Goal: Task Accomplishment & Management: Complete application form

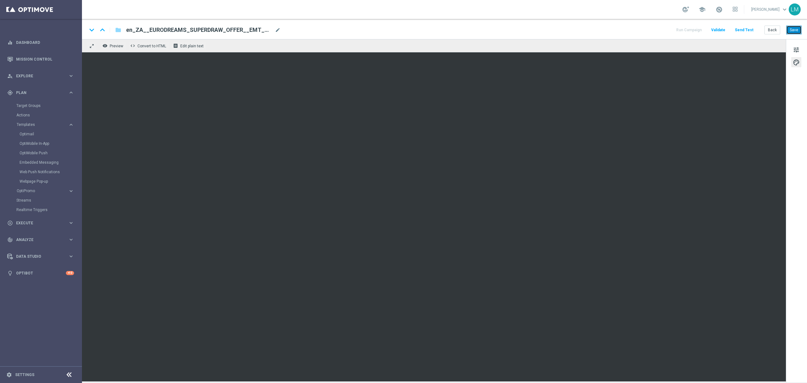
click at [791, 31] on button "Save" at bounding box center [793, 30] width 15 height 9
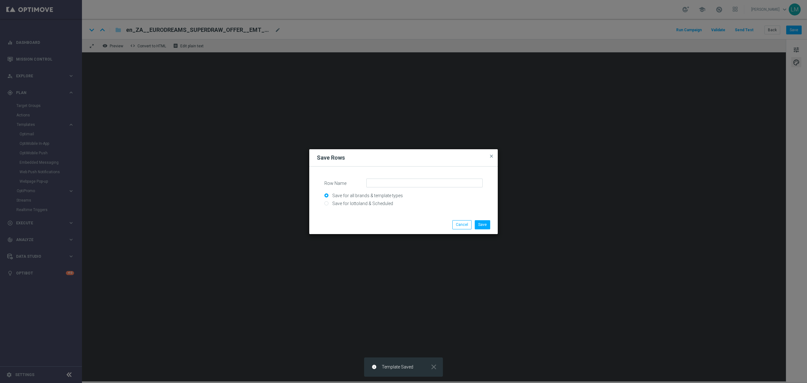
click at [369, 199] on input "Save for all brands & template types" at bounding box center [403, 198] width 158 height 9
click at [367, 201] on input "Save for all brands & template types" at bounding box center [403, 198] width 158 height 9
click at [368, 204] on input "Save for lottoland & Scheduled" at bounding box center [403, 206] width 158 height 9
radio input "true"
click at [382, 181] on input "Row Name" at bounding box center [424, 182] width 116 height 9
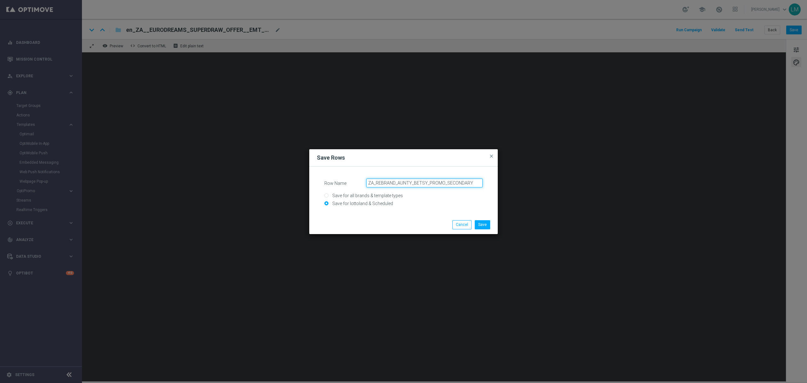
click at [400, 183] on input "ZA_REBRAND_AUNTY_BETSY_PROMO_SECONDARY" at bounding box center [424, 182] width 116 height 9
click at [428, 183] on input "ZA_REBRAND_AUNTY_BETSY_PROMO_SECONDARY" at bounding box center [424, 182] width 116 height 9
drag, startPoint x: 426, startPoint y: 182, endPoint x: 376, endPoint y: 178, distance: 50.6
click at [376, 178] on input "ZA_REBRAND_AUNTY_BETSY_PROMO_SECONDARY" at bounding box center [424, 182] width 116 height 9
drag, startPoint x: 411, startPoint y: 181, endPoint x: 433, endPoint y: 181, distance: 21.8
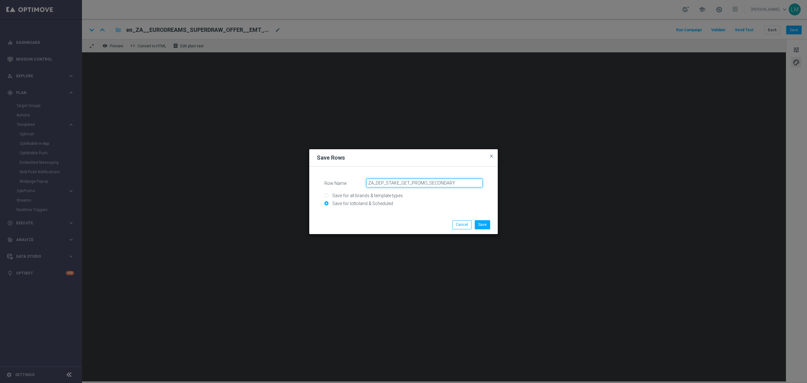
click at [410, 181] on input "ZA_DEP_STAKE_GET_PROMO_SECONDARY" at bounding box center [424, 182] width 116 height 9
type input "ZA_DEP_STAKE_GET_OCTOBER_PROMO_SECONDARY"
click at [481, 221] on button "Save" at bounding box center [482, 224] width 15 height 9
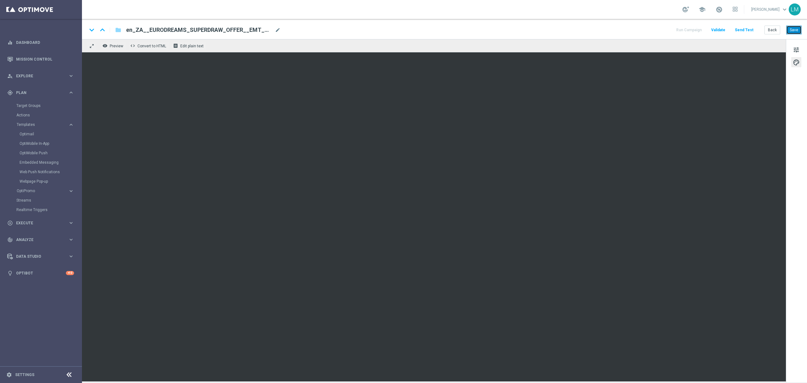
click at [799, 32] on button "Save" at bounding box center [793, 30] width 15 height 9
click at [740, 29] on button "Send Test" at bounding box center [744, 30] width 20 height 9
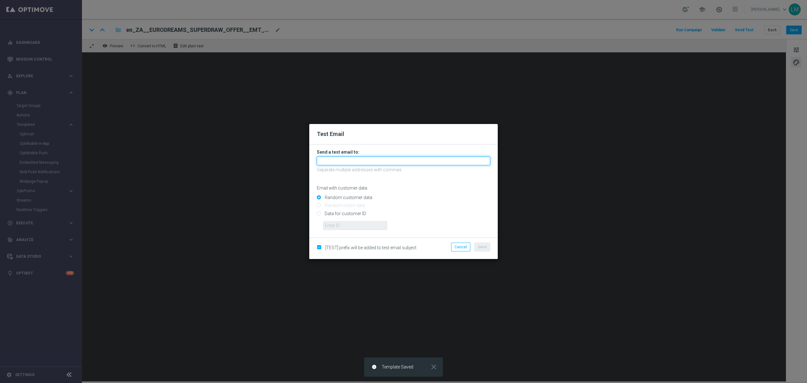
click at [370, 162] on input "text" at bounding box center [403, 160] width 173 height 9
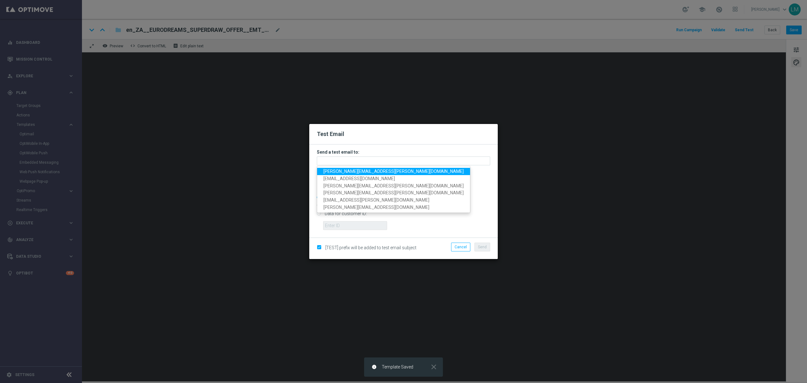
click at [366, 169] on span "[PERSON_NAME][EMAIL_ADDRESS][PERSON_NAME][DOMAIN_NAME]" at bounding box center [393, 171] width 140 height 5
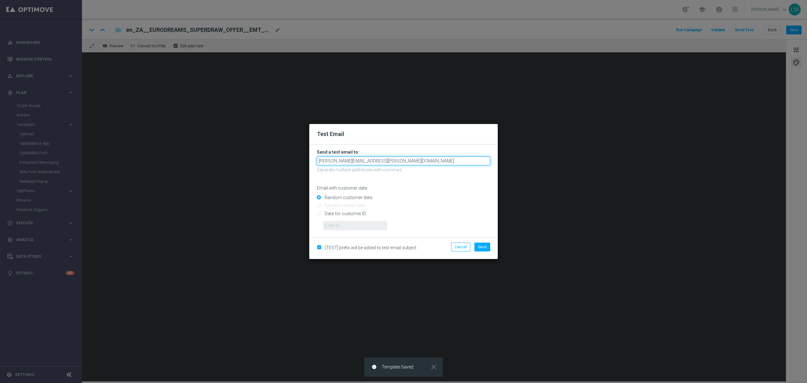
click at [386, 161] on input "leslie.martinez@lottoland.com" at bounding box center [403, 160] width 173 height 9
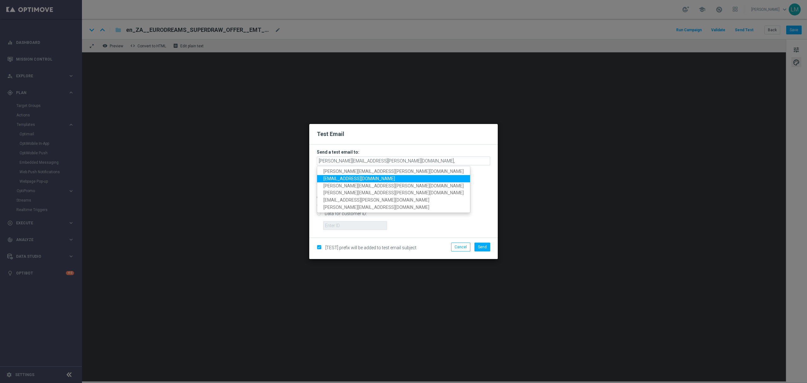
click at [369, 175] on link "marika.kevicka@lottoland.com" at bounding box center [393, 178] width 153 height 7
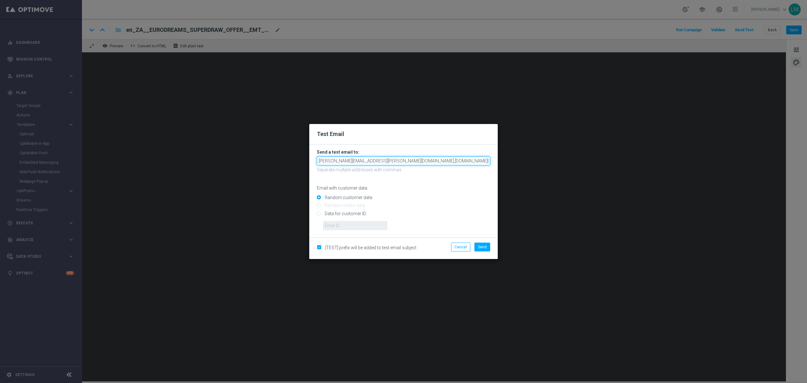
click at [455, 163] on input "leslie.martinez@lottoland.com,marika.kevicka@lottoland.com" at bounding box center [403, 160] width 173 height 9
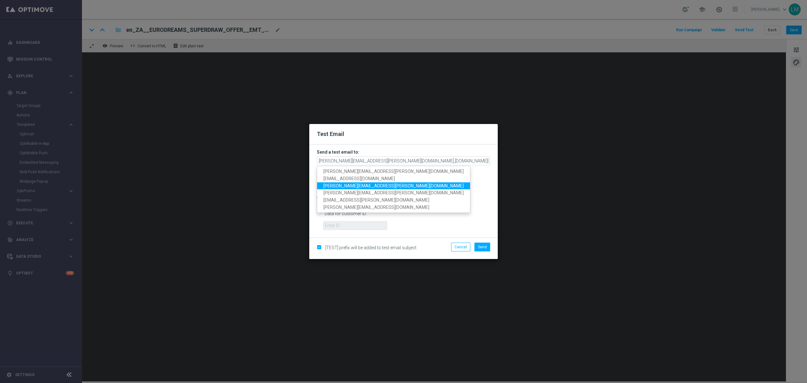
click at [365, 185] on span "ricky.hubbard@lottoland.com" at bounding box center [393, 185] width 140 height 5
type input "leslie.martinez@lottoland.com,marika.kevicka@lottoland.com,ricky.hubbard@lottol…"
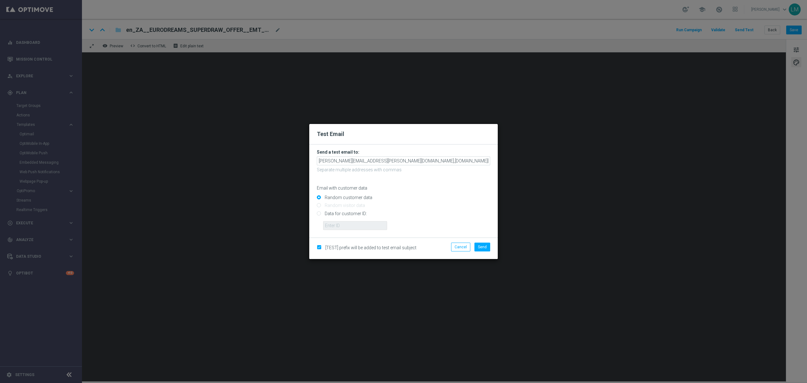
click at [353, 212] on input "Data for customer ID:" at bounding box center [403, 216] width 173 height 9
radio input "true"
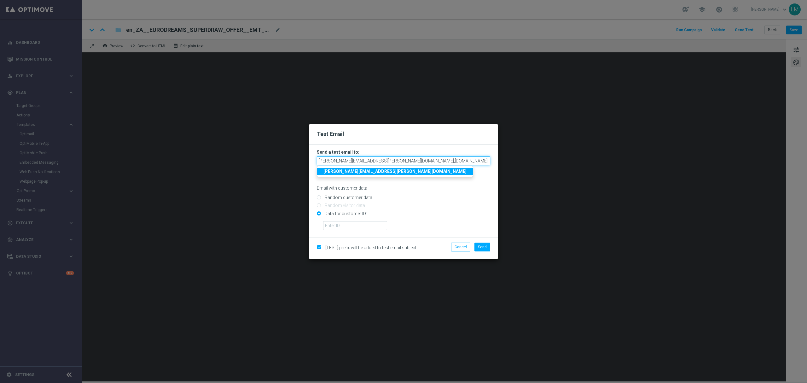
scroll to position [0, 7]
drag, startPoint x: 378, startPoint y: 163, endPoint x: 508, endPoint y: 159, distance: 129.3
click at [508, 159] on modal-container "Test Email Send a test email to: leslie.martinez@lottoland.com,marika.kevicka@l…" at bounding box center [403, 191] width 807 height 383
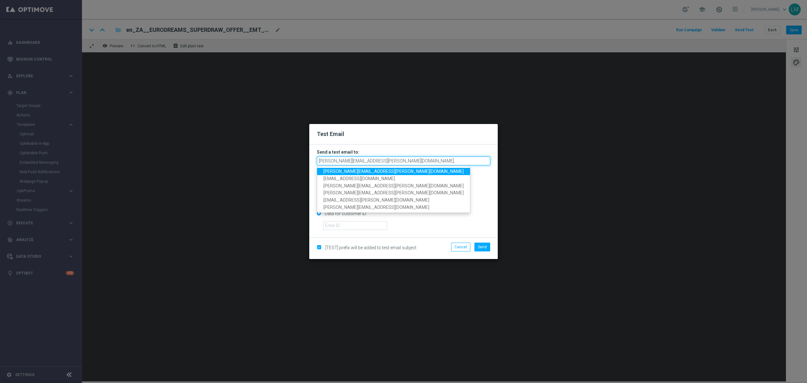
scroll to position [0, 0]
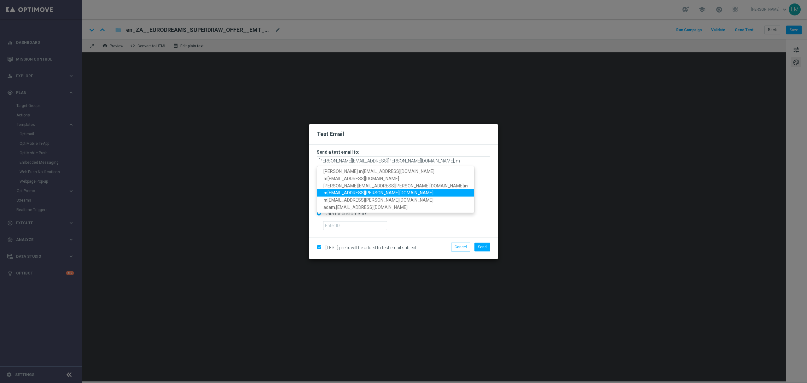
click at [366, 189] on link "m illie.purcell@lottoland.com" at bounding box center [395, 192] width 157 height 7
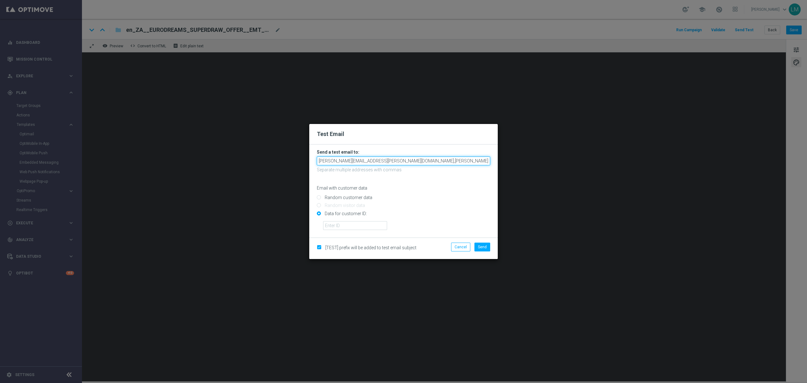
click at [448, 160] on input "leslie.martinez@lottoland.com,millie.purcell@lottoland.com" at bounding box center [403, 160] width 173 height 9
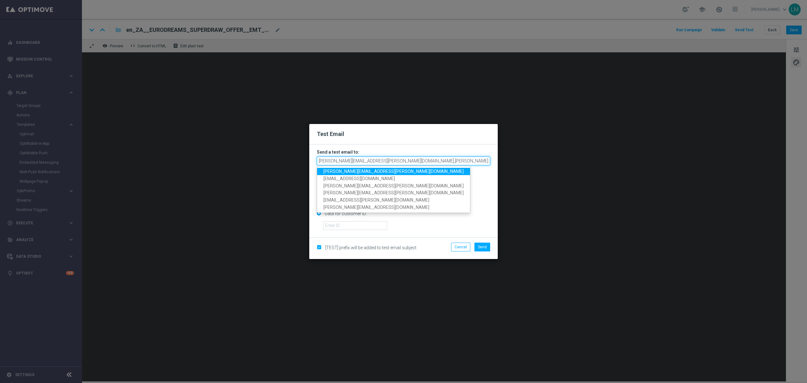
click at [443, 164] on input "leslie.martinez@lottoland.com,millie.purcell@lottoland.com," at bounding box center [403, 160] width 173 height 9
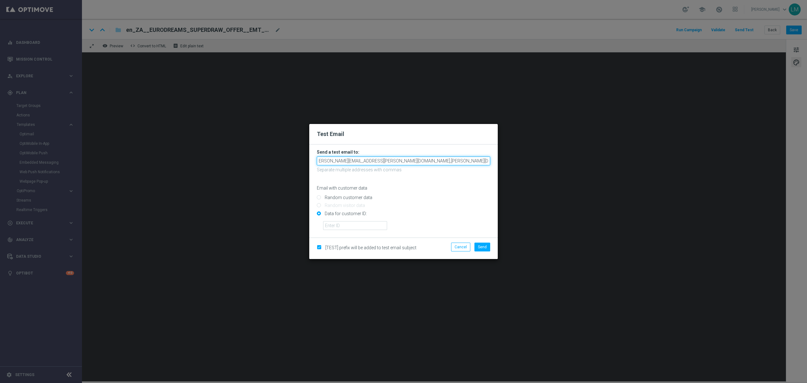
scroll to position [0, 8]
type input "leslie.martinez@lottoland.com,millie.purcell@lottoland.com, nikola.misotova@lot…"
drag, startPoint x: 343, startPoint y: 222, endPoint x: 345, endPoint y: 226, distance: 5.1
click at [343, 222] on input "text" at bounding box center [355, 225] width 64 height 9
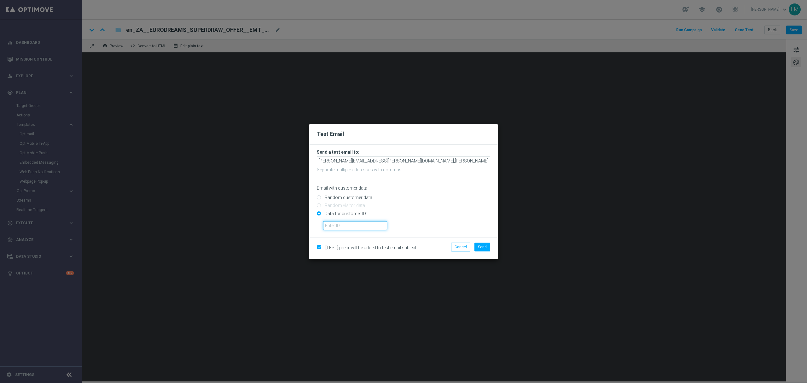
type input "10505907"
click at [319, 197] on input "Random customer data" at bounding box center [403, 200] width 173 height 9
radio input "true"
click at [226, 171] on modal-container "Test Email Send a test email to: leslie.martinez@lottoland.com,millie.purcell@l…" at bounding box center [403, 191] width 807 height 383
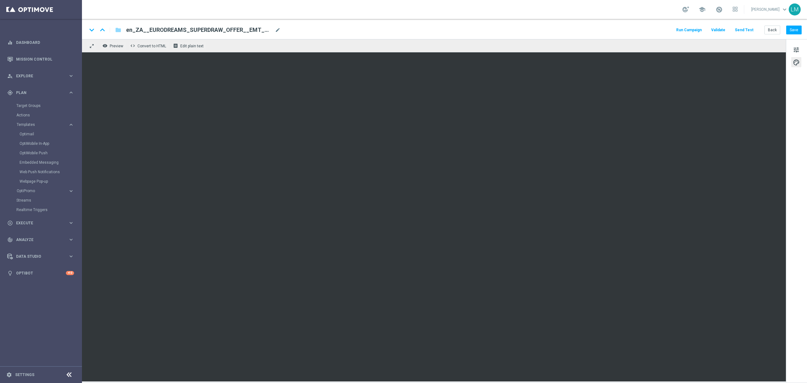
click at [746, 26] on button "Send Test" at bounding box center [744, 30] width 20 height 9
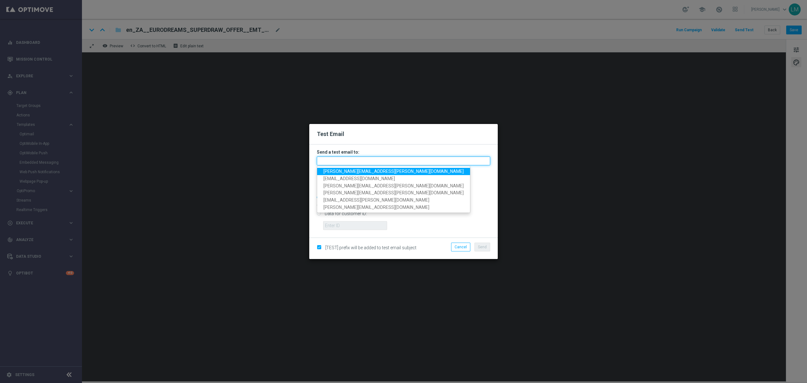
click at [345, 161] on input "text" at bounding box center [403, 160] width 173 height 9
click at [346, 171] on span "leslie.martinez@lottoland.com" at bounding box center [393, 171] width 140 height 5
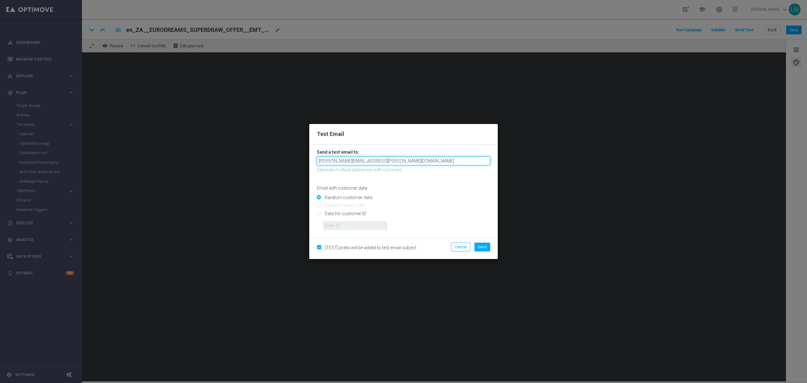
click at [407, 163] on input "leslie.martinez@lottoland.com" at bounding box center [403, 160] width 173 height 9
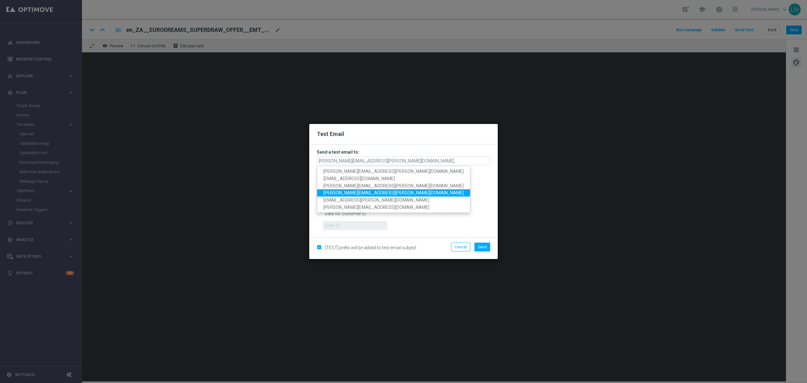
click at [337, 191] on span "millie.purcell@lottoland.com" at bounding box center [393, 192] width 140 height 5
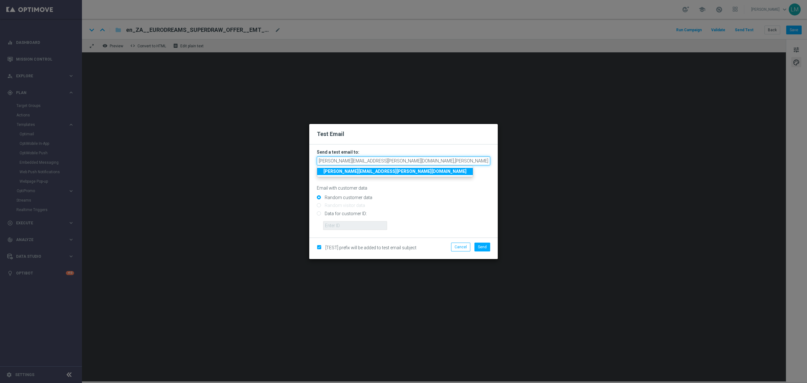
click at [448, 158] on input "leslie.martinez@lottoland.com,millie.purcell@lottoland.com" at bounding box center [403, 160] width 173 height 9
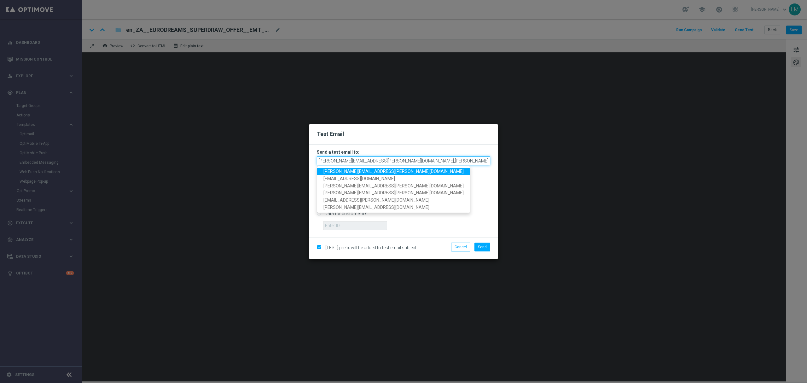
click at [446, 161] on input "leslie.martinez@lottoland.com,millie.purcell@lottoland.com," at bounding box center [403, 160] width 173 height 9
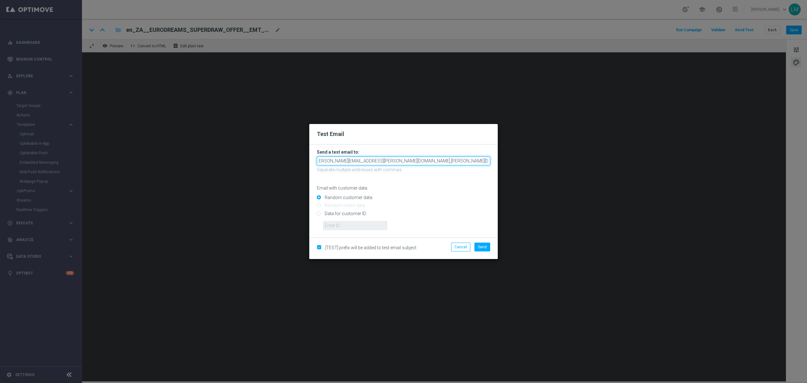
scroll to position [0, 8]
click at [491, 247] on li "Send" at bounding box center [482, 246] width 19 height 9
click at [485, 245] on span "Send" at bounding box center [482, 247] width 9 height 4
type input "leslie.martinez@lottoland.com,millie.purcell@lottoland.com,nikola.misotova@lott…"
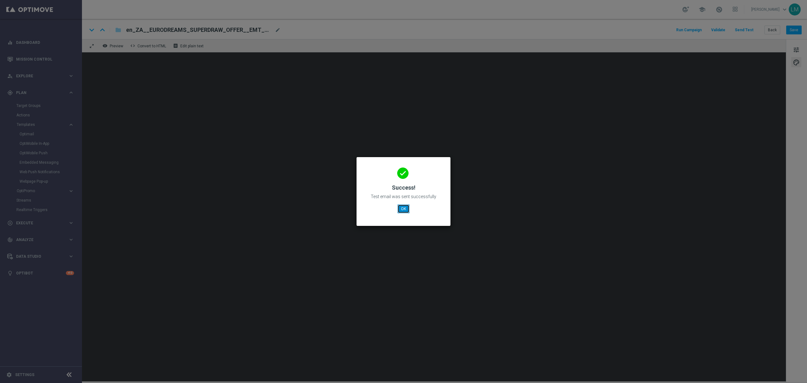
click at [402, 207] on button "OK" at bounding box center [404, 208] width 12 height 9
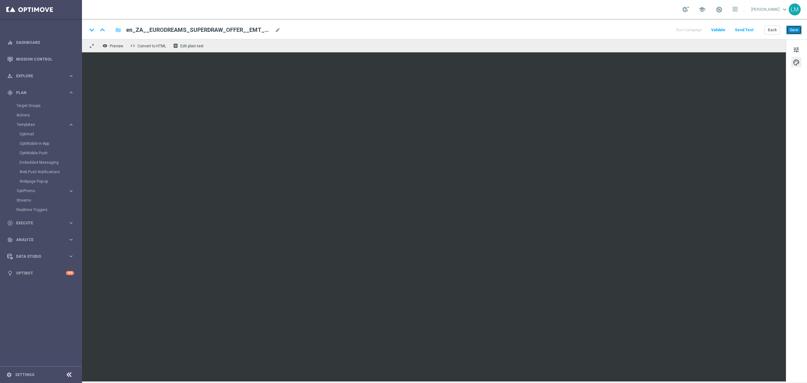
click at [792, 34] on button "Save" at bounding box center [793, 30] width 15 height 9
click at [752, 29] on button "Send Test" at bounding box center [744, 30] width 20 height 9
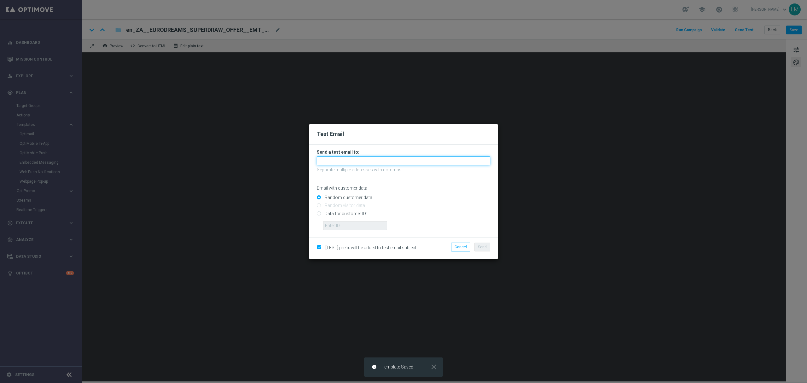
click at [356, 156] on input "text" at bounding box center [403, 160] width 173 height 9
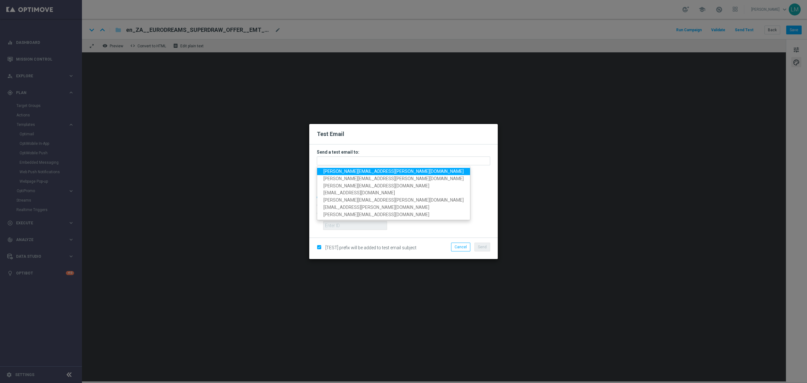
click at [336, 171] on span "leslie.martinez@lottoland.com" at bounding box center [393, 171] width 140 height 5
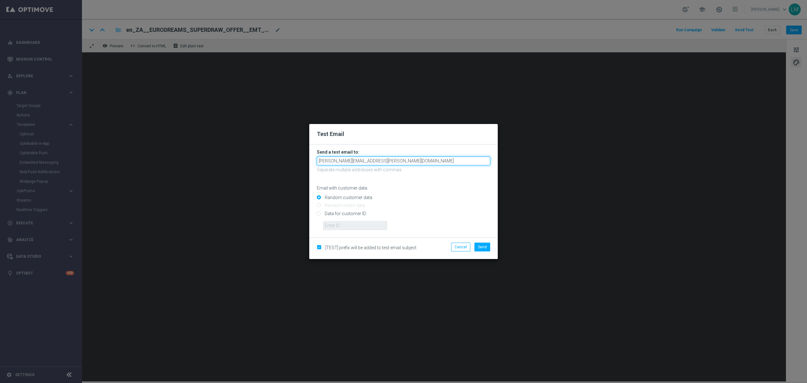
click at [378, 160] on input "leslie.martinez@lottoland.com" at bounding box center [403, 160] width 173 height 9
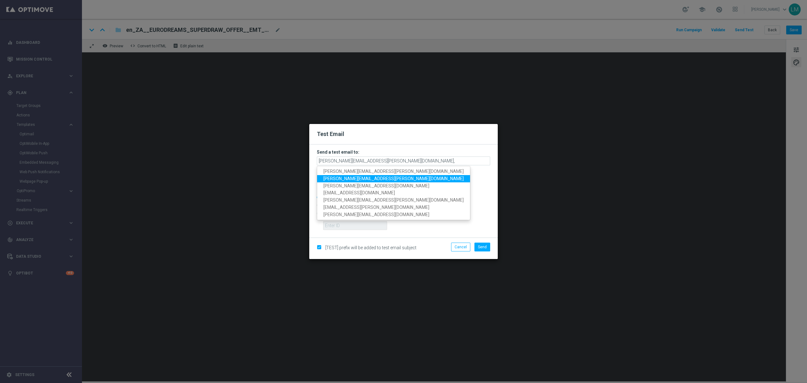
click at [377, 177] on span "millie.purcell@lottoland.com" at bounding box center [393, 178] width 140 height 5
type input "leslie.martinez@lottoland.com,millie.purcell@lottoland.com"
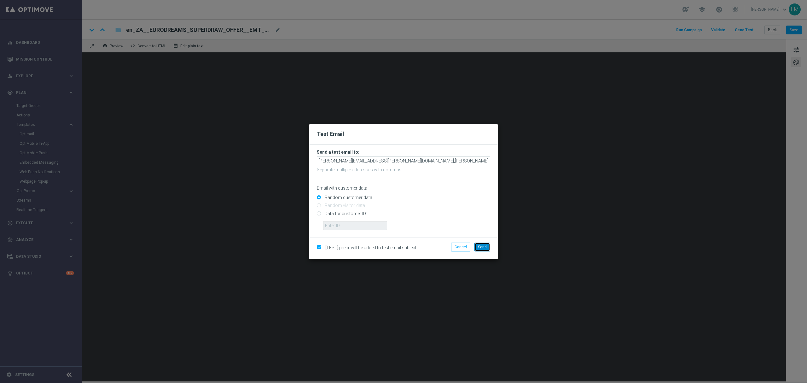
click at [483, 245] on span "Send" at bounding box center [482, 247] width 9 height 4
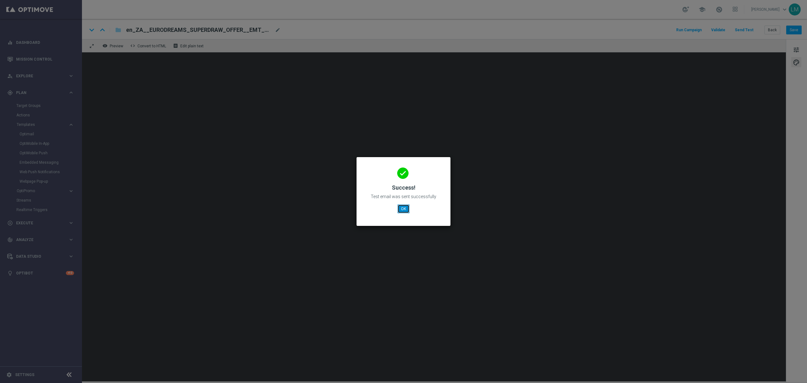
click at [404, 204] on button "OK" at bounding box center [404, 208] width 12 height 9
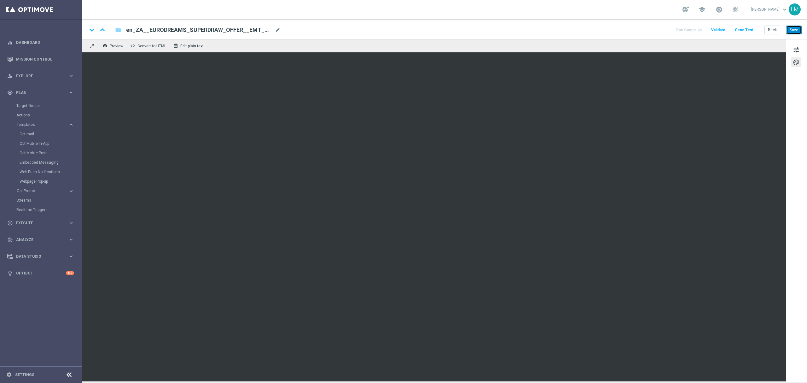
click at [790, 32] on button "Save" at bounding box center [793, 30] width 15 height 9
click at [794, 51] on span "tune" at bounding box center [796, 50] width 7 height 8
click at [792, 26] on button "Save" at bounding box center [793, 30] width 15 height 9
click at [796, 28] on button "Save" at bounding box center [793, 30] width 15 height 9
click at [740, 27] on button "Send Test" at bounding box center [744, 30] width 20 height 9
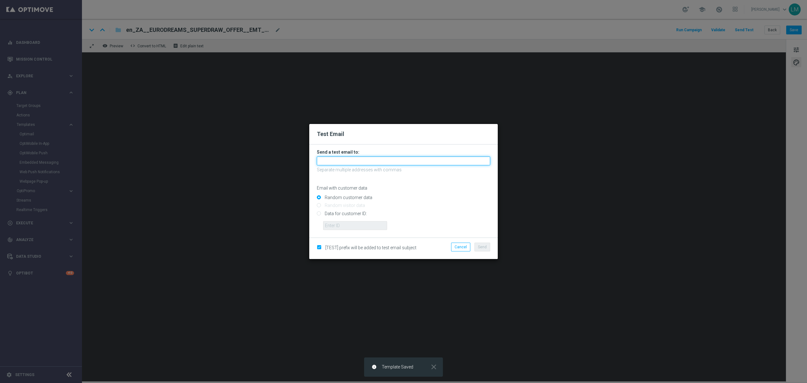
click at [338, 157] on input "text" at bounding box center [403, 160] width 173 height 9
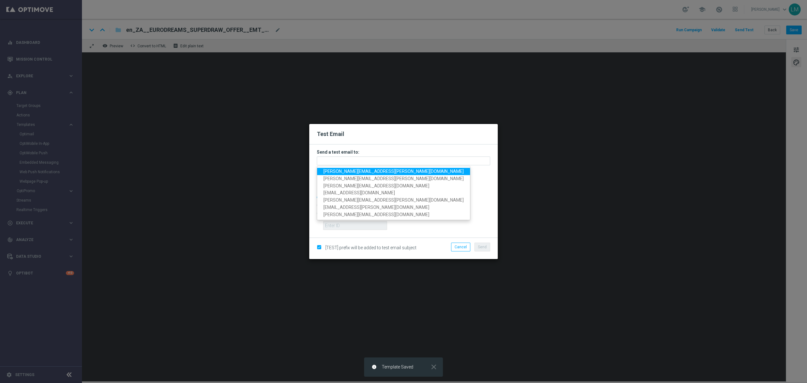
click at [342, 169] on span "leslie.martinez@lottoland.com" at bounding box center [393, 171] width 140 height 5
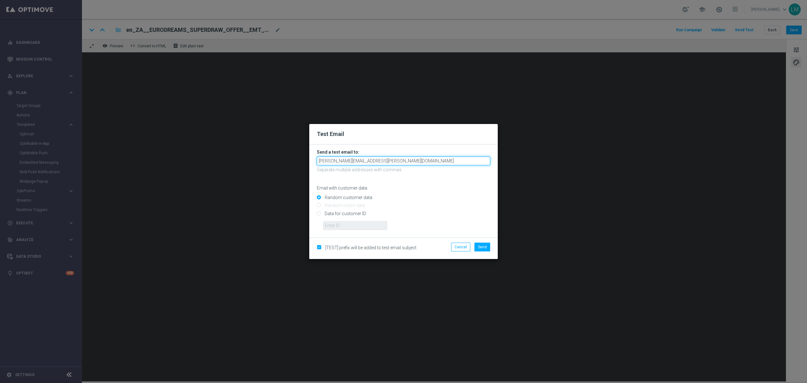
click at [380, 160] on input "leslie.martinez@lottoland.com" at bounding box center [403, 160] width 173 height 9
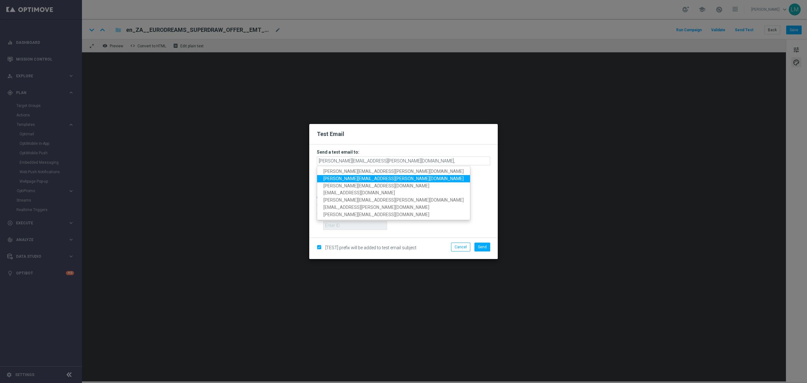
click at [371, 177] on span "millie.purcell@lottoland.com" at bounding box center [393, 178] width 140 height 5
type input "leslie.martinez@lottoland.com,millie.purcell@lottoland.com"
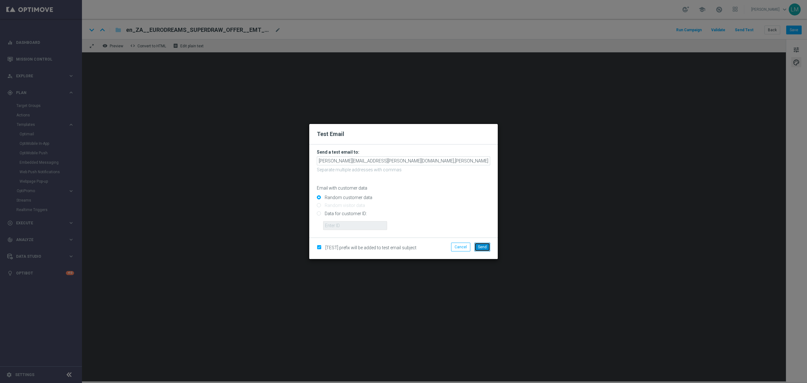
click at [479, 250] on button "Send" at bounding box center [482, 246] width 16 height 9
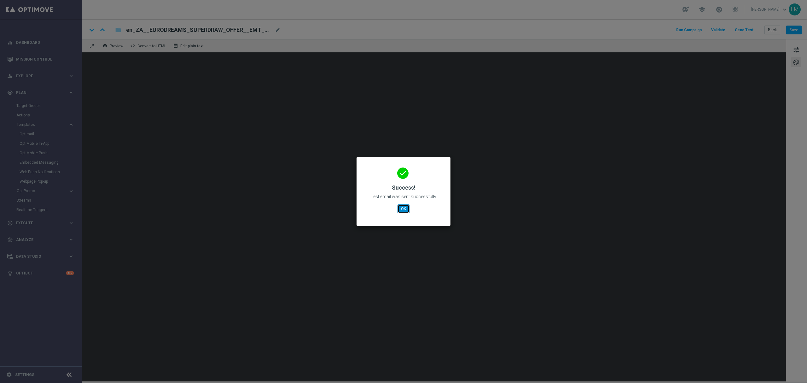
click at [406, 206] on button "OK" at bounding box center [404, 208] width 12 height 9
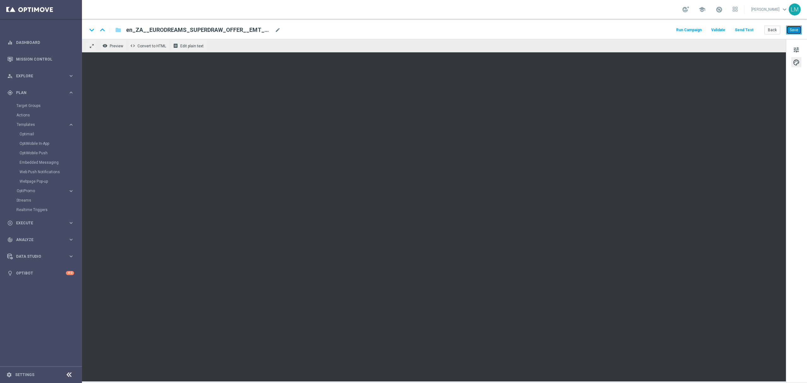
click at [796, 31] on button "Save" at bounding box center [793, 30] width 15 height 9
click at [791, 27] on button "Save" at bounding box center [793, 30] width 15 height 9
click at [792, 33] on button "Save" at bounding box center [793, 30] width 15 height 9
click at [791, 32] on button "Save" at bounding box center [793, 30] width 15 height 9
click at [65, 59] on link "Mission Control" at bounding box center [45, 59] width 58 height 17
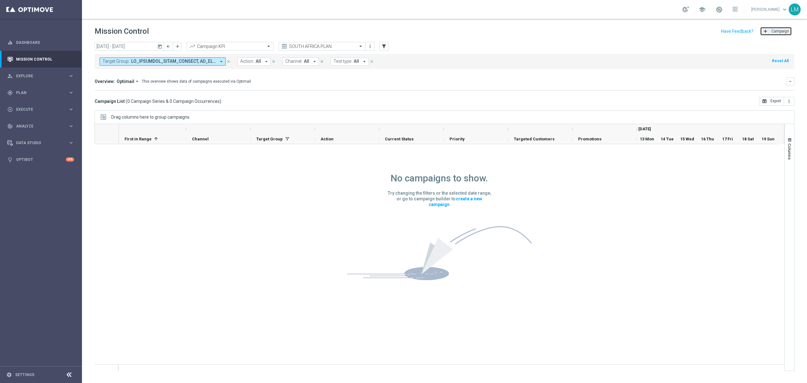
click at [783, 33] on button "add Campaign" at bounding box center [776, 31] width 32 height 9
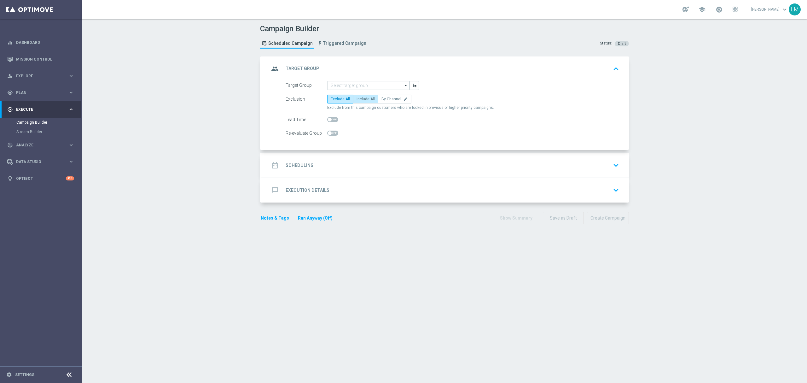
drag, startPoint x: 352, startPoint y: 100, endPoint x: 354, endPoint y: 96, distance: 3.8
click at [357, 100] on span "Include All" at bounding box center [366, 99] width 18 height 4
click at [357, 100] on input "Include All" at bounding box center [359, 100] width 4 height 4
radio input "true"
click at [356, 89] on input at bounding box center [368, 85] width 82 height 9
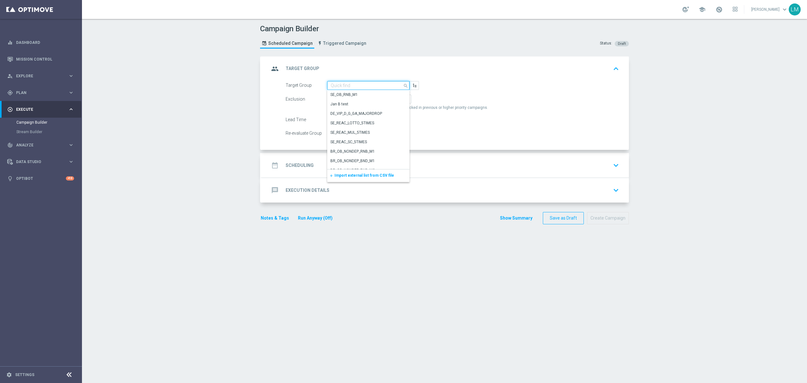
paste input "ZA_TACTICAL_EMAIL_HAS_PLAYED_IN_LAST_21_DAYS"
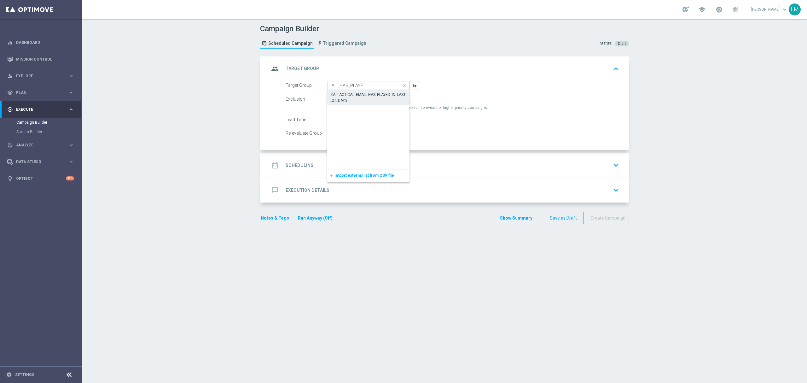
click at [358, 96] on div "ZA_TACTICAL_EMAIL_HAS_PLAYED_IN_LAST_21_DAYS" at bounding box center [368, 97] width 76 height 11
type input "ZA_TACTICAL_EMAIL_HAS_PLAYED_IN_LAST_21_DAYS"
click at [382, 162] on div "date_range Scheduling keyboard_arrow_down" at bounding box center [445, 165] width 352 height 12
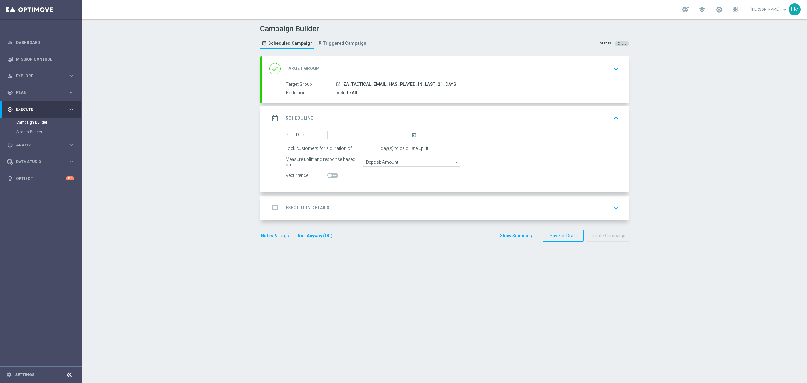
click at [412, 135] on icon "today" at bounding box center [415, 134] width 7 height 7
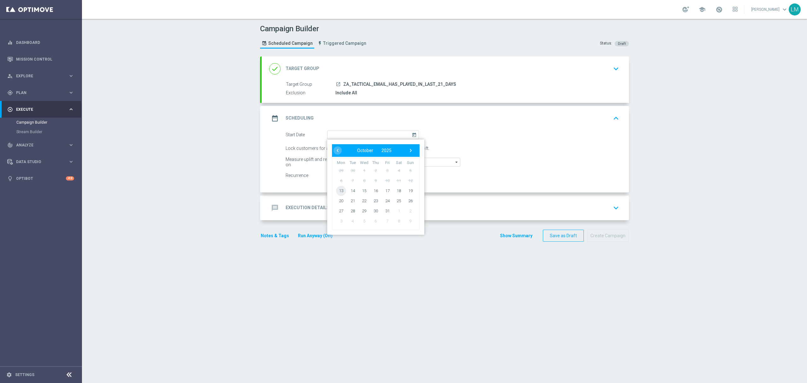
click at [339, 192] on span "13" at bounding box center [341, 190] width 10 height 10
type input "13 Oct 2025"
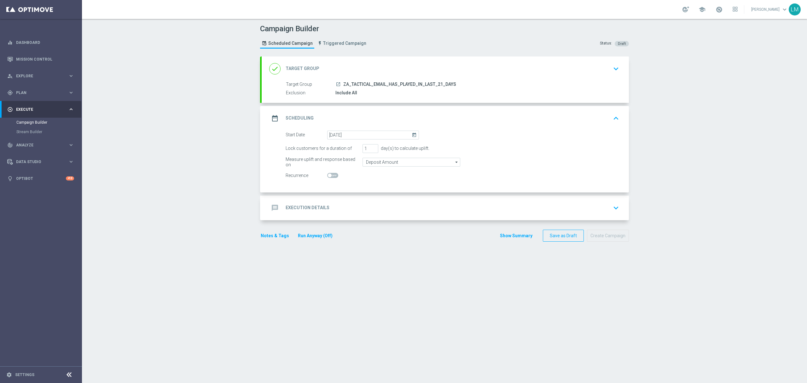
click at [352, 214] on div "message Execution Details keyboard_arrow_down" at bounding box center [445, 208] width 352 height 12
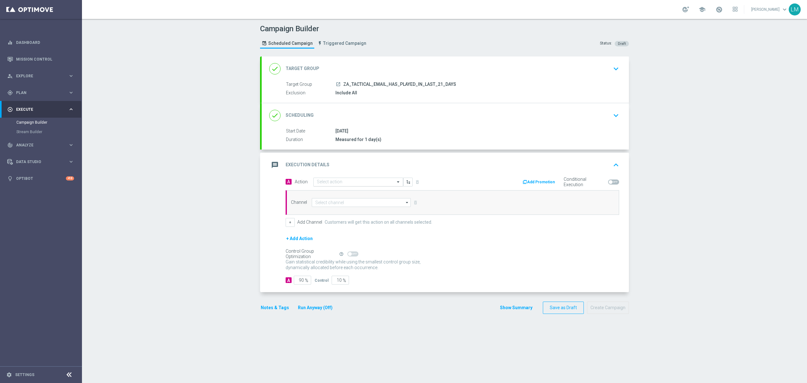
click at [332, 185] on input "text" at bounding box center [352, 181] width 70 height 5
paste input "en_ZA__EURODREAMS_SUPERDRAW_OFFER__EMT_ALL_EM_TAC_LT"
type input "en_ZA__EURODREAMS_SUPERDRAW_OFFER__EMT_ALL_EM_TAC_LT"
click at [343, 201] on span "Create new action" at bounding box center [338, 201] width 33 height 4
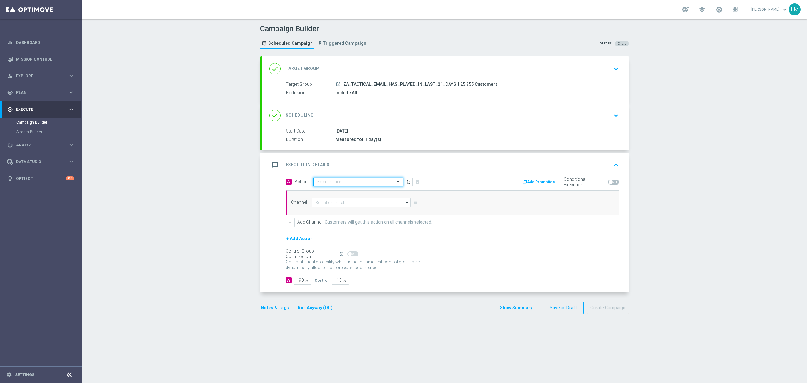
scroll to position [0, 0]
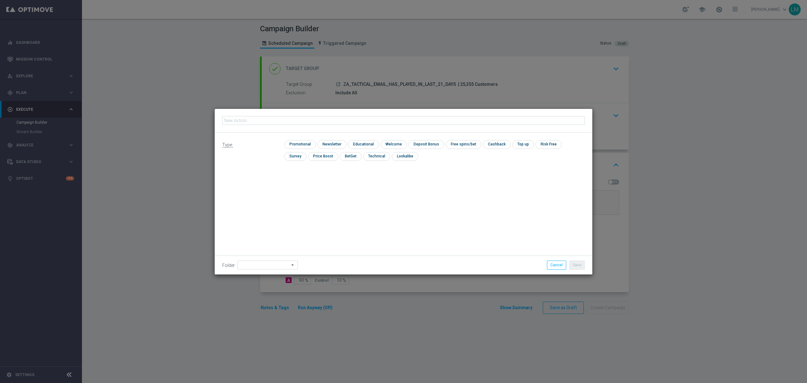
type input "en_ZA__EURODREAMS_SUPERDRAW_OFFER__EMT_ALL_EM_TAC_LT"
click at [305, 145] on input "checkbox" at bounding box center [299, 144] width 30 height 9
checkbox input "true"
click at [582, 263] on button "Save" at bounding box center [576, 264] width 15 height 9
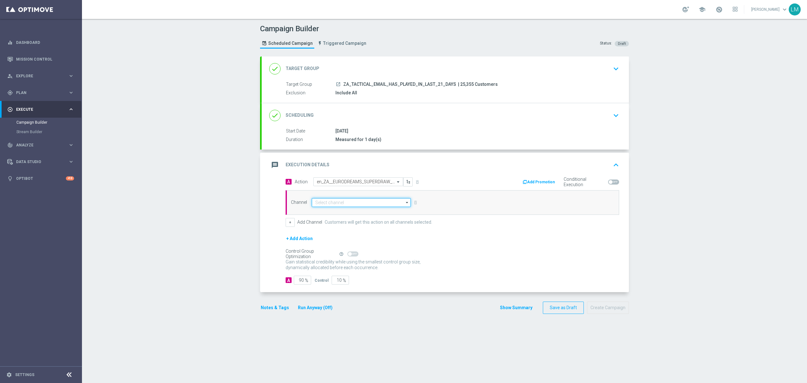
click at [328, 205] on input at bounding box center [361, 202] width 99 height 9
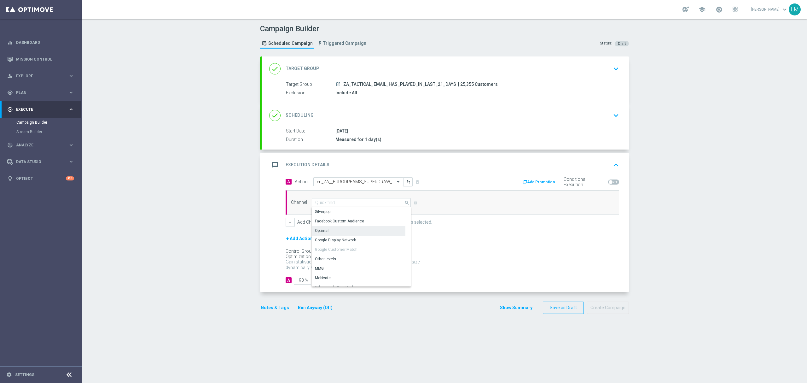
click at [331, 229] on div "Optimail" at bounding box center [359, 230] width 94 height 9
type input "Optimail"
click at [337, 289] on div "A Action Select action en_ZA__EURODREAMS_SUPERDRAW_OFFER__EMT_ALL_EM_TAC_LT del…" at bounding box center [445, 234] width 367 height 115
click at [334, 281] on form "A Action Select action en_ZA__EURODREAMS_SUPERDRAW_OFFER__EMT_ALL_EM_TAC_LT del…" at bounding box center [453, 230] width 334 height 107
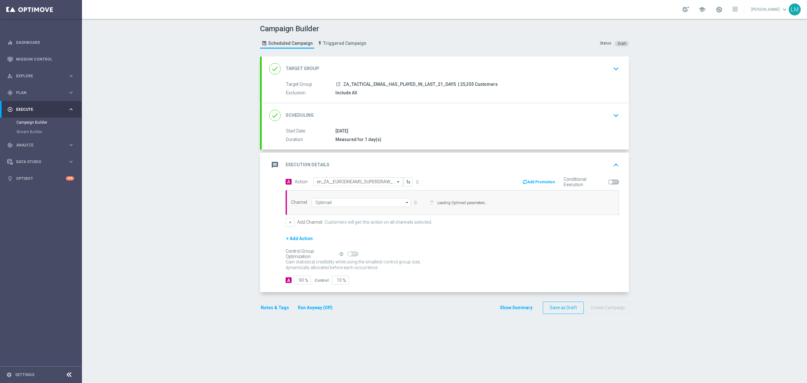
click at [334, 250] on div "+ Add Action" at bounding box center [453, 243] width 334 height 16
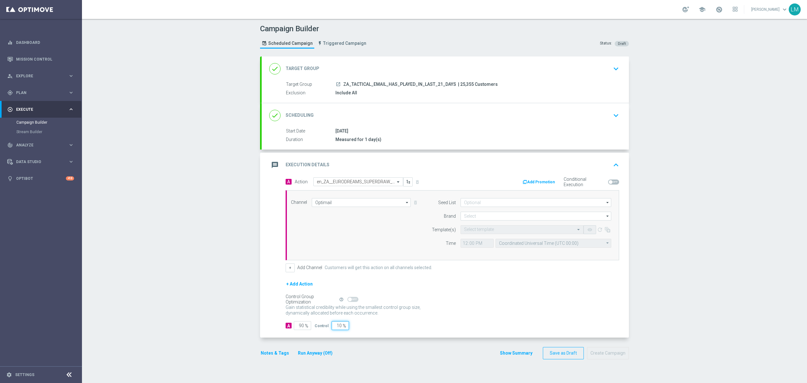
click at [334, 325] on input "10" at bounding box center [340, 325] width 17 height 9
type input "5"
type input "95"
type input "5"
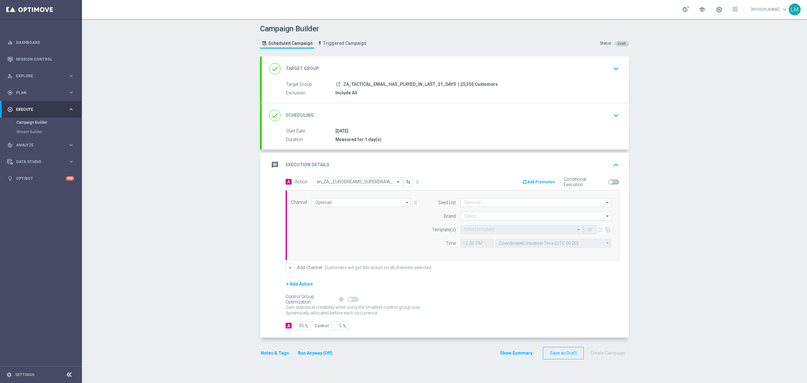
click at [443, 299] on div "Control Group Optimization Self Optimizing Campaign help_outline" at bounding box center [453, 299] width 334 height 7
click at [468, 212] on input at bounding box center [536, 216] width 151 height 9
click at [475, 236] on div "lottoland" at bounding box center [471, 235] width 15 height 6
type input "lottoland"
drag, startPoint x: 472, startPoint y: 235, endPoint x: 472, endPoint y: 238, distance: 3.2
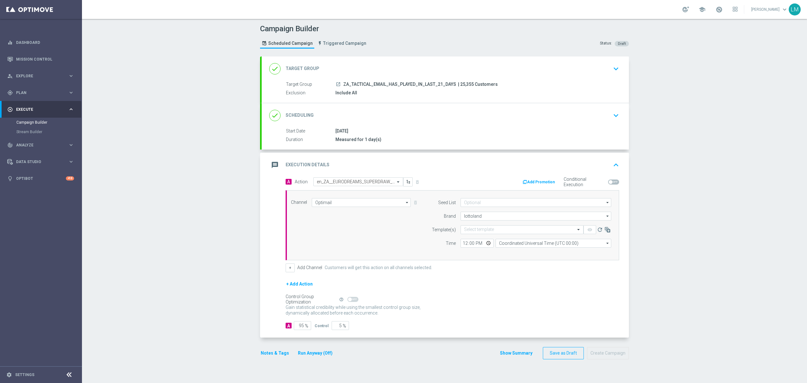
click at [472, 236] on form "Template(s) Select template remove_red_eye refresh Time 12:00 Coordinated Unive…" at bounding box center [519, 236] width 183 height 22
click at [472, 232] on input "text" at bounding box center [515, 229] width 103 height 5
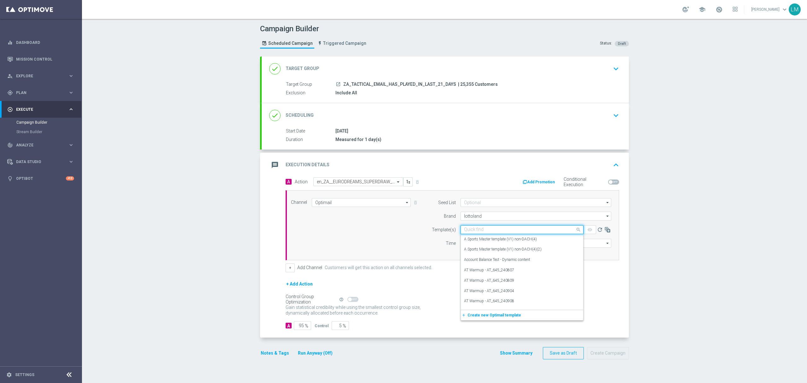
paste input "en_ZA__EURODREAMS_SUPERDRAW_OFFER__EMT_ALL_EM_TAC_LT"
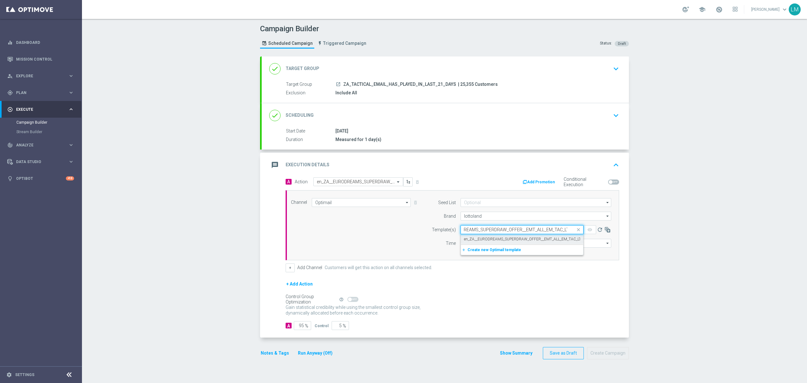
click at [477, 237] on label "en_ZA__EURODREAMS_SUPERDRAW_OFFER__EMT_ALL_EM_TAC_LT" at bounding box center [522, 238] width 117 height 5
type input "en_ZA__EURODREAMS_SUPERDRAW_OFFER__EMT_ALL_EM_TAC_LT"
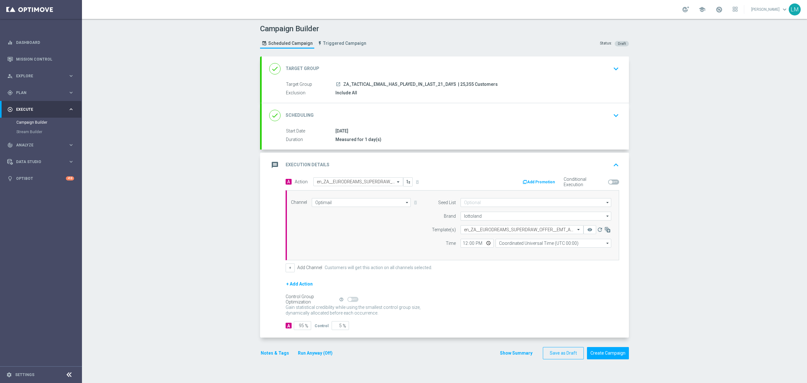
scroll to position [0, 0]
click at [504, 247] on input "Coordinated Universal Time (UTC 00:00)" at bounding box center [554, 243] width 116 height 9
click at [511, 255] on div "Central European Time (Berlin) (UTC +02:00)" at bounding box center [550, 252] width 103 height 6
type input "Central European Time (Berlin) (UTC +02:00)"
click at [484, 245] on input "12:00" at bounding box center [477, 243] width 33 height 9
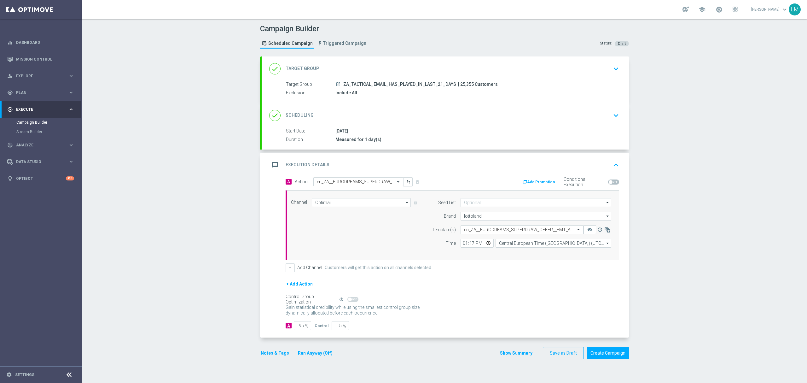
type input "13:17"
click at [338, 217] on div "Channel Optimail Optimail arrow_drop_down Drag here to set row groups Drag here…" at bounding box center [451, 225] width 330 height 54
click at [615, 356] on button "Create Campaign" at bounding box center [608, 353] width 42 height 12
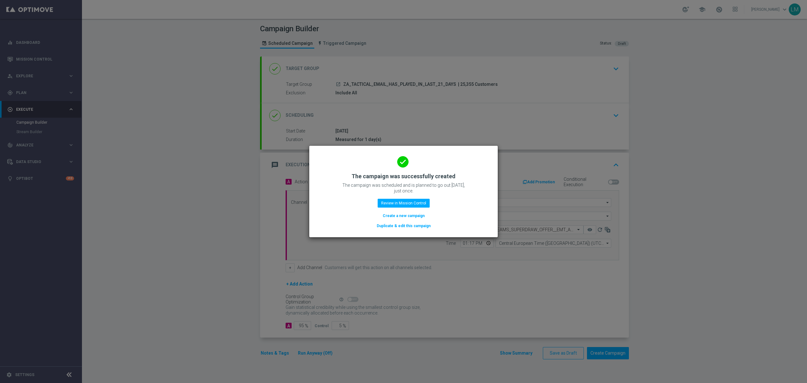
click at [400, 219] on button "Create a new campaign" at bounding box center [403, 215] width 43 height 7
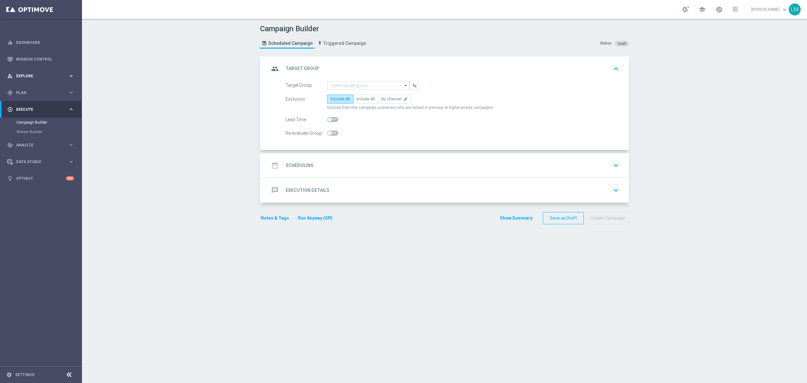
click at [55, 73] on div "person_search Explore" at bounding box center [37, 76] width 61 height 6
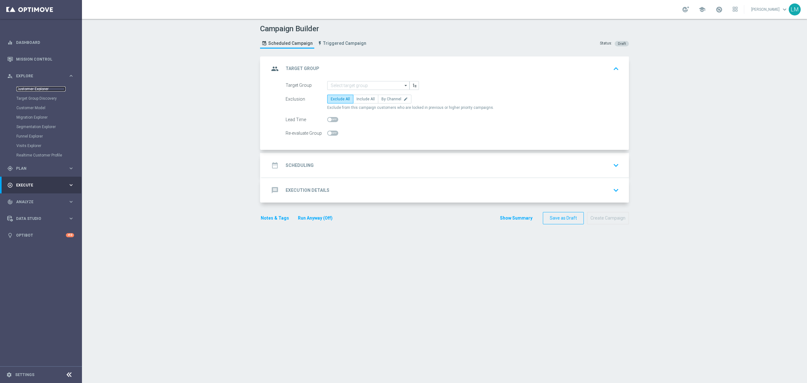
click at [39, 86] on link "Customer Explorer" at bounding box center [40, 88] width 49 height 5
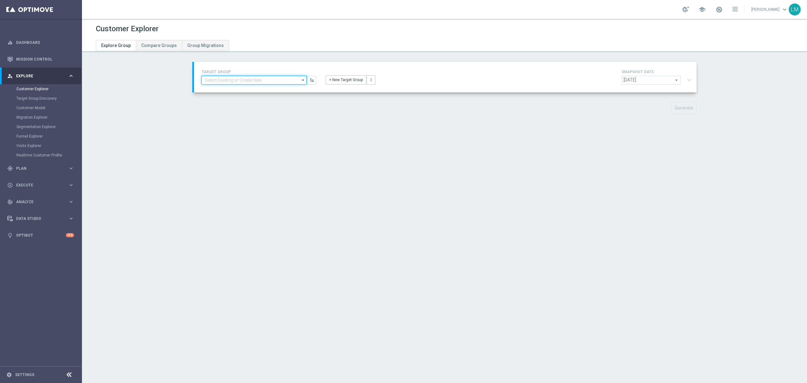
click at [215, 81] on input at bounding box center [253, 80] width 105 height 9
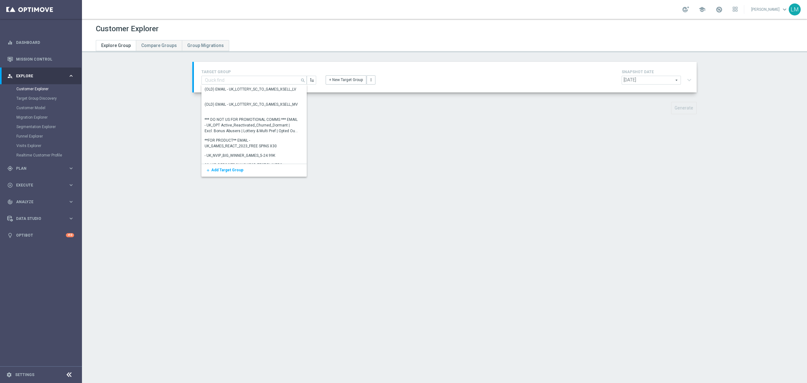
drag, startPoint x: 549, startPoint y: 163, endPoint x: 572, endPoint y: 151, distance: 26.5
click at [549, 163] on div "Customer Explorer Explore Group Compare Groups Group Migrations TARGET GROUP se…" at bounding box center [444, 201] width 725 height 364
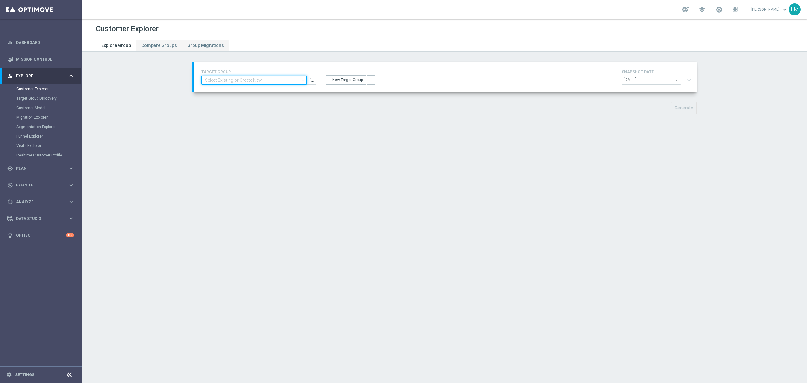
click at [228, 76] on input at bounding box center [253, 80] width 105 height 9
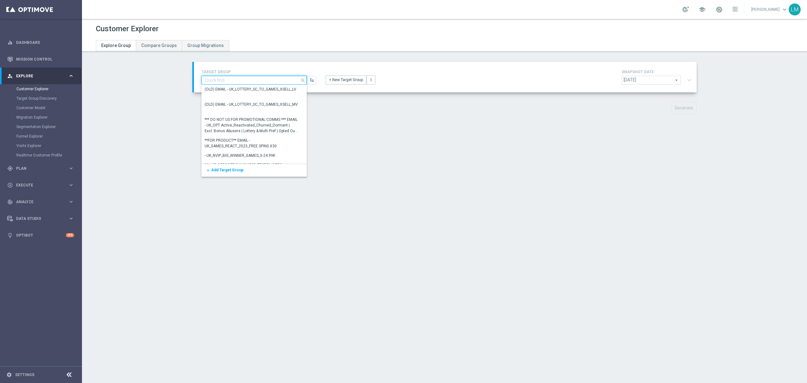
paste input "ZA_TACTICAL_EMAIL_INACTIVE_MB_REMINDER"
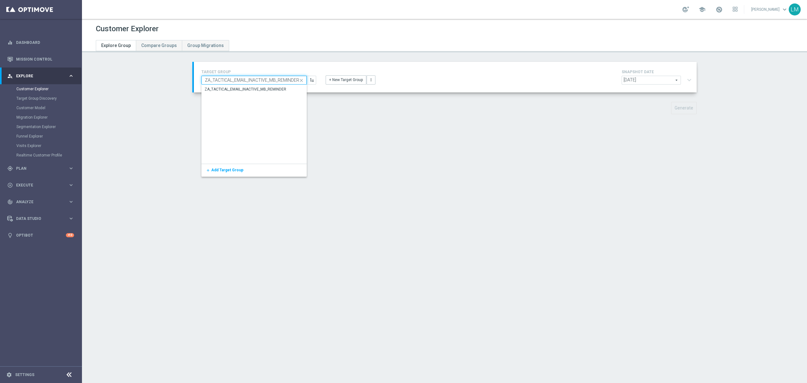
type input "ZA_TACTICAL_EMAIL_INACTIVE_MB_REMINDER"
click at [235, 90] on div "ZA_TACTICAL_EMAIL_INACTIVE_MB_REMINDER" at bounding box center [246, 90] width 82 height 6
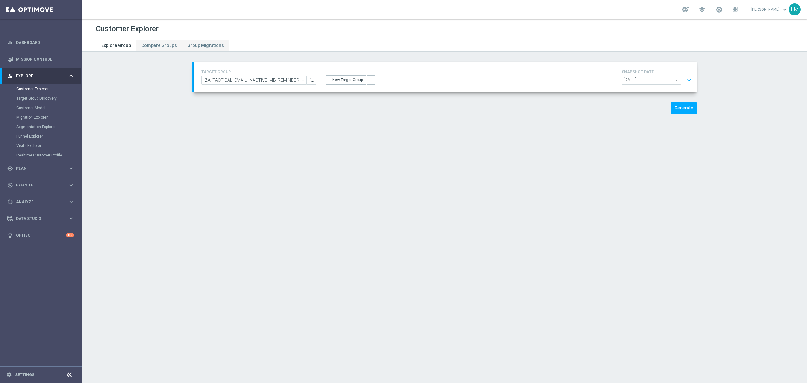
click at [685, 76] on button "expand_more" at bounding box center [689, 80] width 9 height 12
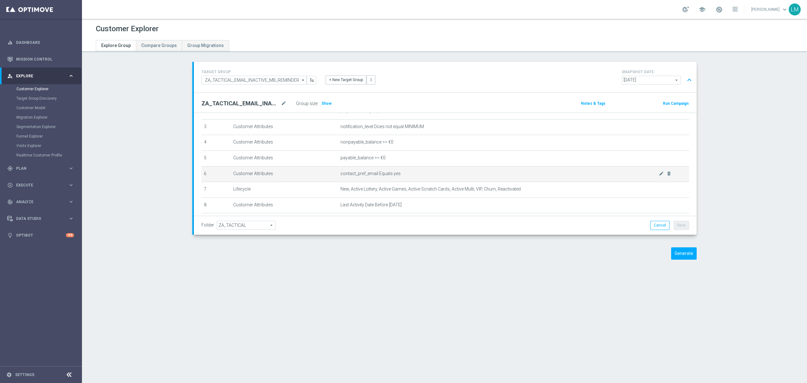
scroll to position [82, 0]
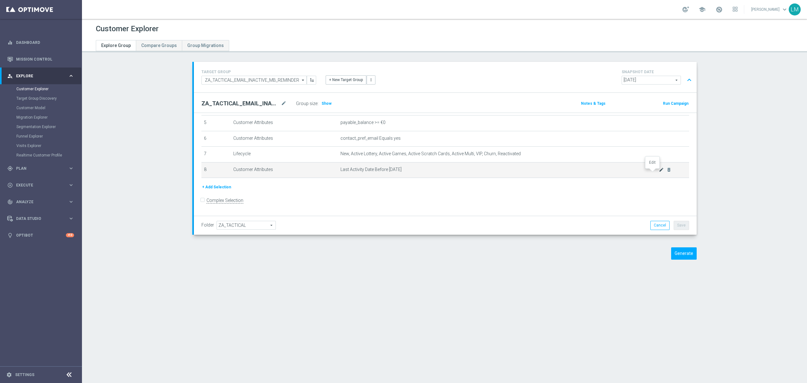
click at [659, 172] on icon "mode_edit" at bounding box center [661, 169] width 5 height 5
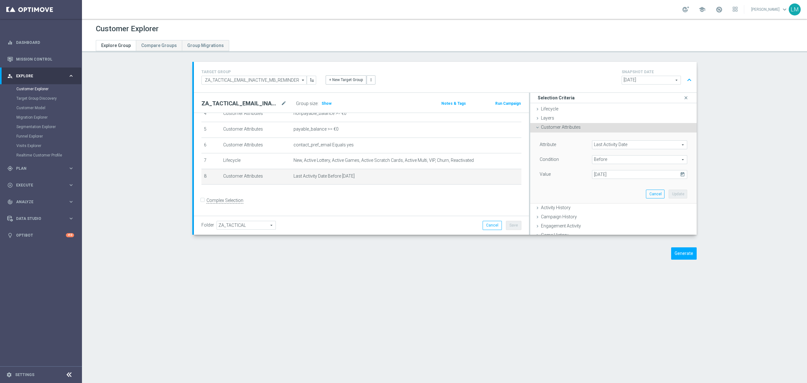
click at [680, 173] on icon "today" at bounding box center [683, 173] width 7 height 7
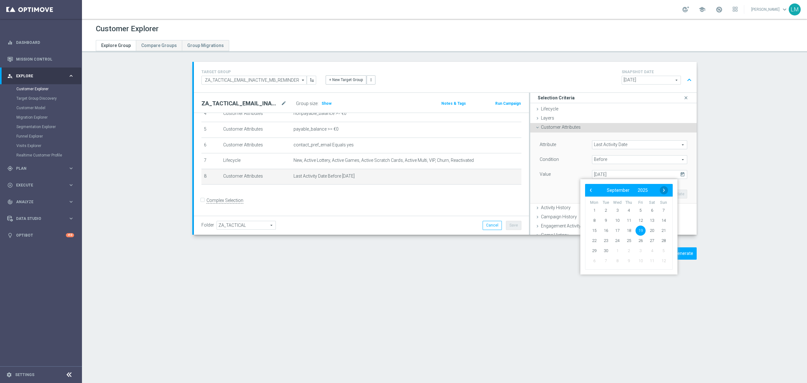
click at [666, 192] on span "›" at bounding box center [664, 190] width 8 height 8
click at [645, 221] on span "10" at bounding box center [641, 220] width 10 height 10
type input "10 Oct 2025"
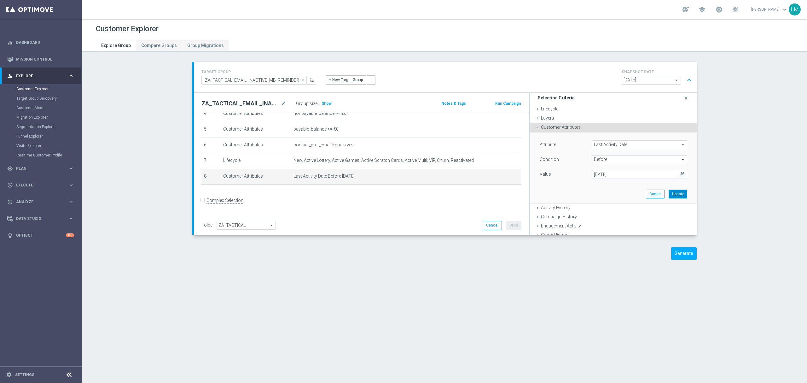
click at [671, 195] on button "Update" at bounding box center [678, 193] width 19 height 9
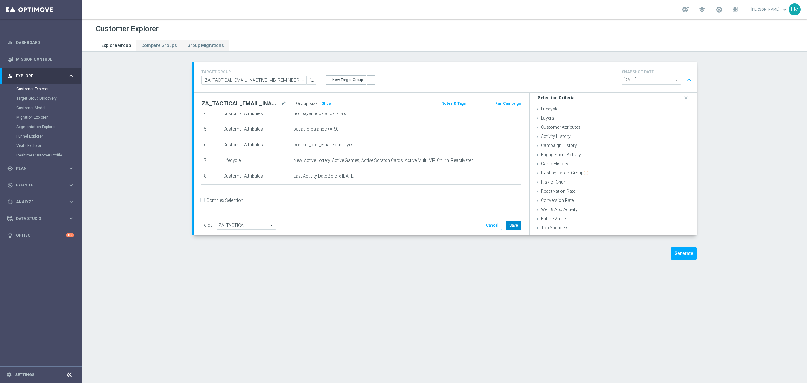
click at [515, 229] on button "Save" at bounding box center [513, 225] width 15 height 9
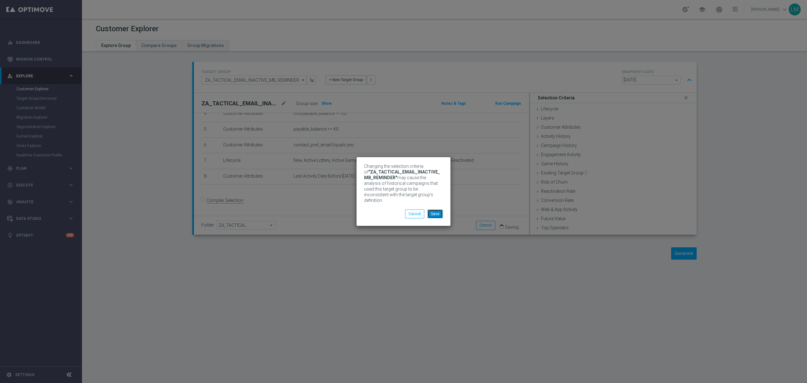
click at [438, 215] on button "Save" at bounding box center [434, 213] width 15 height 9
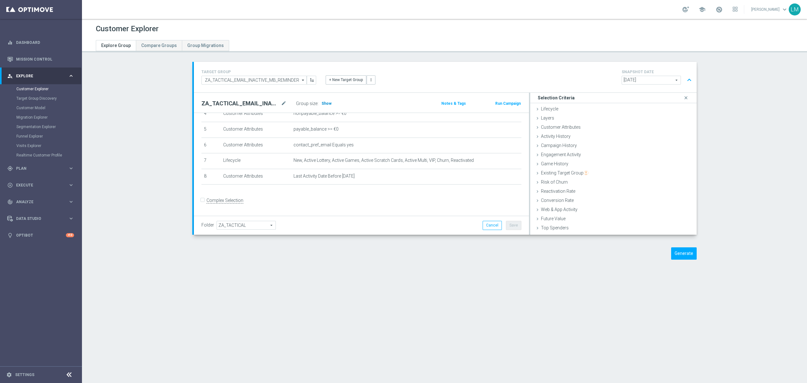
click at [321, 103] on h3 "Show" at bounding box center [326, 103] width 11 height 7
click at [57, 55] on link "Mission Control" at bounding box center [45, 59] width 58 height 17
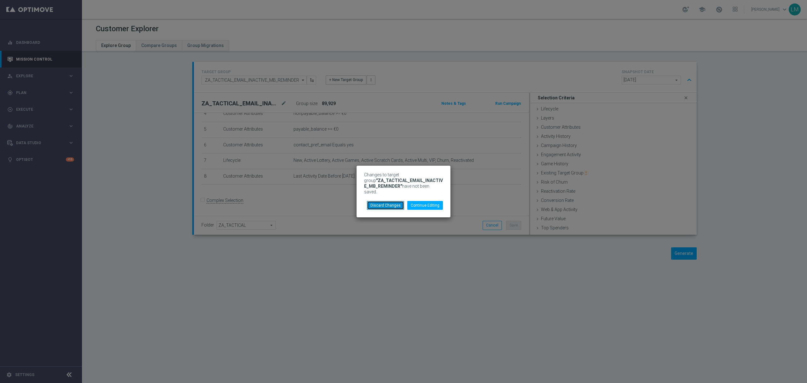
click at [389, 205] on button "Discard Changes" at bounding box center [385, 205] width 37 height 9
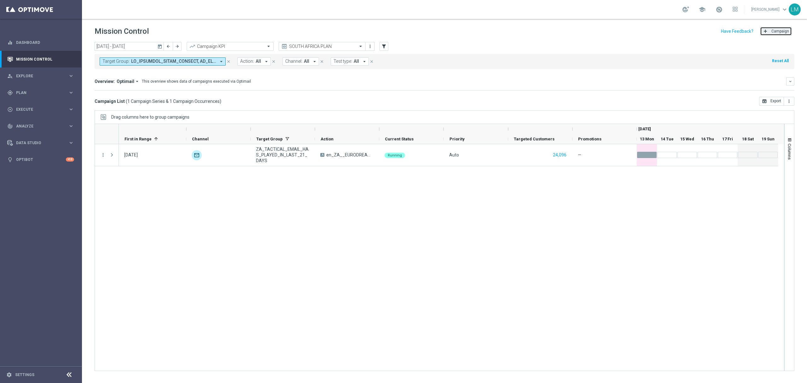
click at [782, 34] on button "add Campaign" at bounding box center [776, 31] width 32 height 9
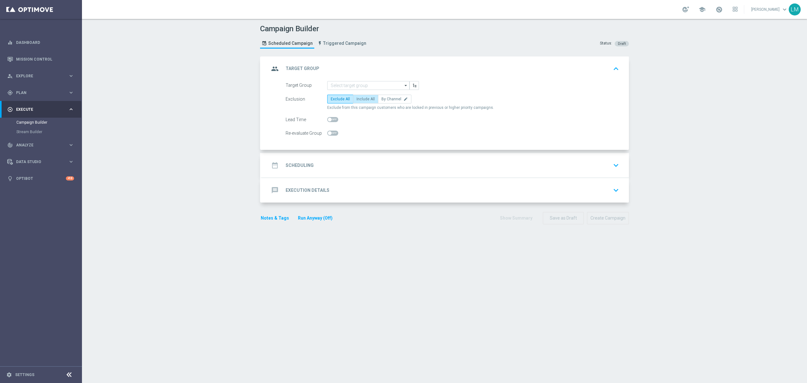
click at [359, 101] on span "Include All" at bounding box center [366, 99] width 18 height 4
click at [359, 101] on input "Include All" at bounding box center [359, 100] width 4 height 4
radio input "true"
click at [359, 88] on input at bounding box center [368, 85] width 82 height 9
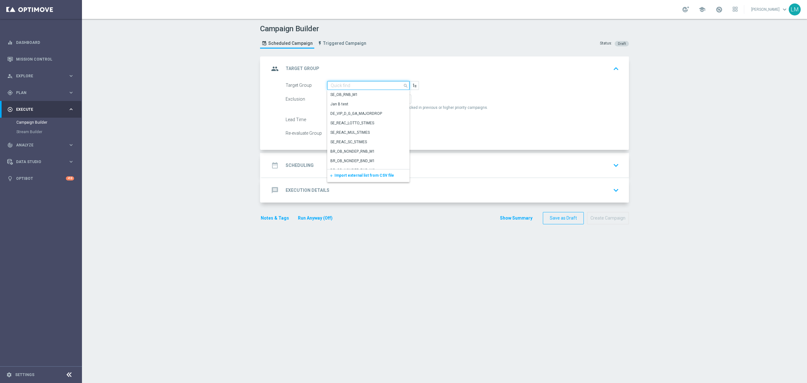
paste input "ZA_TACTICAL_EMAIL_INACTIVE_MB_REMINDER"
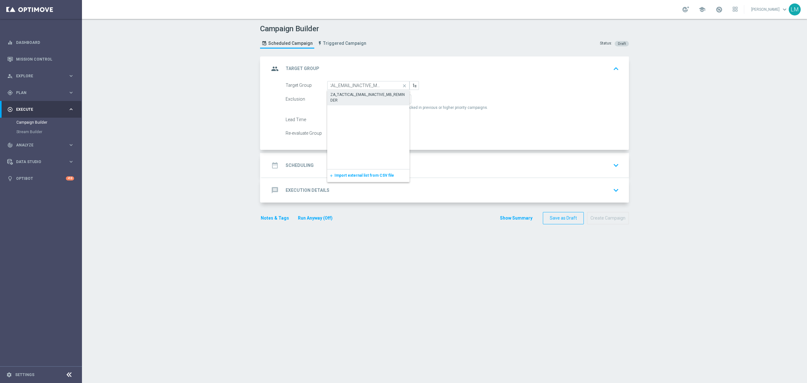
click at [353, 100] on div "ZA_TACTICAL_EMAIL_INACTIVE_MB_REMINDER" at bounding box center [368, 97] width 76 height 11
type input "ZA_TACTICAL_EMAIL_INACTIVE_MB_REMINDER"
click at [362, 174] on div "date_range Scheduling keyboard_arrow_down" at bounding box center [445, 165] width 367 height 25
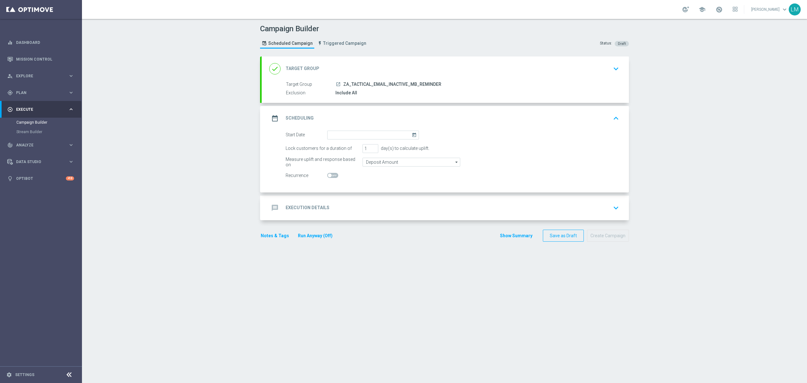
click at [412, 133] on icon "today" at bounding box center [415, 134] width 7 height 7
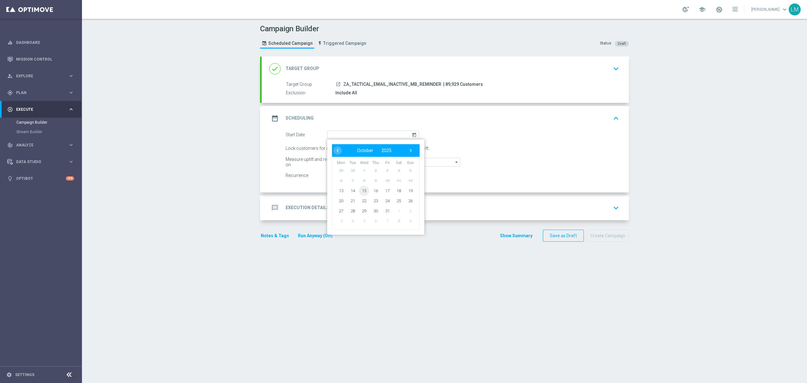
click at [359, 191] on span "15" at bounding box center [364, 190] width 10 height 10
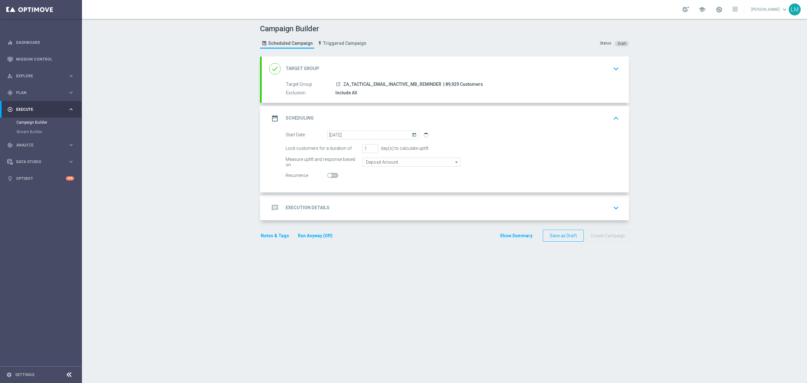
click at [412, 133] on icon "today" at bounding box center [415, 134] width 7 height 7
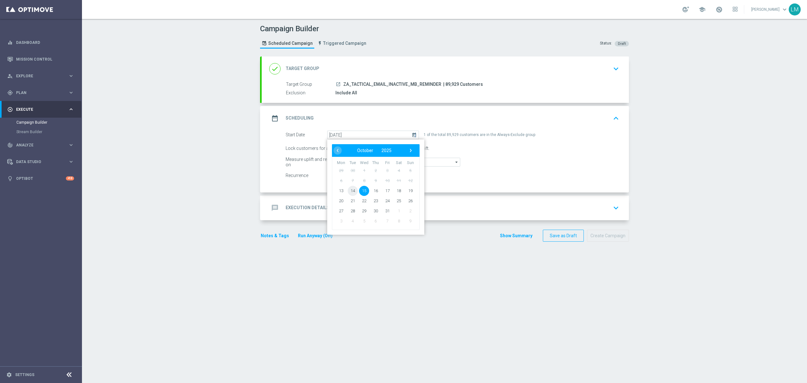
click at [351, 191] on span "14" at bounding box center [353, 190] width 10 height 10
type input "14 Oct 2025"
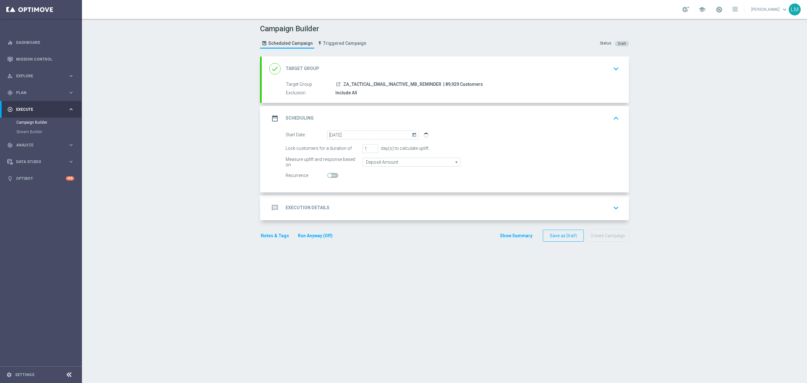
click at [351, 206] on div "message Execution Details keyboard_arrow_down" at bounding box center [445, 208] width 352 height 12
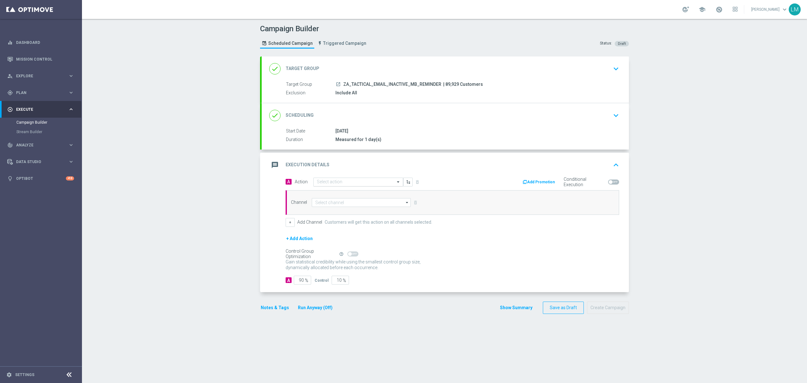
click at [338, 180] on input "text" at bounding box center [352, 181] width 70 height 5
paste input "en_ZA__MYSTERY_BOX_REMINDER_REBRAND__EMT_ALL_EM_TAC_LT"
type input "en_ZA__MYSTERY_BOX_REMINDER_REBRAND__EMT_ALL_EM_TAC_LT"
click at [339, 188] on div "en_ZA__MYSTERY_BOX_REMINDER_REBRAND__EMT_ALL_EM_TAC_LT edit" at bounding box center [358, 193] width 83 height 10
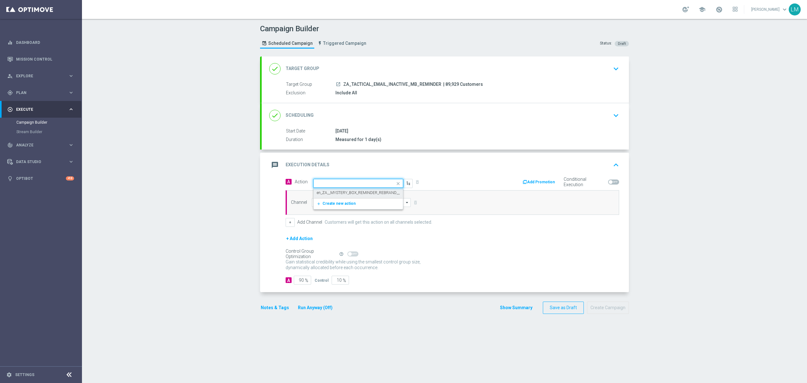
scroll to position [0, 0]
click at [339, 200] on input at bounding box center [361, 202] width 99 height 9
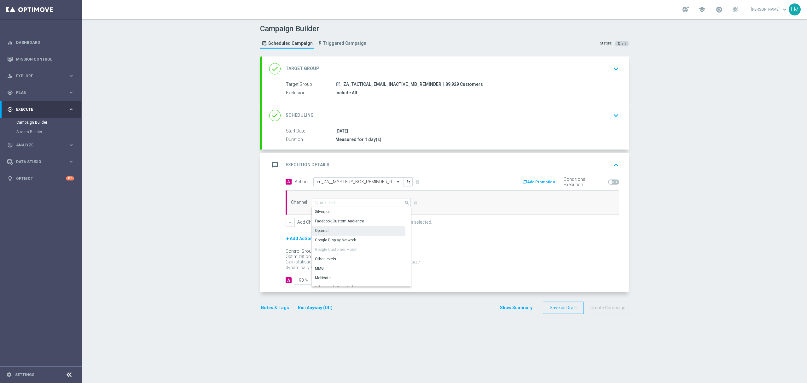
click at [329, 231] on div "Optimail" at bounding box center [359, 230] width 94 height 9
type input "Optimail"
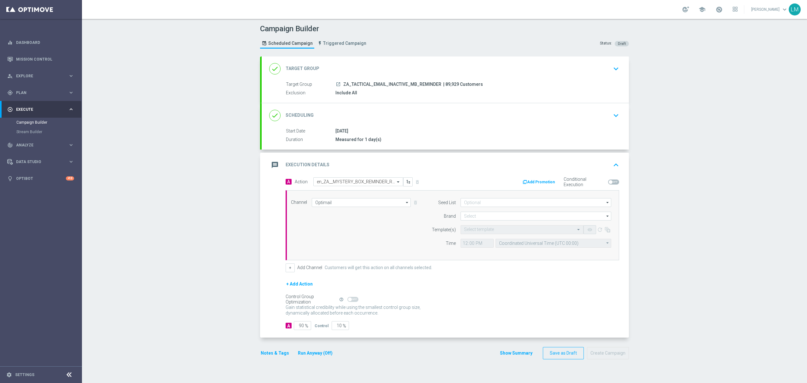
click at [334, 322] on form "A Action Select action en_ZA__MYSTERY_BOX_REMINDER_REBRAND__EMT_ALL_EM_TAC_LT d…" at bounding box center [453, 253] width 334 height 153
click at [333, 328] on input "10" at bounding box center [340, 325] width 17 height 9
type input "5"
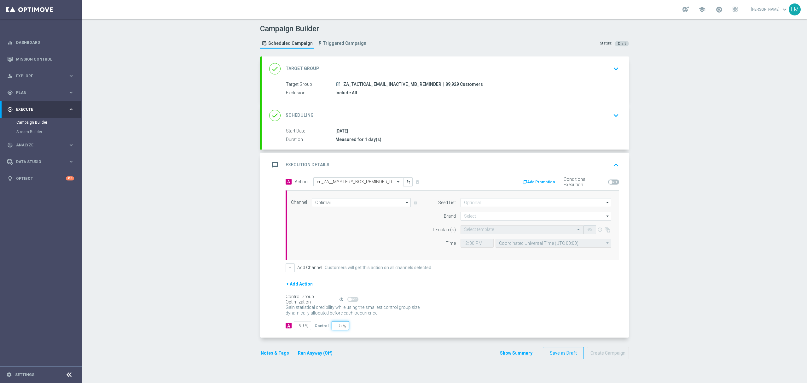
type input "95"
type input "5"
drag, startPoint x: 441, startPoint y: 288, endPoint x: 459, endPoint y: 268, distance: 27.2
click at [443, 288] on div "+ Add Action" at bounding box center [453, 288] width 334 height 16
click at [477, 218] on input at bounding box center [536, 216] width 151 height 9
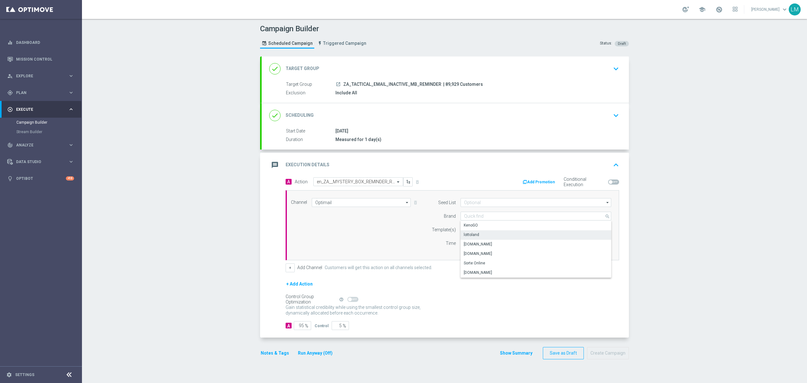
click at [475, 233] on div "lottoland" at bounding box center [471, 235] width 15 height 6
type input "lottoland"
click at [477, 231] on input "text" at bounding box center [515, 229] width 103 height 5
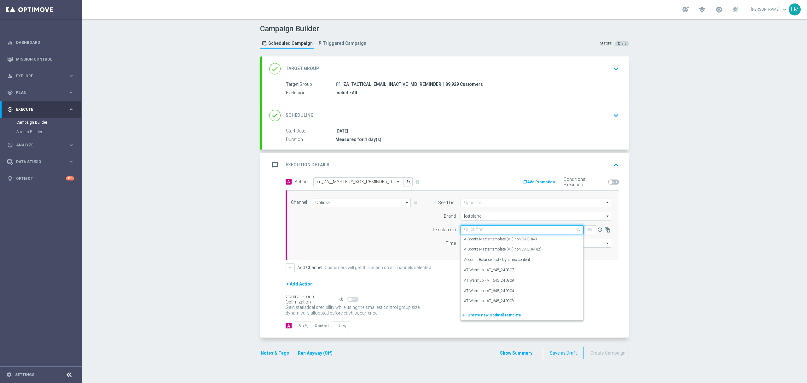
paste input "en_ZA__MYSTERY_BOX_REMINDER_REBRAND__EMT_ALL_EM_TAC_LT"
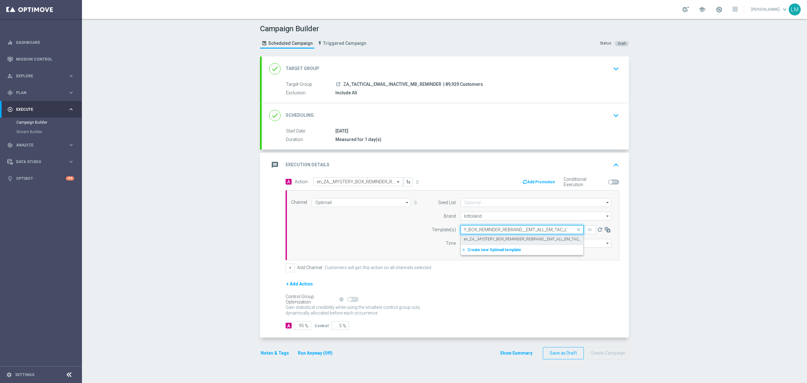
click at [479, 238] on label "en_ZA__MYSTERY_BOX_REMINDER_REBRAND__EMT_ALL_EM_TAC_LT" at bounding box center [524, 238] width 120 height 5
type input "en_ZA__MYSTERY_BOX_REMINDER_REBRAND__EMT_ALL_EM_TAC_LT"
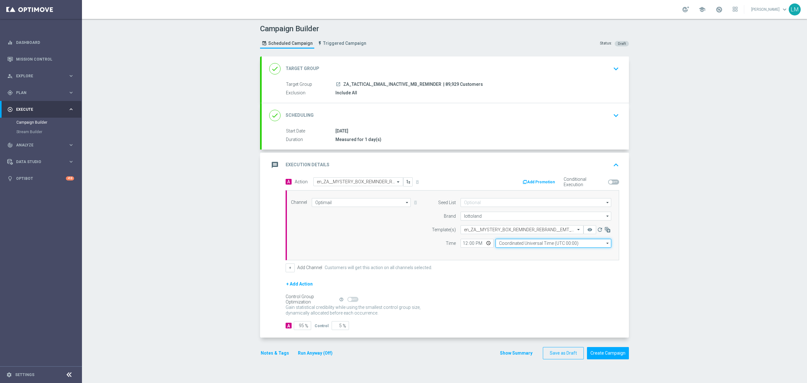
click at [499, 242] on input "Coordinated Universal Time (UTC 00:00)" at bounding box center [554, 243] width 116 height 9
click at [506, 252] on div "Central European Time (Berlin) (UTC +02:00)" at bounding box center [550, 252] width 103 height 6
type input "Central European Time (Berlin) (UTC +02:00)"
click at [485, 242] on input "12:00" at bounding box center [477, 243] width 33 height 9
type input "12:04"
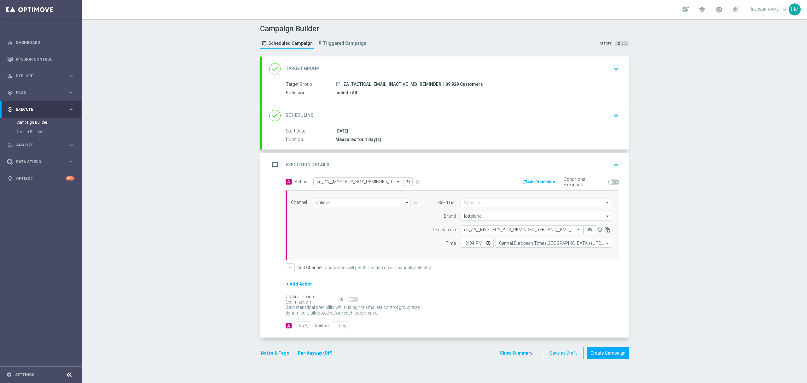
click at [384, 244] on div "Channel Optimail Optimail arrow_drop_down Drag here to set row groups Drag here…" at bounding box center [451, 225] width 330 height 54
click at [588, 232] on icon "remove_red_eye" at bounding box center [589, 229] width 5 height 5
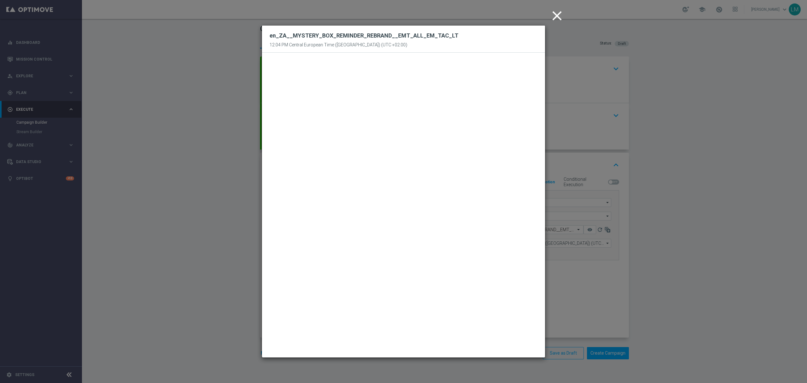
click at [562, 11] on icon "close" at bounding box center [557, 16] width 16 height 16
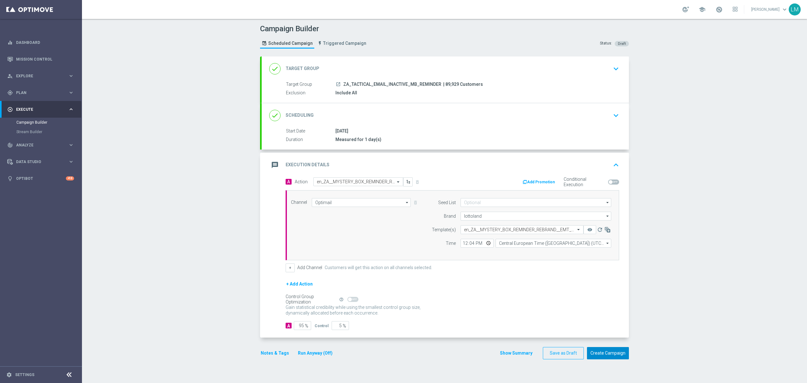
click at [603, 351] on button "Create Campaign" at bounding box center [608, 353] width 42 height 12
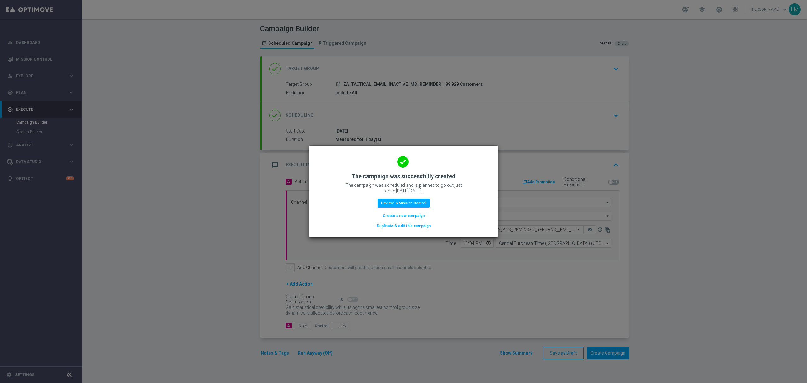
click at [407, 217] on button "Create a new campaign" at bounding box center [403, 215] width 43 height 7
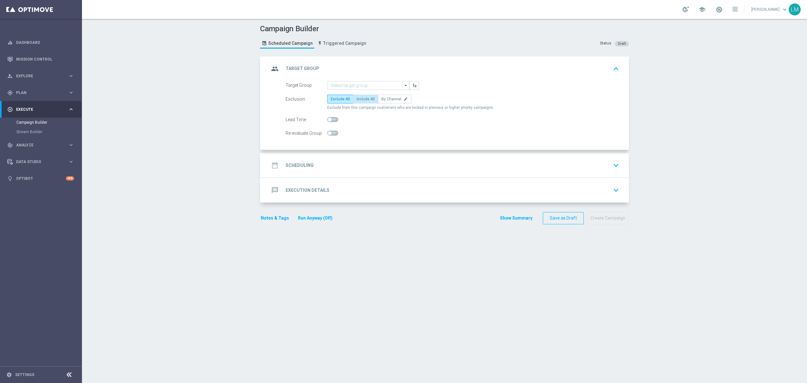
click at [358, 98] on span "Include All" at bounding box center [366, 99] width 18 height 4
click at [358, 98] on input "Include All" at bounding box center [359, 100] width 4 height 4
radio input "true"
click at [353, 86] on input at bounding box center [368, 85] width 82 height 9
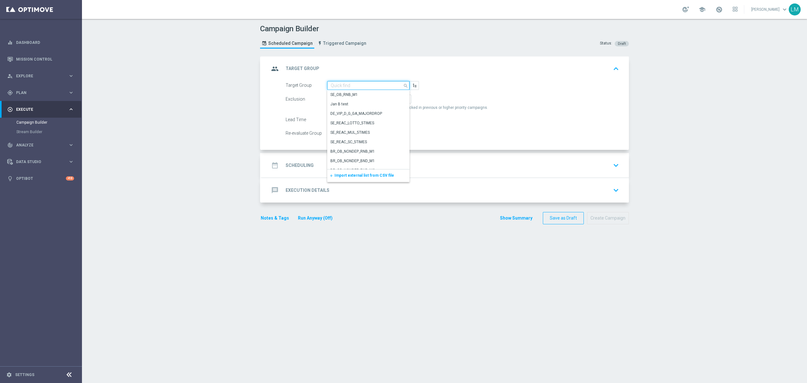
paste input "ZA_TACTICAL_EMAIL_HAS_PLAYED_IN_LAST_21_DAYS"
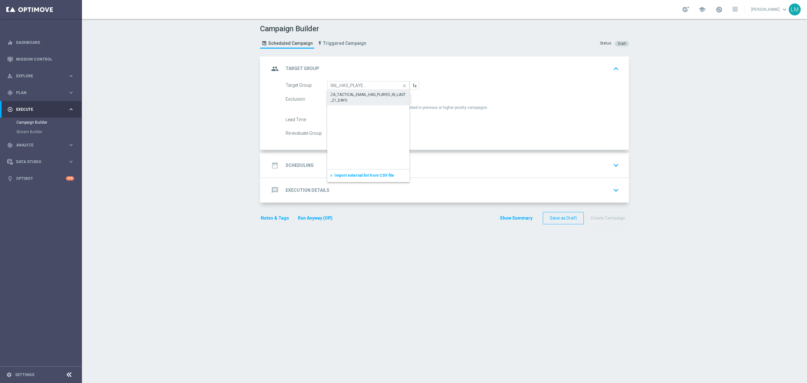
click at [353, 97] on div "ZA_TACTICAL_EMAIL_HAS_PLAYED_IN_LAST_21_DAYS" at bounding box center [368, 97] width 76 height 11
type input "ZA_TACTICAL_EMAIL_HAS_PLAYED_IN_LAST_21_DAYS"
click at [370, 167] on div "date_range Scheduling keyboard_arrow_down" at bounding box center [445, 165] width 352 height 12
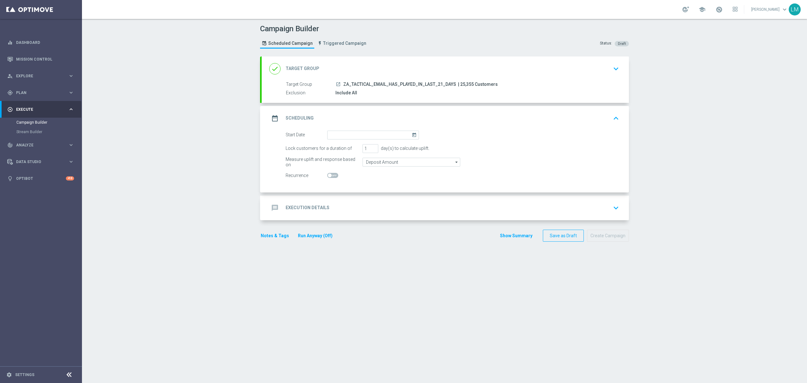
click at [412, 134] on icon "today" at bounding box center [415, 134] width 7 height 7
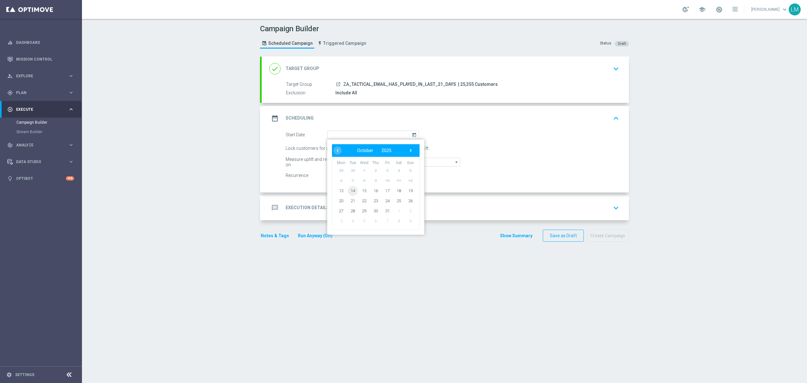
click at [348, 192] on span "14" at bounding box center [353, 190] width 10 height 10
type input "14 Oct 2025"
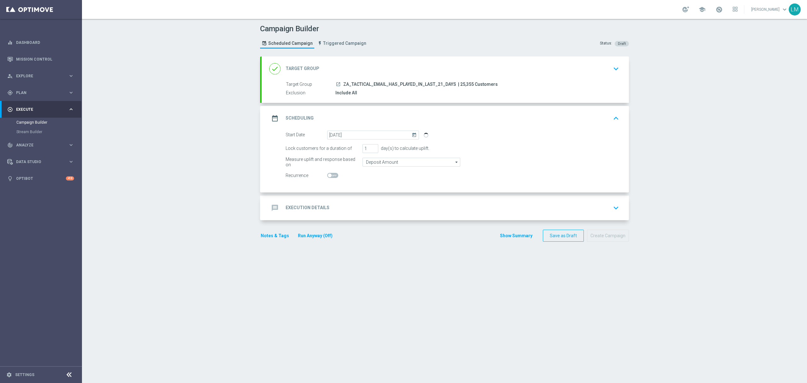
click at [354, 207] on div "message Execution Details keyboard_arrow_down" at bounding box center [445, 208] width 352 height 12
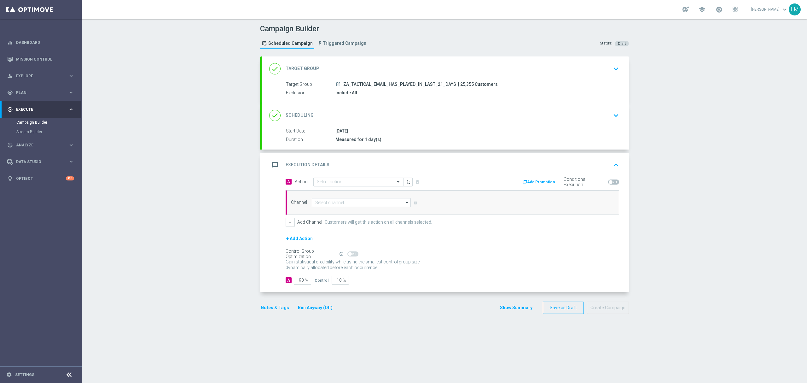
click at [364, 177] on div "A Action Select action delete_forever" at bounding box center [366, 181] width 171 height 9
click at [361, 181] on input "text" at bounding box center [352, 181] width 70 height 5
paste input "en_ZA__MYSTERY_BOX_REMINDER_REBRAND__EMT_ALL_RI_TAC_LT"
type input "en_ZA__MYSTERY_BOX_REMINDER_REBRAND__EMT_ALL_RI_TAC_LT"
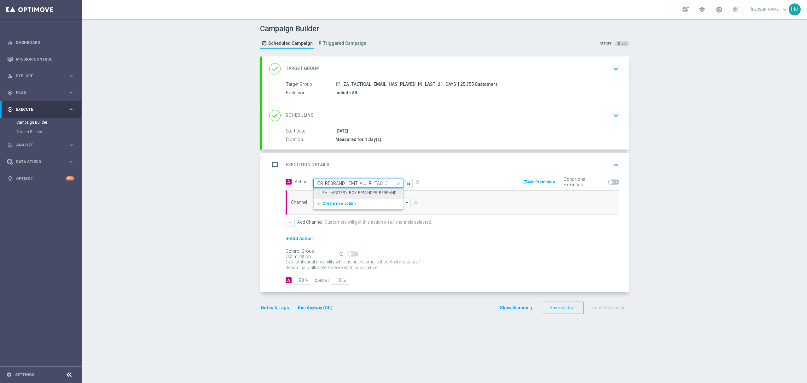
click at [352, 194] on label "en_ZA__MYSTERY_BOX_REMINDER_REBRAND__EMT_ALL_RI_TAC_LT" at bounding box center [376, 192] width 118 height 5
click at [349, 200] on input at bounding box center [361, 202] width 99 height 9
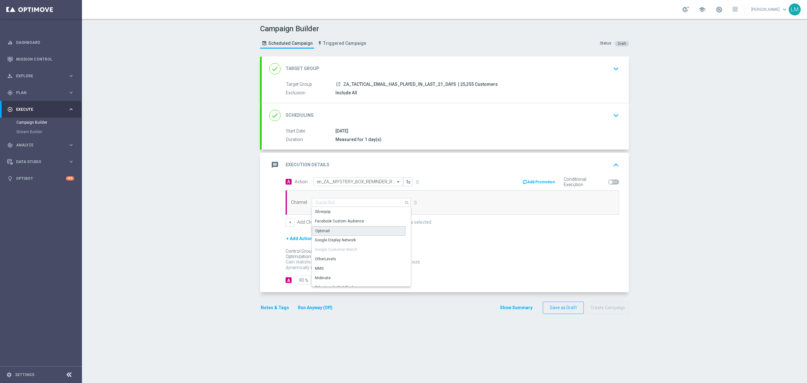
click at [328, 228] on div "Optimail" at bounding box center [359, 230] width 94 height 9
type input "Optimail"
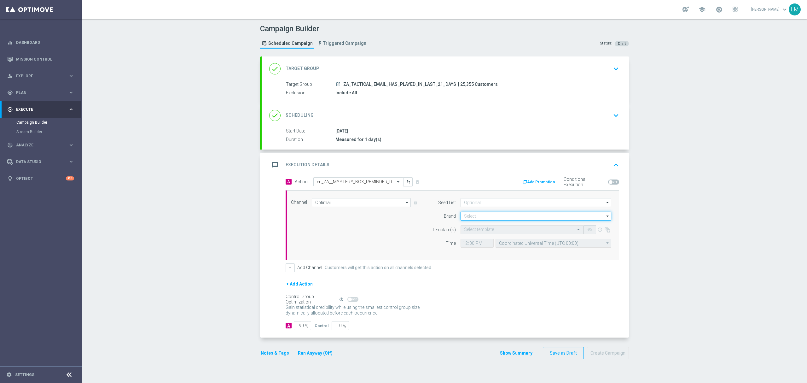
click at [485, 216] on input at bounding box center [536, 216] width 151 height 9
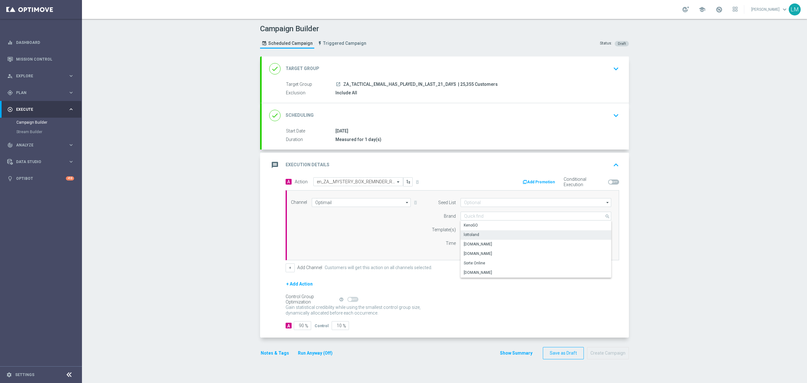
click at [478, 239] on div "lottoland" at bounding box center [536, 234] width 151 height 9
type input "lottoland"
click at [475, 230] on input "text" at bounding box center [515, 229] width 103 height 5
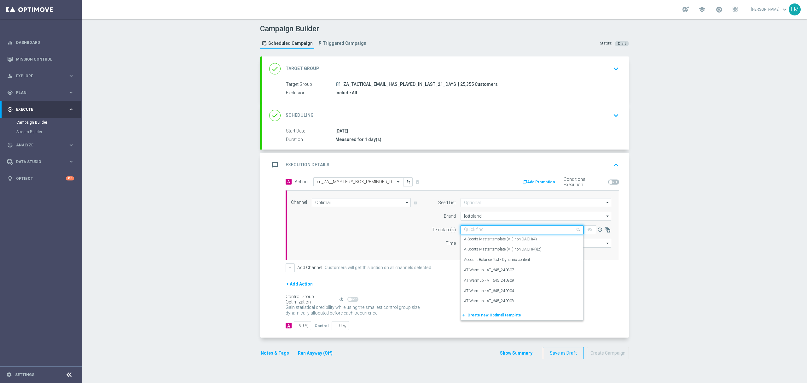
paste input "en_ZA__MYSTERY_BOX_REMINDER_REBRAND__EMT_ALL_RI_TAC_LT"
type input "en_ZA__MYSTERY_BOX_REMINDER_REBRAND__EMT_ALL_RI_TAC_LT"
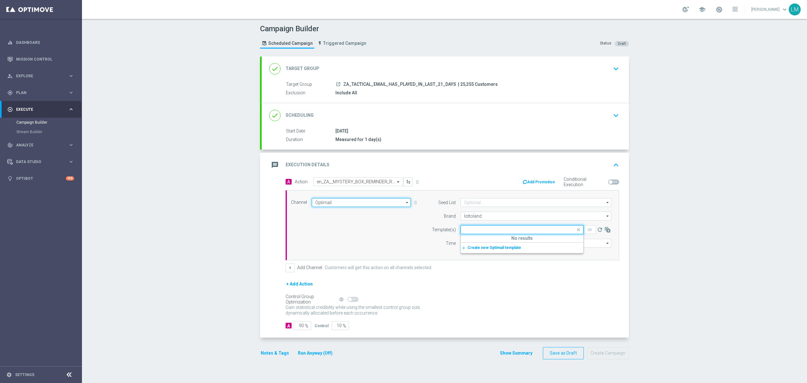
click at [351, 202] on input "Optimail" at bounding box center [361, 202] width 99 height 9
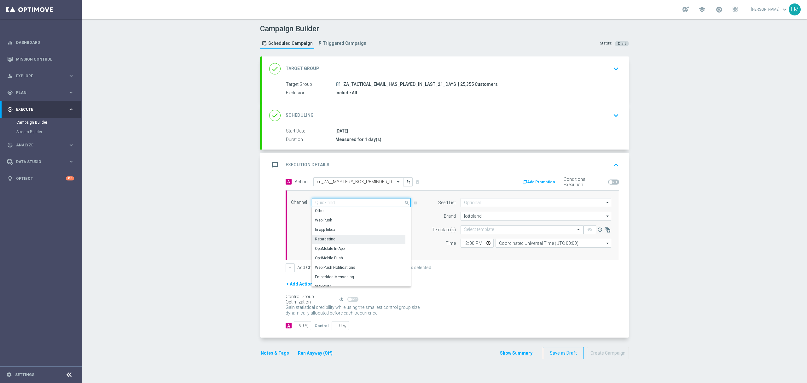
scroll to position [167, 0]
click at [334, 270] on div "Embedded Messaging" at bounding box center [334, 272] width 39 height 6
type input "Embedded Messaging"
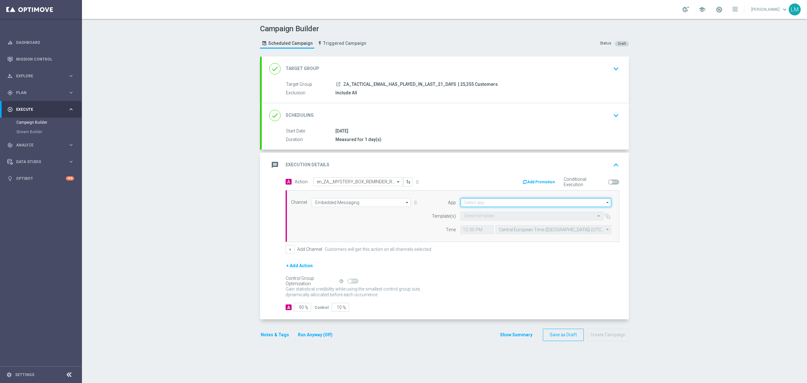
click at [475, 206] on input at bounding box center [536, 202] width 151 height 9
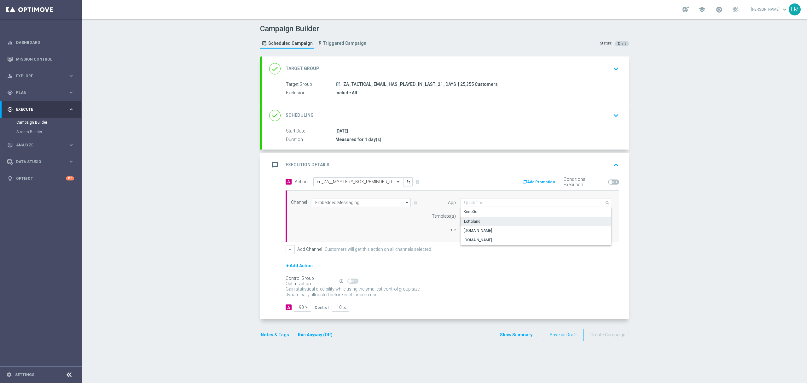
click at [471, 221] on div "Lottoland" at bounding box center [472, 221] width 16 height 6
type input "Lottoland"
click at [471, 219] on input "text" at bounding box center [526, 215] width 124 height 5
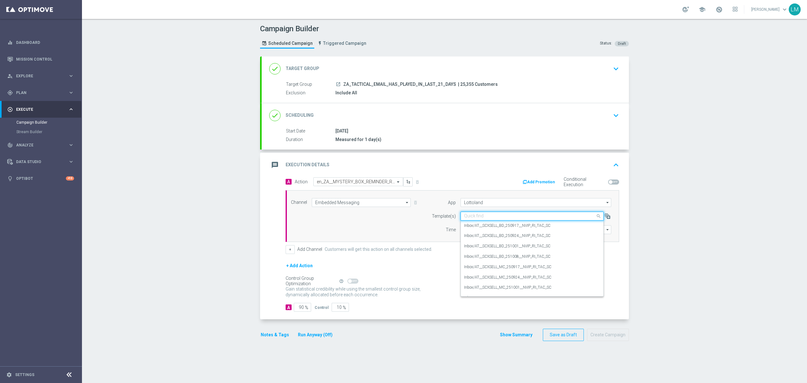
paste input "en_ZA__MYSTERY_BOX_REMINDER_REBRAND__EMT_ALL_RI_TAC_LT"
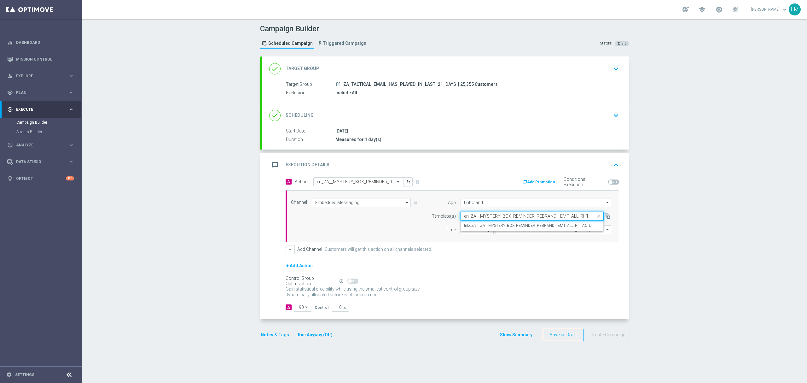
scroll to position [0, 11]
click at [473, 223] on label "Inbox/en_ZA__MYSTERY_BOX_REMINDER_REBRAND__EMT_ALL_RI_TAC_LT" at bounding box center [528, 225] width 128 height 5
type input "en_ZA__MYSTERY_BOX_REMINDER_REBRAND__EMT_ALL_RI_TAC_LT"
click at [515, 232] on input "Central European Time (Budapest) (UTC +02:00)" at bounding box center [554, 229] width 116 height 9
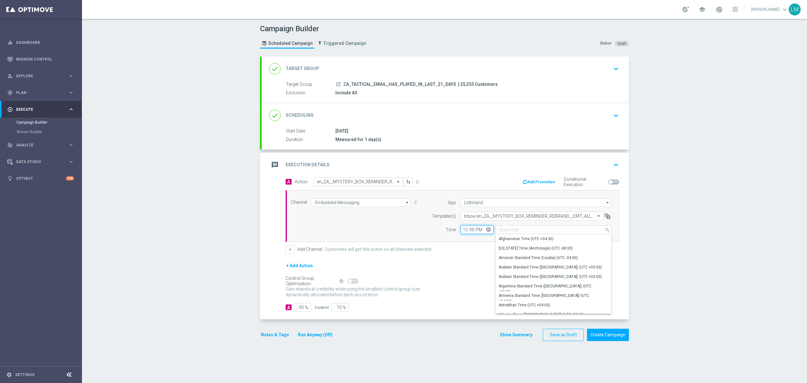
click at [463, 233] on input "12:00" at bounding box center [477, 229] width 33 height 9
type input "Central European Time (Budapest) (UTC +02:00)"
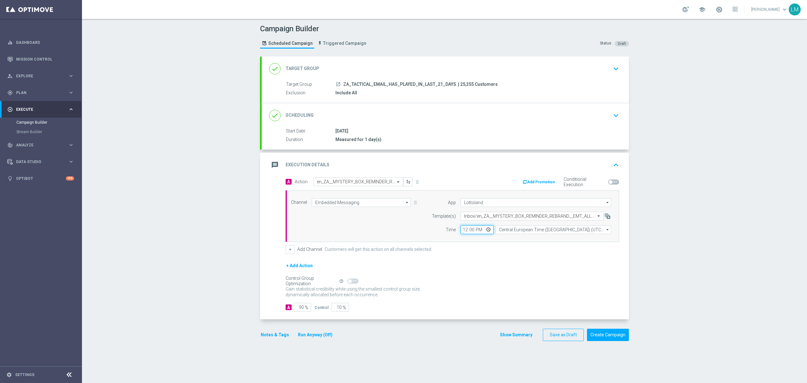
click at [479, 231] on input "12:00" at bounding box center [477, 229] width 33 height 9
click at [482, 230] on input "12:00" at bounding box center [477, 229] width 33 height 9
type input "16:00"
click at [500, 263] on div "+ Add Action" at bounding box center [453, 270] width 334 height 16
click at [336, 308] on input "10" at bounding box center [340, 307] width 17 height 9
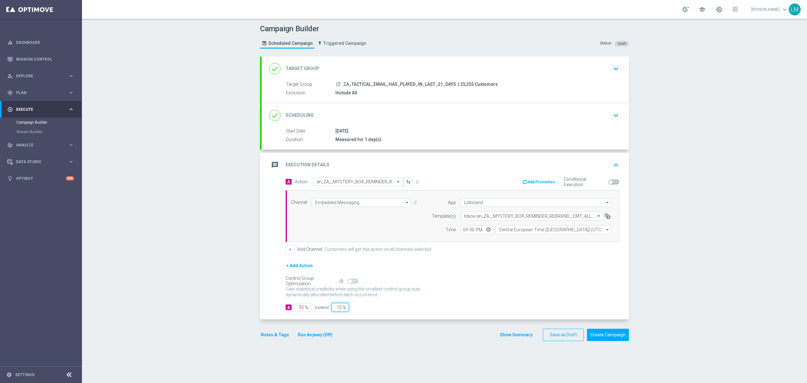
click at [336, 308] on input "10" at bounding box center [340, 307] width 17 height 9
type input "5"
type input "95"
type input "5"
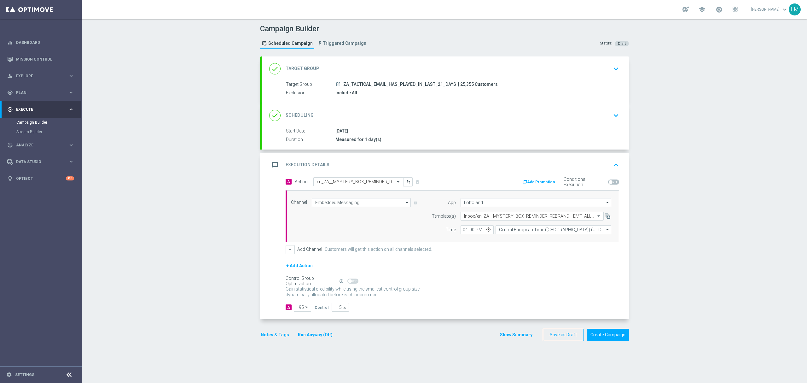
click at [438, 281] on div "Control Group Optimization Self Optimizing Campaign help_outline" at bounding box center [453, 280] width 334 height 7
click at [605, 335] on button "Create Campaign" at bounding box center [608, 334] width 42 height 12
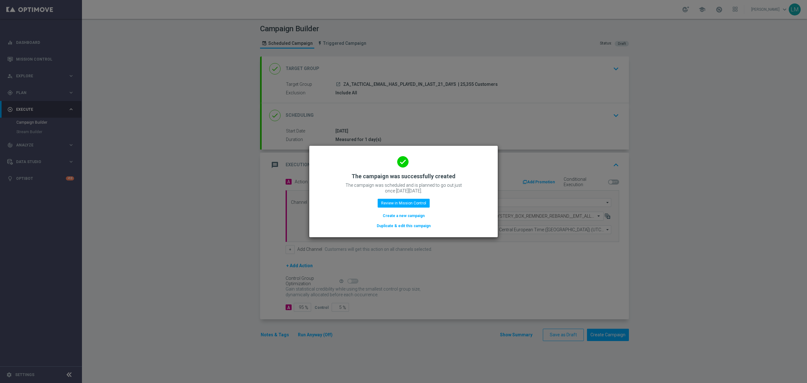
drag, startPoint x: 401, startPoint y: 213, endPoint x: 18, endPoint y: 218, distance: 383.4
click at [401, 213] on button "Create a new campaign" at bounding box center [403, 215] width 43 height 7
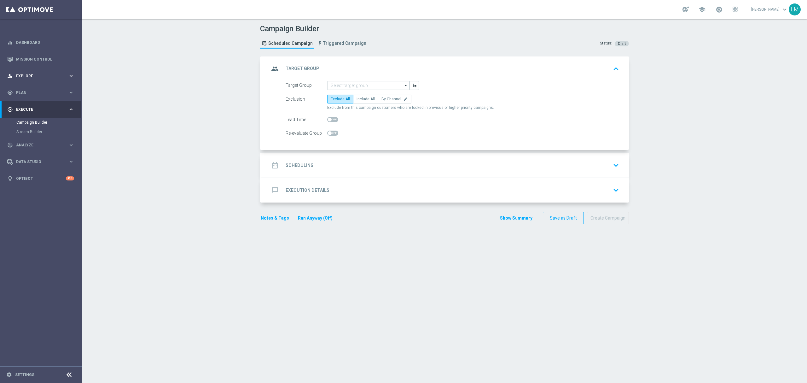
click at [62, 72] on div "person_search Explore keyboard_arrow_right" at bounding box center [40, 75] width 81 height 17
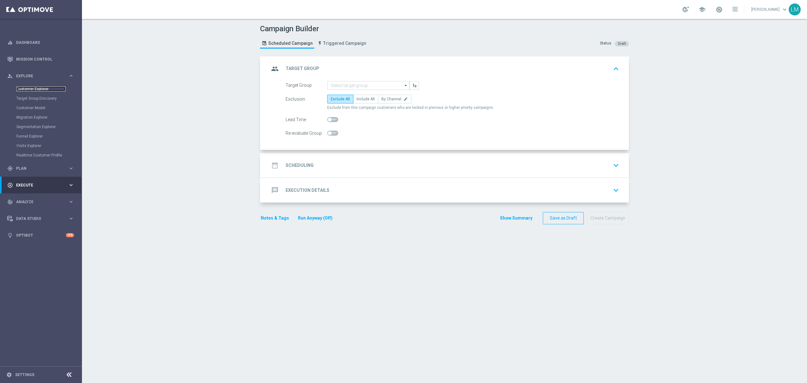
click at [47, 90] on link "Customer Explorer" at bounding box center [40, 88] width 49 height 5
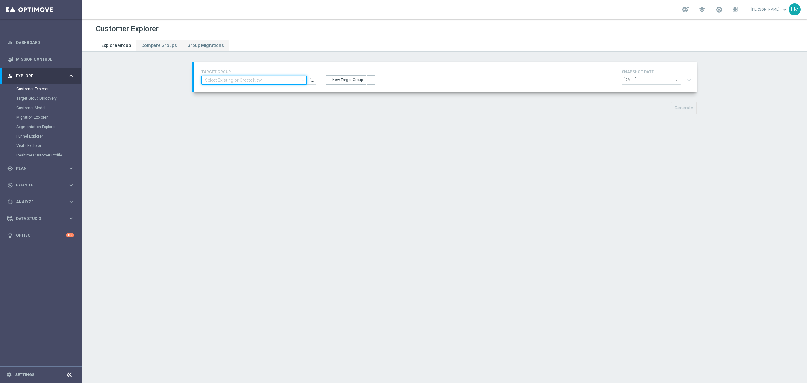
click at [257, 77] on input at bounding box center [253, 80] width 105 height 9
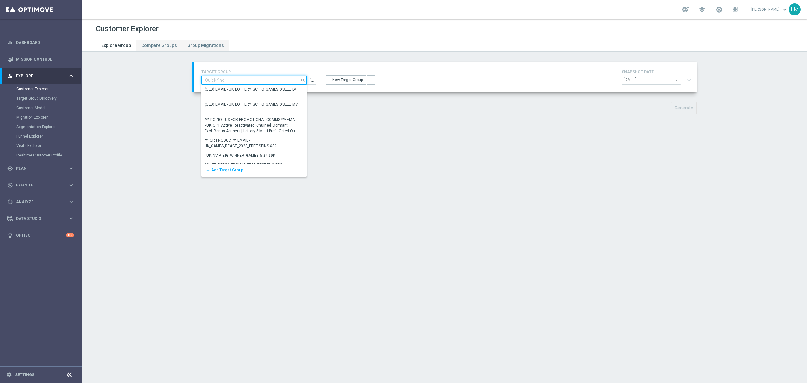
click at [239, 80] on input at bounding box center [253, 80] width 105 height 9
paste input "ZA_TACTICAL_EMAIL_BIG_DEPOSITS_BIG_LOSERS_LAST_WEEK"
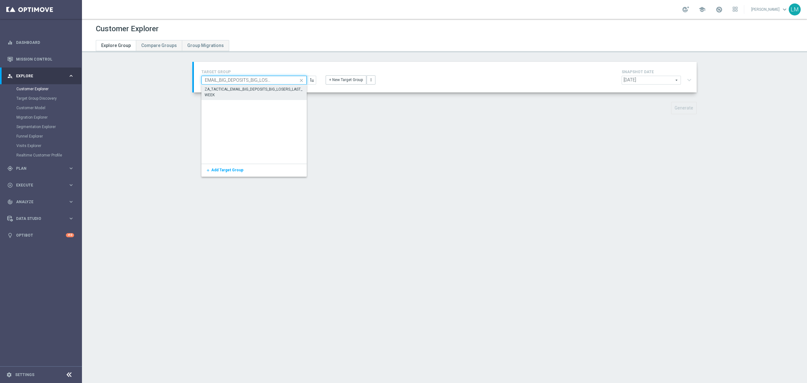
type input "ZA_TACTICAL_EMAIL_BIG_DEPOSITS_BIG_LOSERS_LAST_WEEK"
click at [235, 88] on div "ZA_TACTICAL_EMAIL_BIG_DEPOSITS_BIG_LOSERS_LAST_WEEK" at bounding box center [254, 92] width 99 height 11
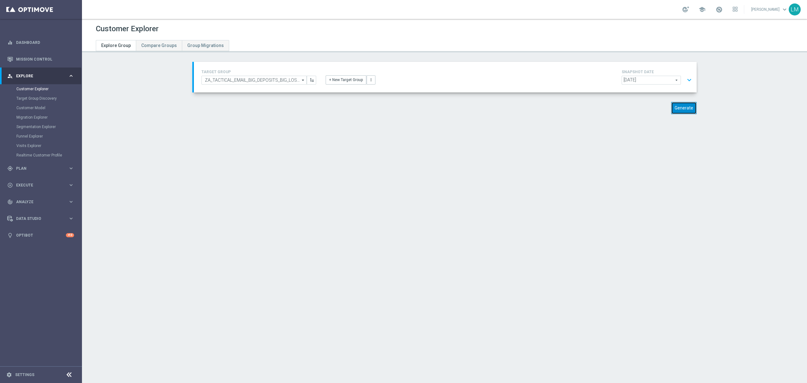
click at [683, 103] on button "Generate" at bounding box center [684, 108] width 26 height 12
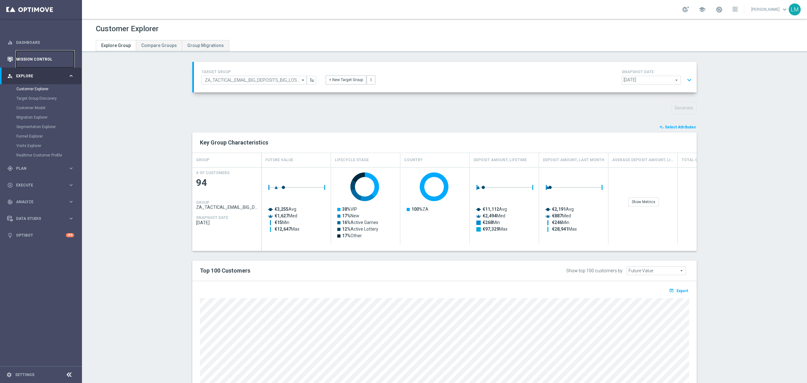
click at [18, 55] on link "Mission Control" at bounding box center [45, 59] width 58 height 17
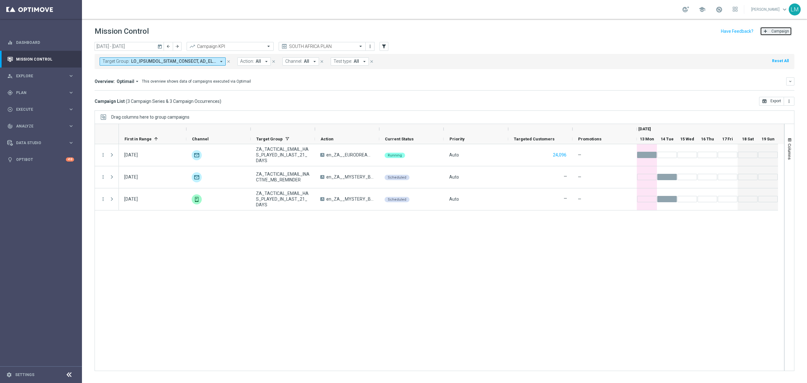
click at [778, 34] on button "add Campaign" at bounding box center [776, 31] width 32 height 9
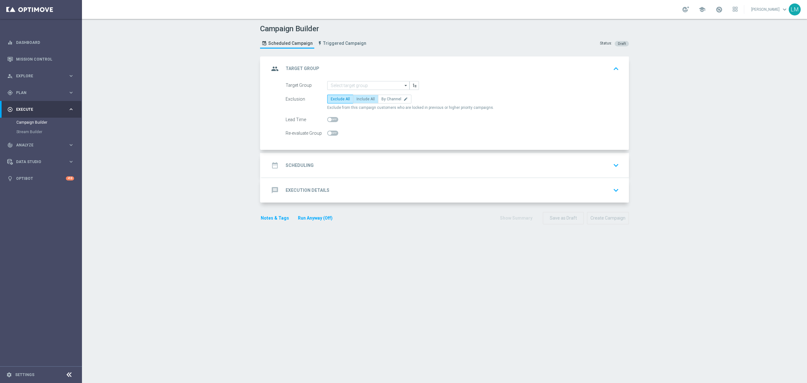
click at [364, 98] on span "Include All" at bounding box center [366, 99] width 18 height 4
click at [361, 98] on input "Include All" at bounding box center [359, 100] width 4 height 4
radio input "true"
click at [357, 84] on input at bounding box center [368, 85] width 82 height 9
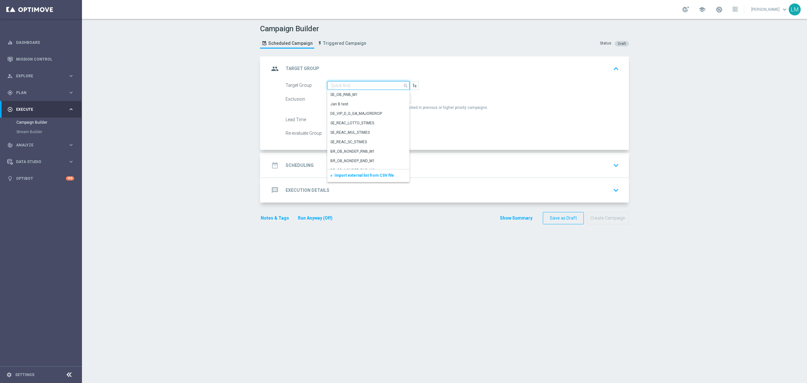
paste input "ZA_TACTICAL_EMAIL_BIG_DEPOSITS_BIG_LOSERS_LAST_WEEK"
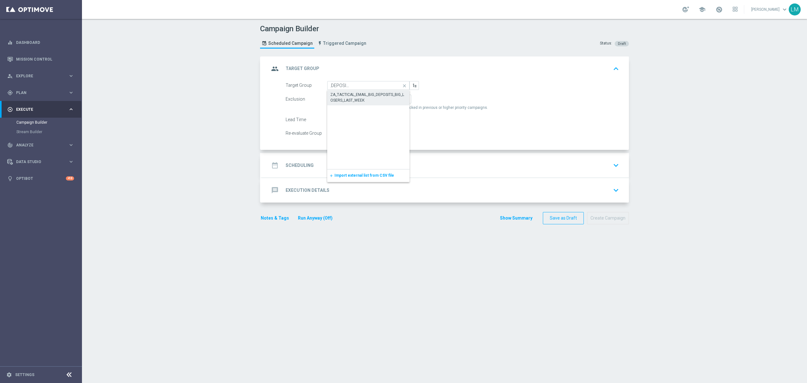
click at [353, 101] on div "ZA_TACTICAL_EMAIL_BIG_DEPOSITS_BIG_LOSERS_LAST_WEEK" at bounding box center [368, 97] width 76 height 11
type input "ZA_TACTICAL_EMAIL_BIG_DEPOSITS_BIG_LOSERS_LAST_WEEK"
click at [382, 159] on div "date_range Scheduling keyboard_arrow_down" at bounding box center [445, 165] width 367 height 25
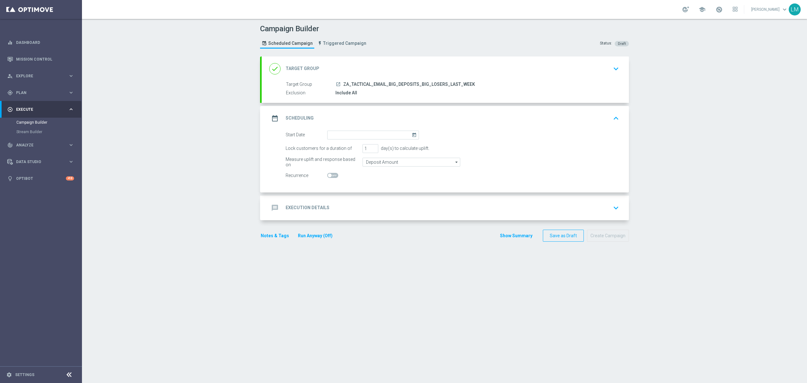
click at [412, 134] on icon "today" at bounding box center [415, 134] width 7 height 7
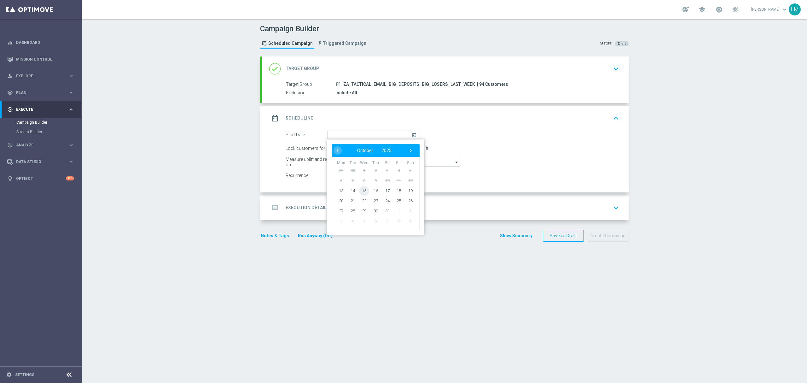
click at [359, 187] on span "15" at bounding box center [364, 190] width 10 height 10
type input "15 Oct 2025"
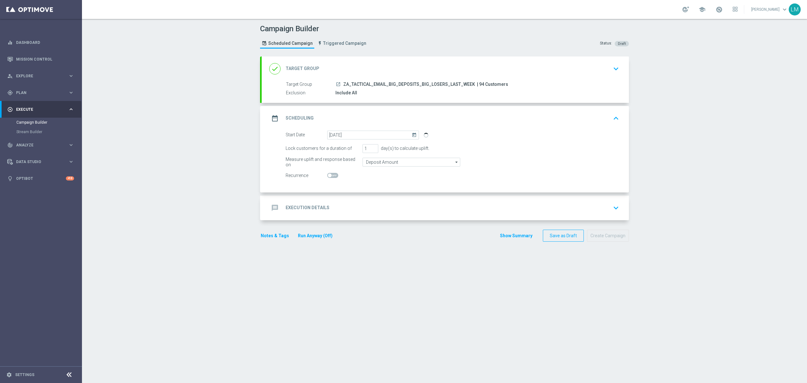
click at [365, 201] on div "message Execution Details keyboard_arrow_down" at bounding box center [445, 207] width 367 height 25
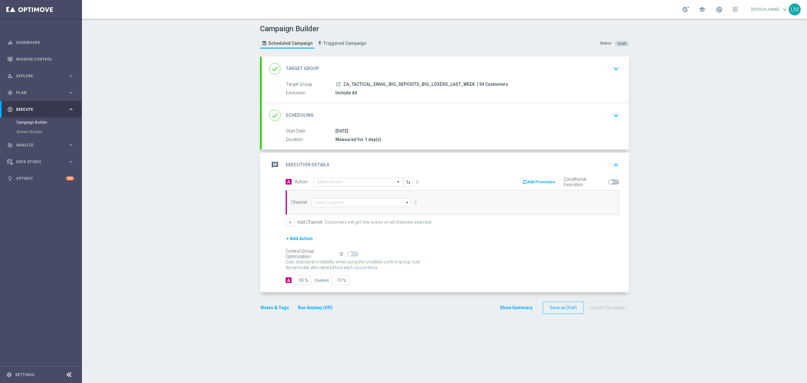
click at [341, 181] on input "text" at bounding box center [352, 181] width 70 height 5
paste input "en_ZA__EXCEPTIONAL_DEPOSITOR_BONUS_DROP__EMT_ALL_EM_TAC_LT"
type input "en_ZA__EXCEPTIONAL_DEPOSITOR_BONUS_DROP__EMT_ALL_EM_TAC_LT"
drag, startPoint x: 341, startPoint y: 181, endPoint x: 336, endPoint y: 197, distance: 17.2
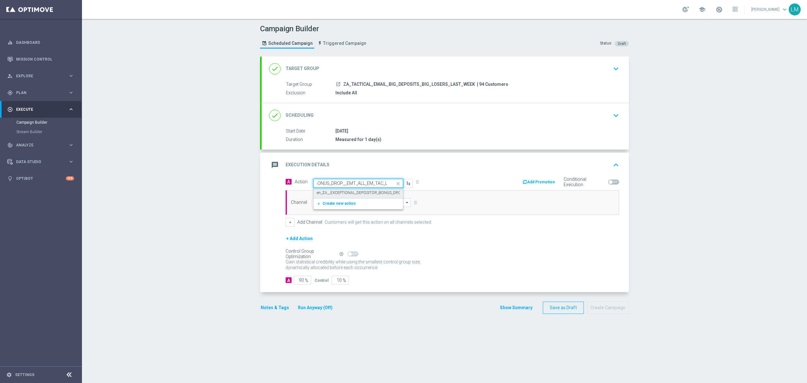
click at [336, 188] on ng-select "Quick find en_ZA__EXCEPTIONAL_DEPOSITOR_BONUS_DROP__EMT_ALL_EM_TAC_LT en_ZA__EX…" at bounding box center [358, 183] width 90 height 9
click at [335, 196] on div "en_ZA__EXCEPTIONAL_DEPOSITOR_BONUS_DROP__EMT_ALL_EM_TAC_LT edit" at bounding box center [358, 193] width 83 height 10
click at [334, 201] on input at bounding box center [361, 202] width 99 height 9
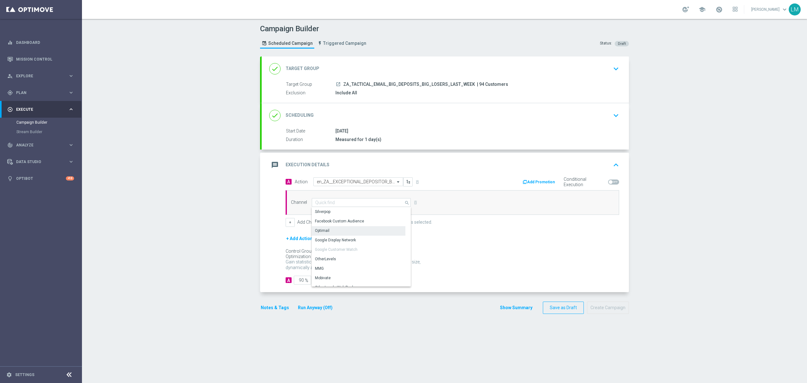
click at [328, 227] on div "Optimail" at bounding box center [359, 230] width 94 height 9
type input "Optimail"
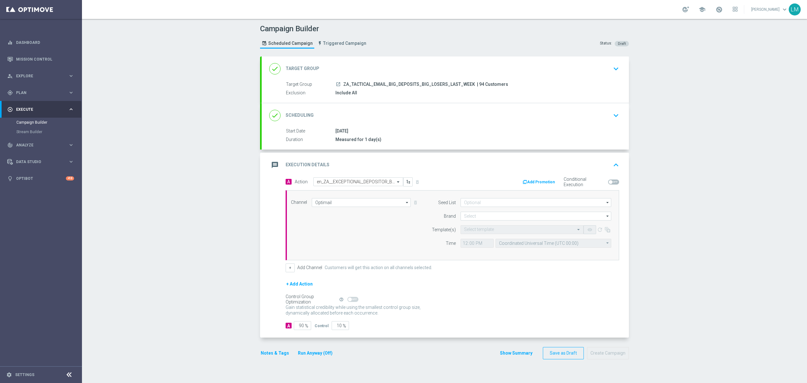
click at [286, 227] on div "Channel Optimail Optimail arrow_drop_down Drag here to set row groups Drag here…" at bounding box center [451, 225] width 330 height 54
click at [290, 272] on button "+" at bounding box center [290, 267] width 9 height 9
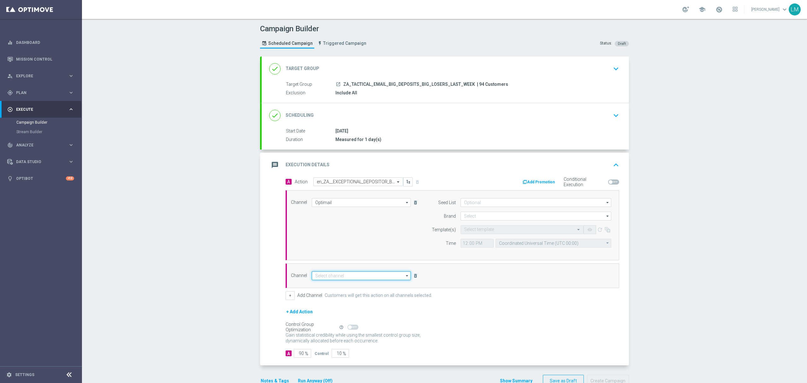
click at [332, 277] on input at bounding box center [361, 275] width 99 height 9
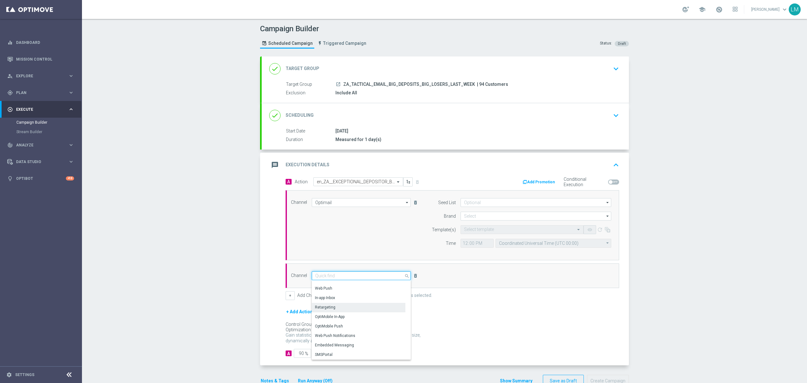
scroll to position [18, 0]
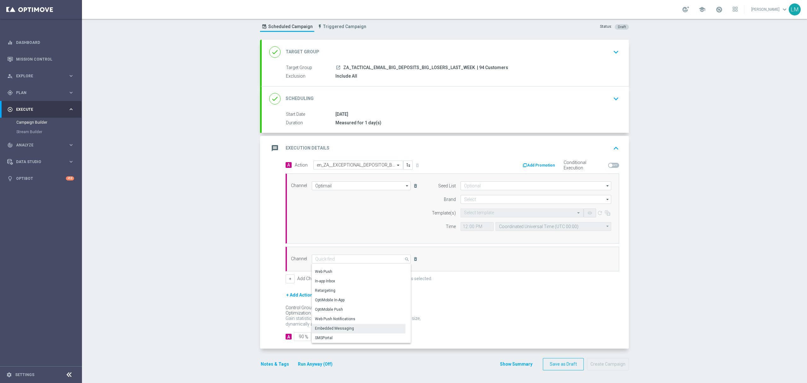
click at [341, 328] on div "Embedded Messaging" at bounding box center [334, 328] width 39 height 6
type input "Embedded Messaging"
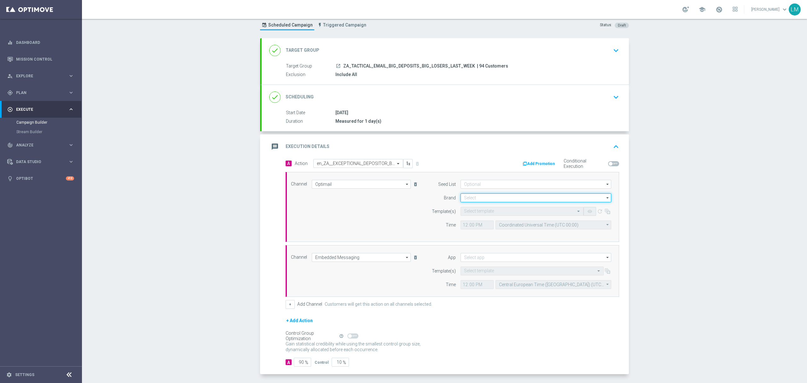
click at [466, 197] on input at bounding box center [536, 197] width 151 height 9
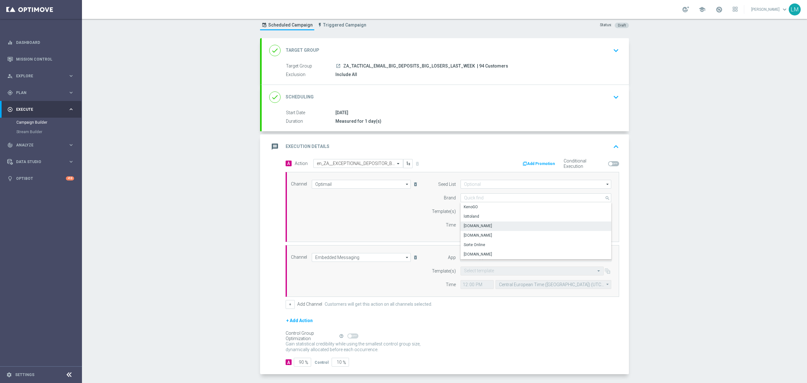
click at [473, 221] on div "Lottoland.bet.br" at bounding box center [536, 225] width 151 height 9
type input "Lottoland.bet.br"
click at [473, 197] on input "Lottoland.bet.br" at bounding box center [536, 197] width 151 height 9
click at [472, 216] on div "lottoland" at bounding box center [471, 217] width 15 height 6
type input "lottoland"
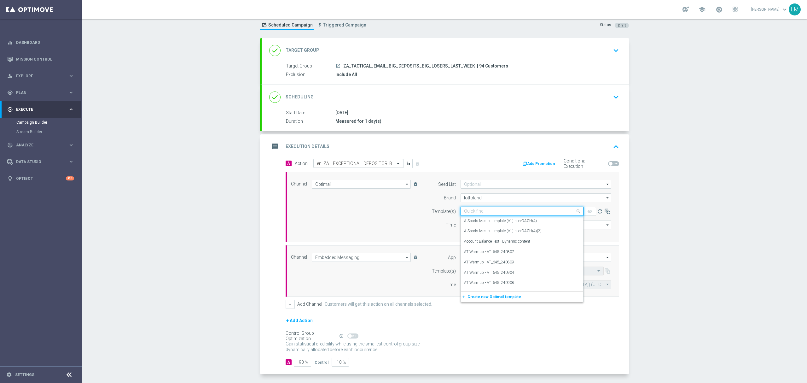
click at [472, 212] on input "text" at bounding box center [515, 211] width 103 height 5
paste input "en_ZA__EXCEPTIONAL_DEPOSITOR_BONUS_DROP__EMT_ALL_EM_TAC_LT"
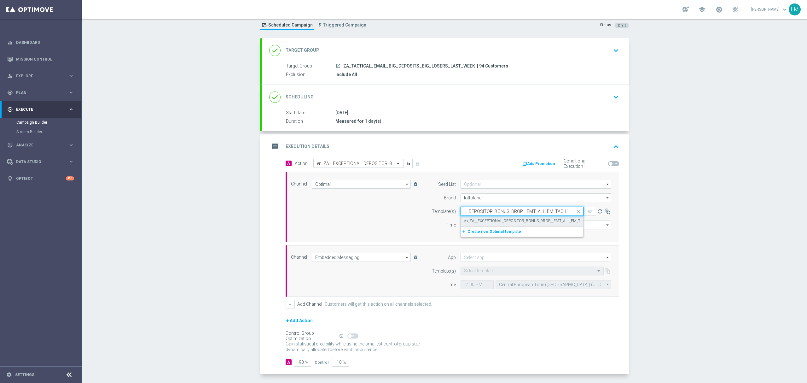
drag, startPoint x: 472, startPoint y: 212, endPoint x: 475, endPoint y: 220, distance: 8.0
click at [475, 216] on ng-select "Quick find en_ZA__EXCEPTIONAL_DEPOSITOR_BONUS_DROP__EMT_ALL_EM_TAC_LT en_ZA__EX…" at bounding box center [522, 211] width 123 height 9
click at [475, 220] on label "en_ZA__EXCEPTIONAL_DEPOSITOR_BONUS_DROP__EMT_ALL_EM_TAC_LT" at bounding box center [527, 220] width 126 height 5
type input "en_ZA__EXCEPTIONAL_DEPOSITOR_BONUS_DROP__EMT_ALL_EM_TAC_LT"
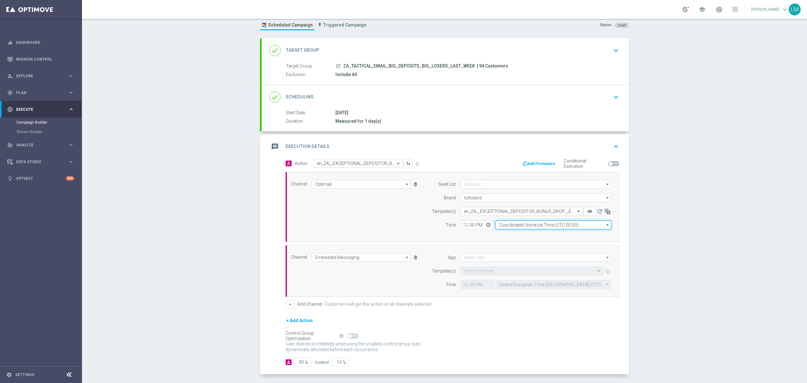
click at [537, 226] on input "Coordinated Universal Time (UTC 00:00)" at bounding box center [554, 224] width 116 height 9
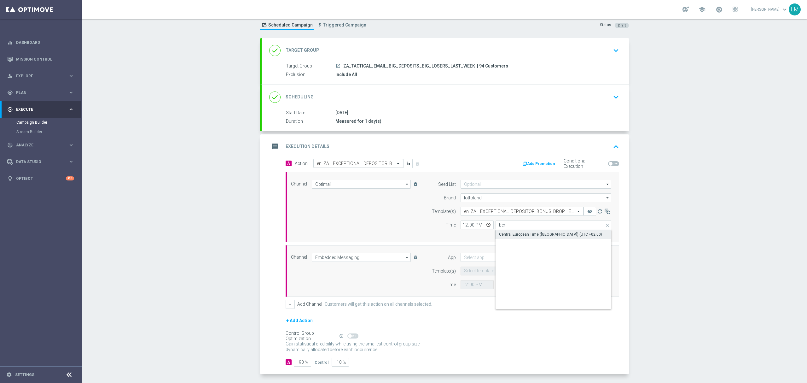
click at [539, 231] on div "Central European Time (Berlin) (UTC +02:00)" at bounding box center [554, 233] width 116 height 9
type input "Central European Time (Berlin) (UTC +02:00)"
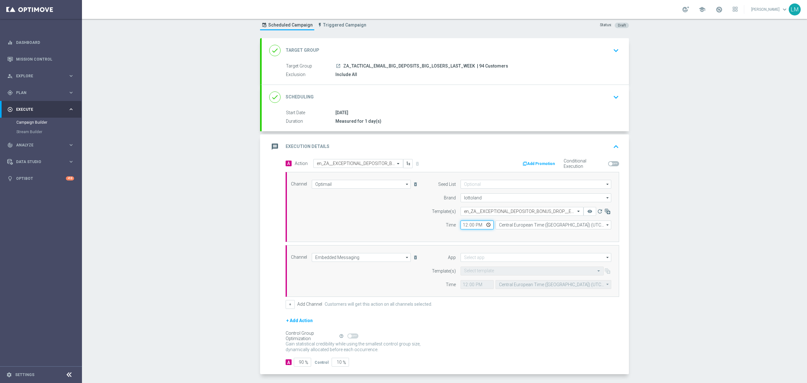
click at [485, 224] on input "12:00" at bounding box center [477, 224] width 33 height 9
type input "13:12"
click at [410, 226] on div "Channel Optimail Optimail arrow_drop_down Drag here to set row groups Drag here…" at bounding box center [451, 207] width 330 height 54
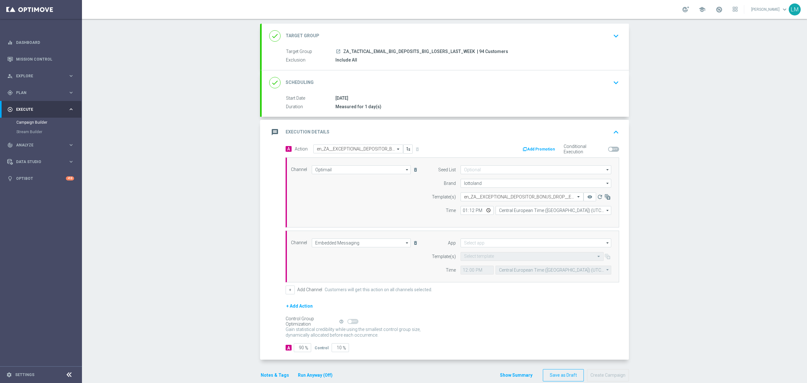
scroll to position [46, 0]
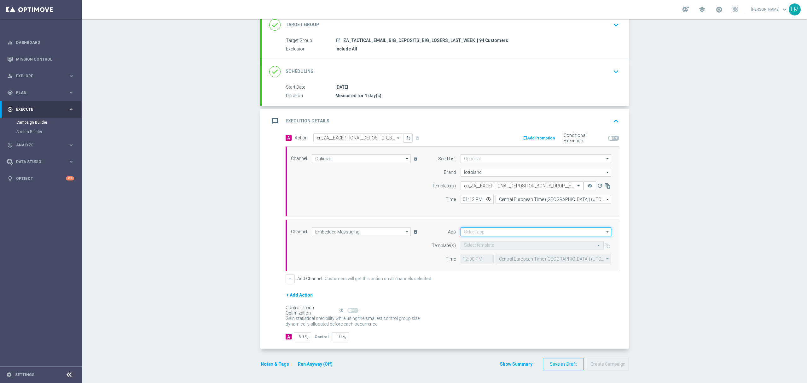
click at [467, 231] on input at bounding box center [536, 231] width 151 height 9
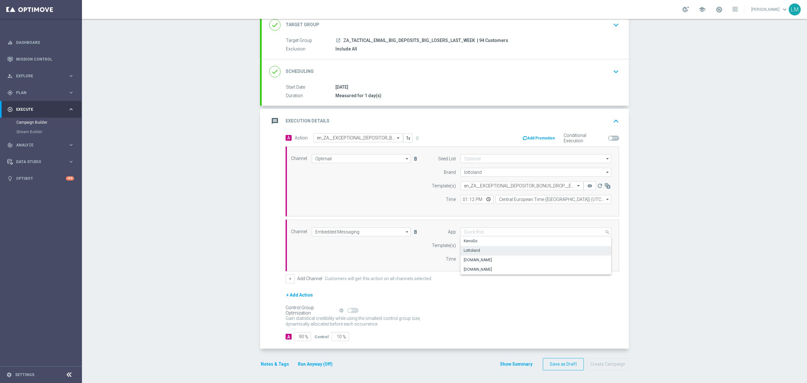
click at [475, 252] on div "Lottoland" at bounding box center [536, 250] width 151 height 9
type input "Lottoland"
click at [472, 245] on input "text" at bounding box center [526, 245] width 124 height 5
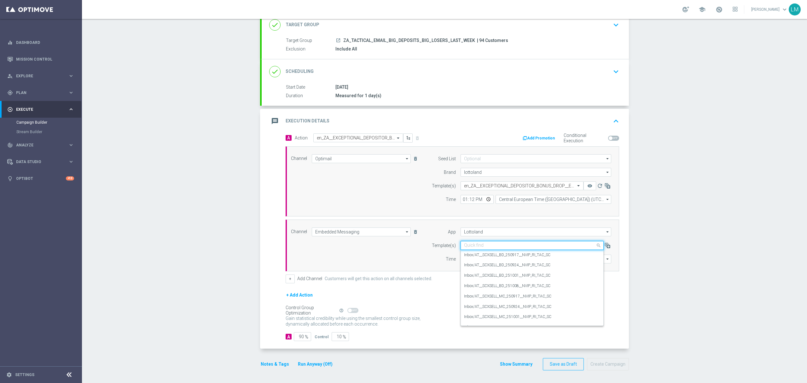
paste input "en_ZA__EXCEPTIONAL_DEPOSITOR_BONUS_DROP__ALL_RI_TAC_LT"
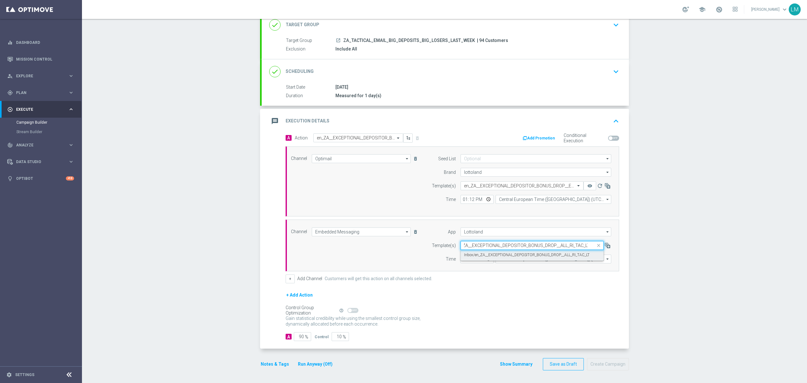
click at [476, 253] on label "Inbox/en_ZA__EXCEPTIONAL_DEPOSITOR_BONUS_DROP__ALL_RI_TAC_LT" at bounding box center [526, 254] width 125 height 5
type input "en_ZA__EXCEPTIONAL_DEPOSITOR_BONUS_DROP__ALL_RI_TAC_LT"
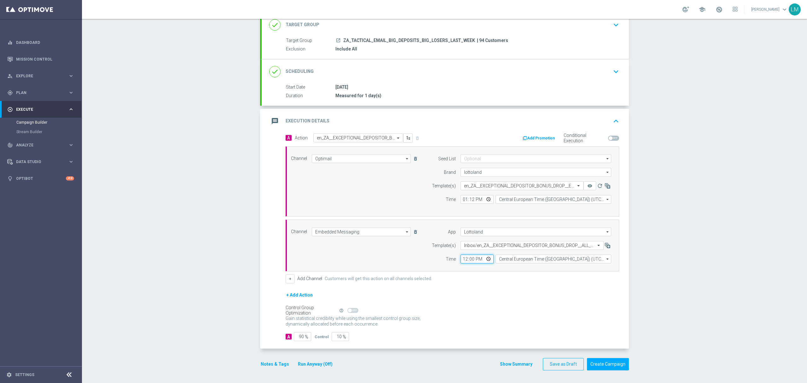
click at [482, 257] on input "12:00" at bounding box center [477, 258] width 33 height 9
type input "16:00"
click at [405, 247] on div "Channel Embedded Messaging Embedded Messaging arrow_drop_down Drag here to set …" at bounding box center [451, 245] width 330 height 36
click at [336, 337] on input "10" at bounding box center [340, 336] width 17 height 9
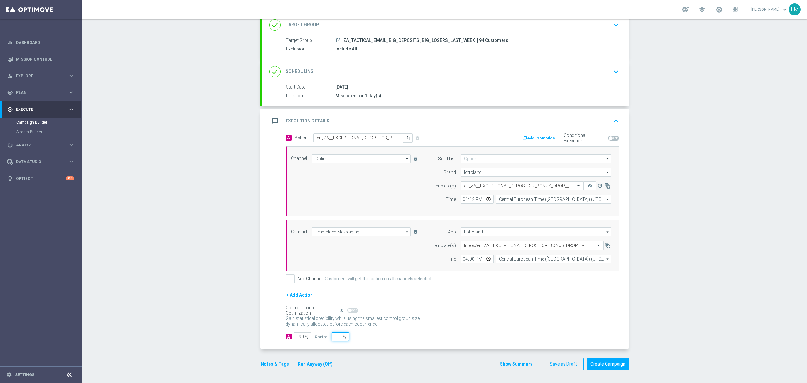
click at [336, 337] on input "10" at bounding box center [340, 336] width 17 height 9
type input "5"
type input "95"
click at [448, 317] on div "Gain statistical credibility while using the smallest control group size, dynam…" at bounding box center [453, 321] width 334 height 15
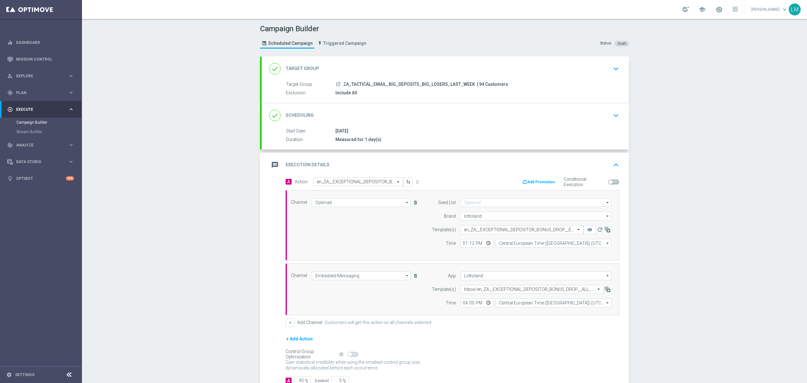
scroll to position [46, 0]
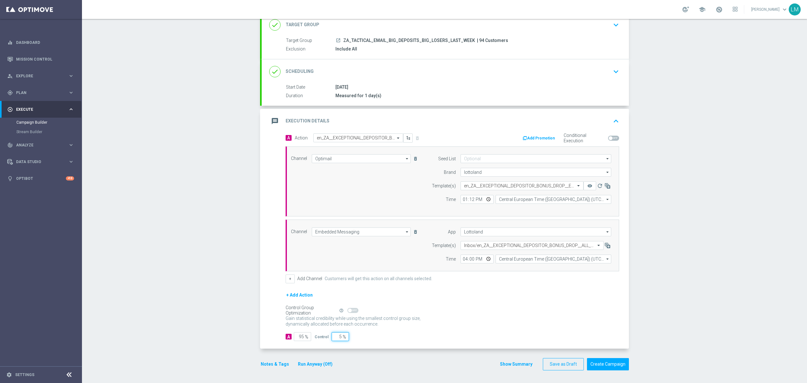
click at [337, 337] on input "5" at bounding box center [340, 336] width 17 height 9
click at [337, 334] on input "5" at bounding box center [340, 336] width 17 height 9
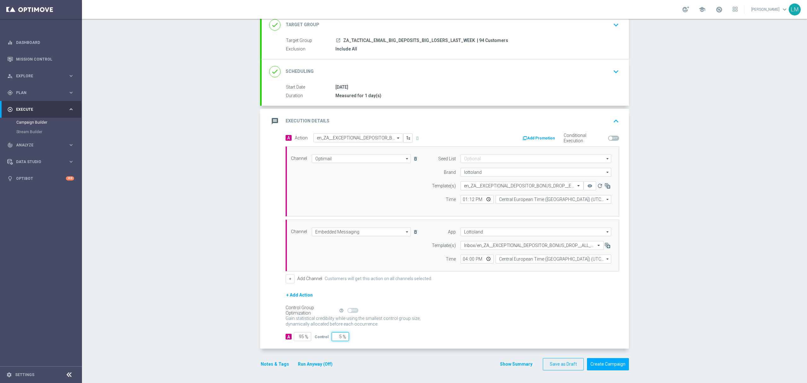
click at [334, 334] on input "5" at bounding box center [340, 336] width 17 height 9
type input "0"
type input "100"
type input "0"
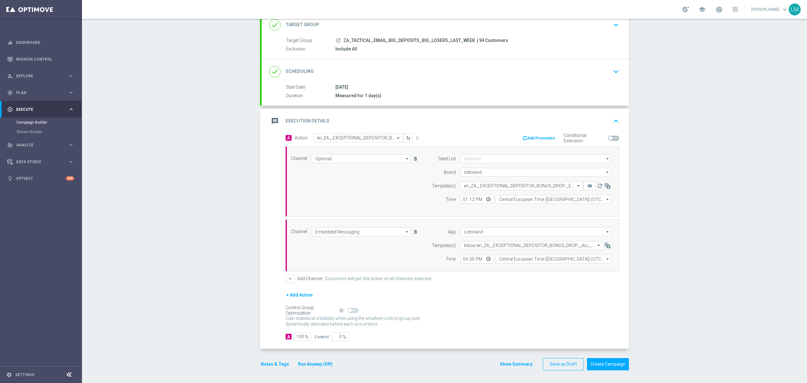
click at [269, 235] on div "A Action Select action en_ZA__EXCEPTIONAL_DEPOSITOR_BONUS_DROP__EMT_ALL_EM_TAC_…" at bounding box center [445, 240] width 367 height 215
click at [610, 369] on button "Create Campaign" at bounding box center [608, 364] width 42 height 12
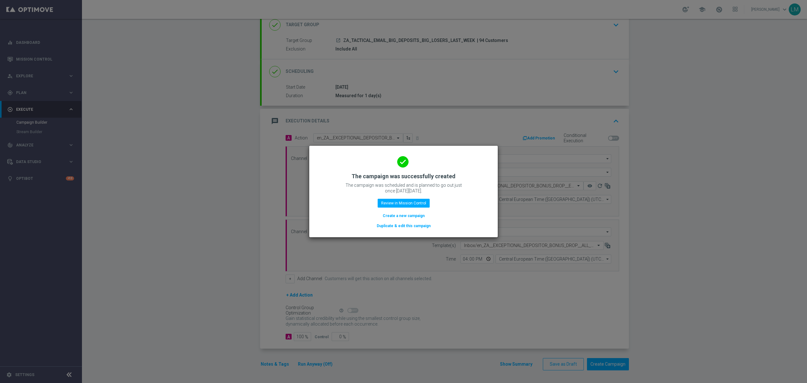
click at [415, 215] on button "Create a new campaign" at bounding box center [403, 215] width 43 height 7
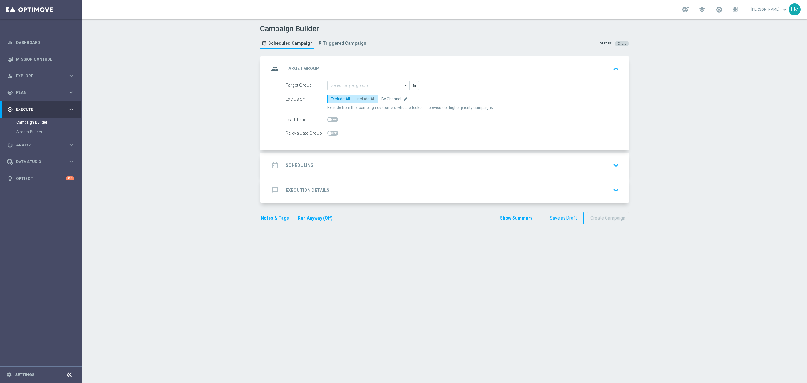
click at [364, 97] on span "Include All" at bounding box center [366, 99] width 18 height 4
click at [361, 98] on input "Include All" at bounding box center [359, 100] width 4 height 4
radio input "true"
click at [366, 82] on input at bounding box center [368, 85] width 82 height 9
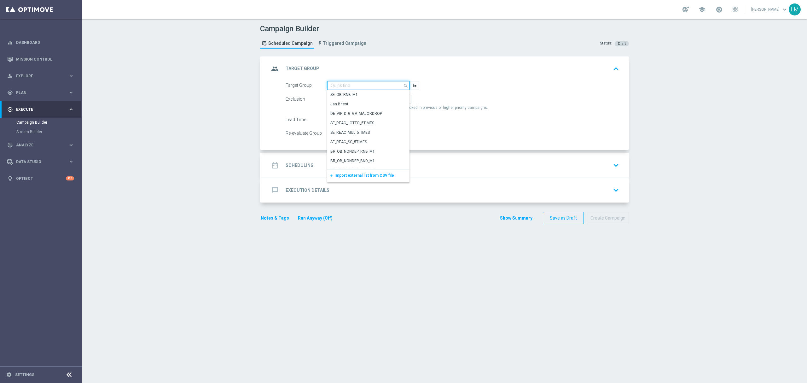
paste input "ZA_TACTICAL_EMAIL_HAS_NOT_PLAYED_LAST_7_DAYS_BUT_HAS_PLAYED_THIS_MONTH"
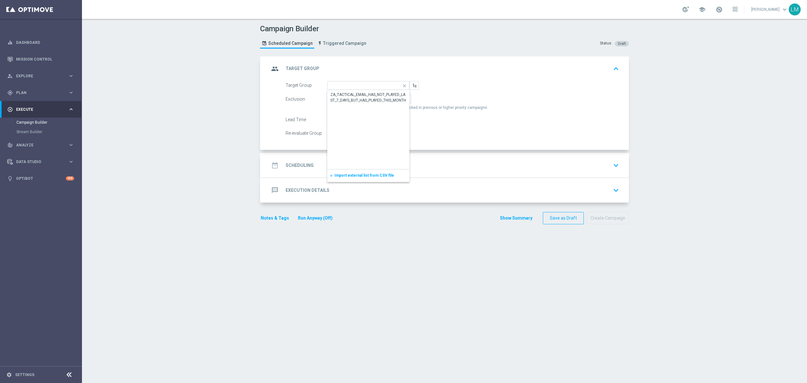
click at [370, 90] on div "ZA_TACTICAL_EMAIL_HAS_NOT_PLAYED_LAST_7_DAYS_BUT_HAS_PLAYED_THIS_MONTH" at bounding box center [368, 97] width 83 height 15
type input "ZA_TACTICAL_EMAIL_HAS_NOT_PLAYED_LAST_7_DAYS_BUT_HAS_PLAYED_THIS_MONTH"
click at [362, 171] on div "date_range Scheduling keyboard_arrow_down" at bounding box center [445, 165] width 352 height 12
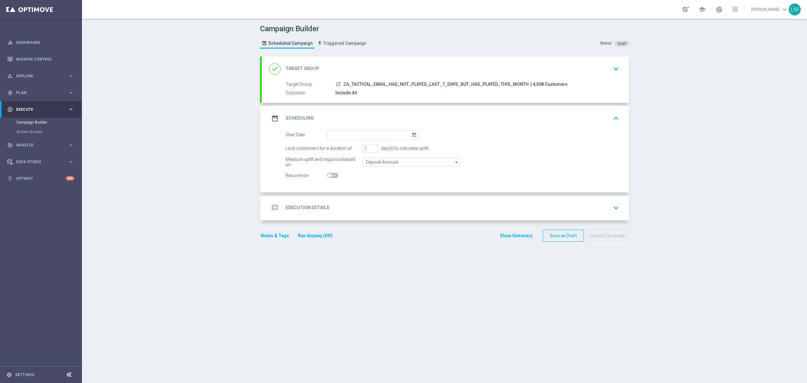
click at [412, 134] on icon "today" at bounding box center [415, 134] width 7 height 7
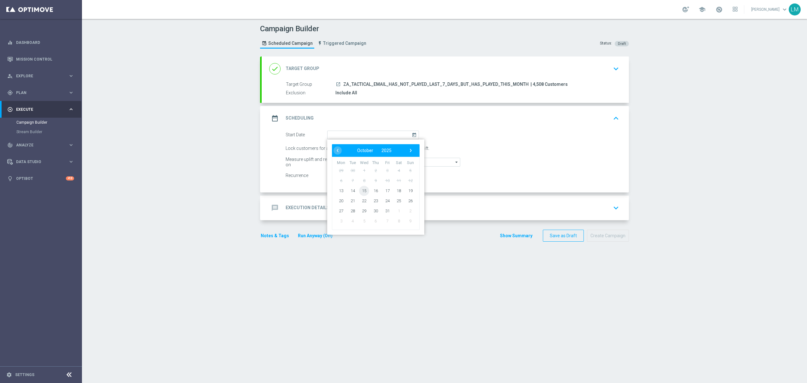
click at [359, 192] on span "15" at bounding box center [364, 190] width 10 height 10
type input "15 Oct 2025"
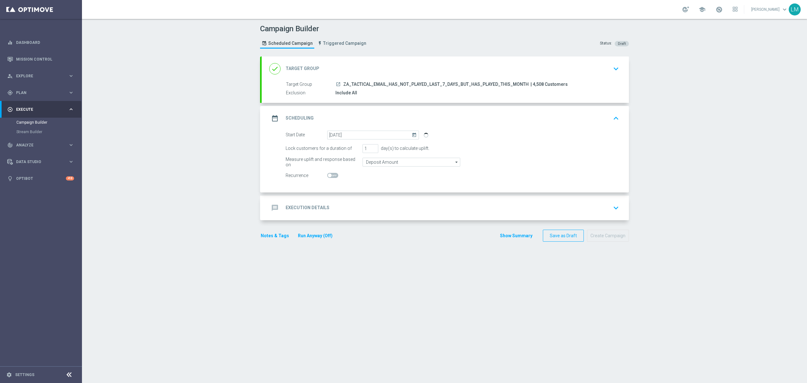
click at [358, 200] on div "message Execution Details keyboard_arrow_down" at bounding box center [445, 207] width 367 height 25
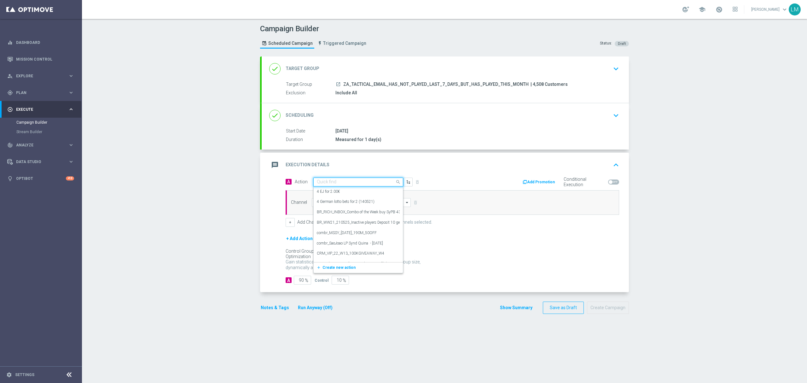
click at [347, 181] on input "text" at bounding box center [352, 181] width 70 height 5
paste input "en_ZA__WACKY_WEDNESDAY_OCTOBER25_REMINDER2__ALL_EMA_TAC_LT"
type input "en_ZA__WACKY_WEDNESDAY_OCTOBER25_REMINDER2__ALL_EMA_TAC_LT"
click at [336, 203] on span "Create new action" at bounding box center [338, 201] width 33 height 4
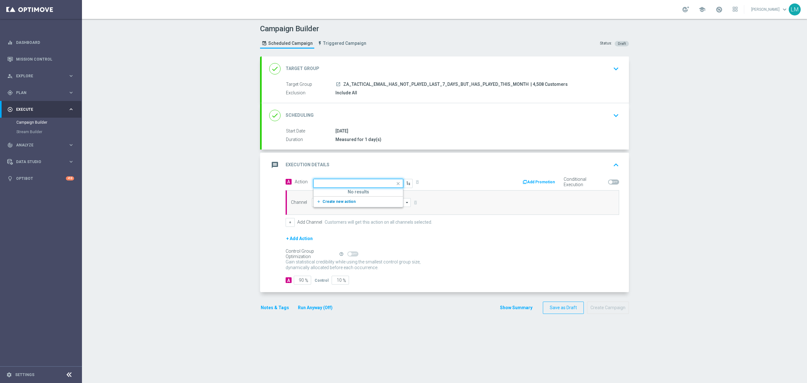
scroll to position [0, 0]
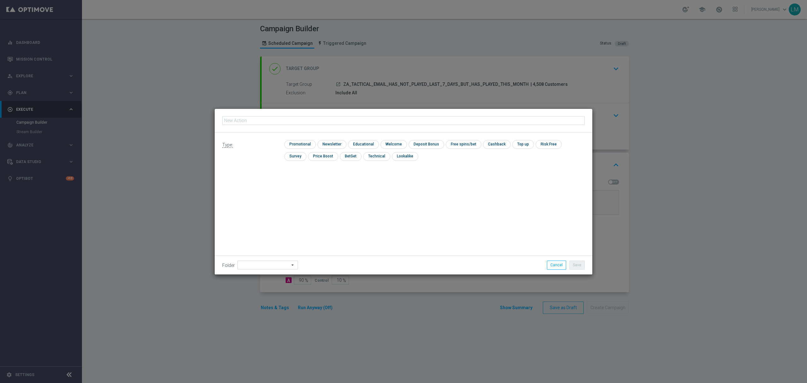
type input "en_ZA__WACKY_WEDNESDAY_OCTOBER25_REMINDER2__ALL_EMA_TAC_LT"
click at [307, 141] on input "checkbox" at bounding box center [299, 144] width 30 height 9
checkbox input "true"
click at [574, 266] on button "Save" at bounding box center [576, 264] width 15 height 9
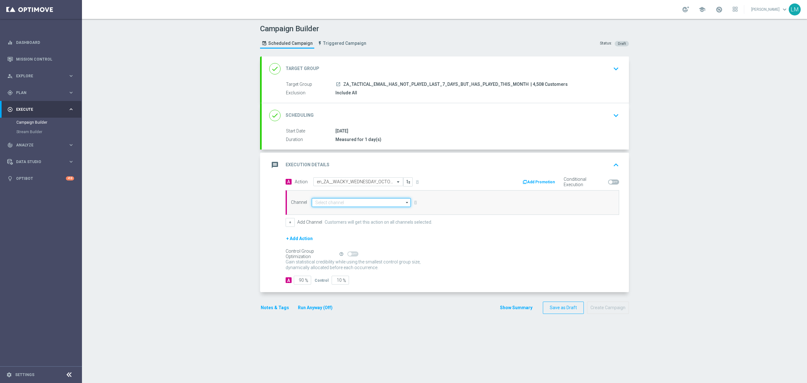
click at [345, 199] on input at bounding box center [361, 202] width 99 height 9
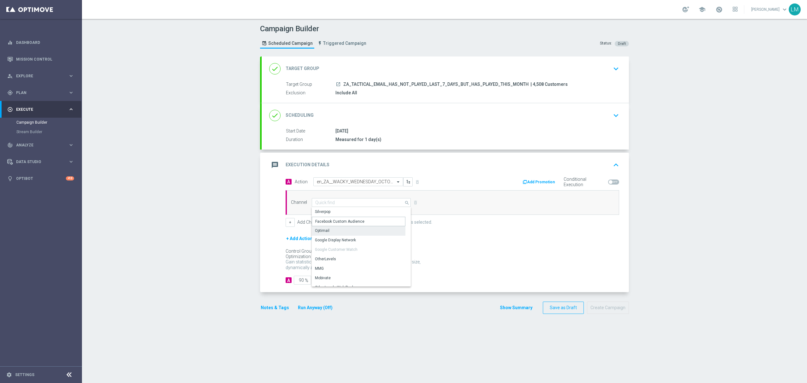
drag, startPoint x: 337, startPoint y: 226, endPoint x: 335, endPoint y: 229, distance: 3.4
click at [335, 229] on div "Silverpop Facebook Custom Audience Optimail Google Display Network Google Custo…" at bounding box center [359, 323] width 94 height 233
click at [335, 229] on div "Optimail" at bounding box center [359, 230] width 94 height 9
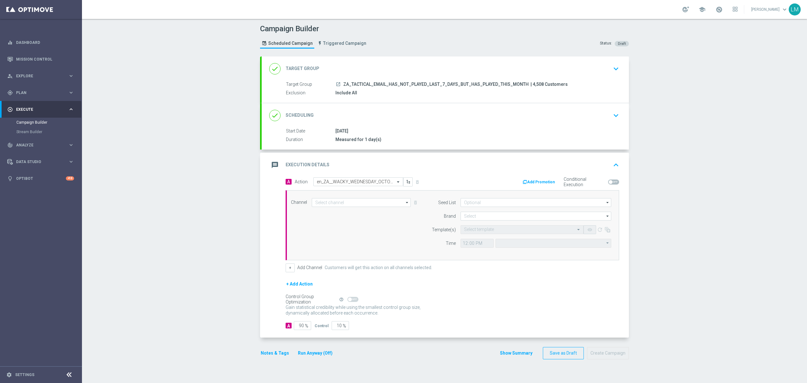
type input "Optimail"
type input "Coordinated Universal Time (UTC 00:00)"
click at [335, 324] on input "10" at bounding box center [340, 325] width 17 height 9
type input "5"
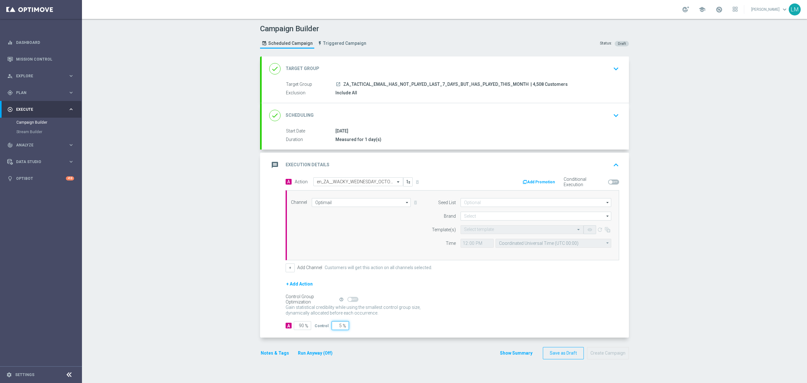
type input "95"
type input "5"
click at [504, 294] on div "+ Add Action" at bounding box center [453, 288] width 334 height 16
click at [463, 216] on input at bounding box center [536, 216] width 151 height 9
click at [473, 235] on div "lottoland" at bounding box center [471, 235] width 15 height 6
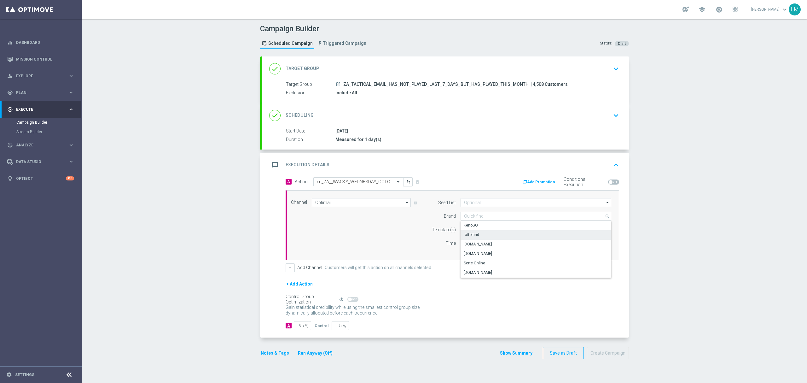
type input "lottoland"
click at [549, 249] on div "Seed List arrow_drop_down Drag here to set row groups Drag here to set column l…" at bounding box center [520, 225] width 192 height 54
click at [546, 246] on input "Coordinated Universal Time (UTC 00:00)" at bounding box center [554, 243] width 116 height 9
click at [551, 250] on div "Central European Time (Berlin) (UTC +02:00)" at bounding box center [554, 252] width 116 height 9
type input "Central European Time (Berlin) (UTC +02:00)"
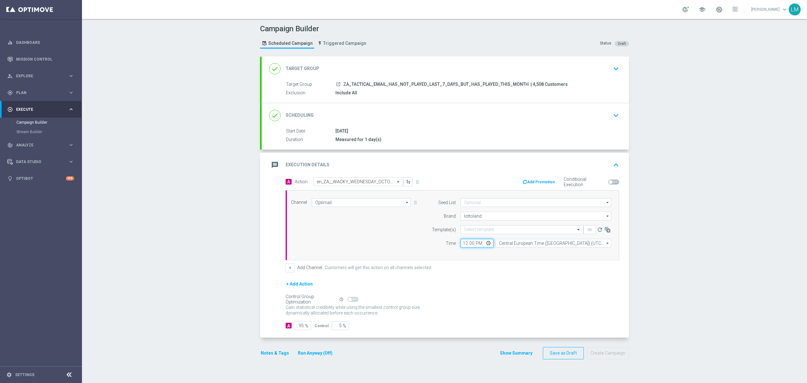
click at [485, 245] on input "12:00" at bounding box center [477, 243] width 33 height 9
click at [482, 242] on input "12:00" at bounding box center [477, 243] width 33 height 9
type input "12:02"
click at [379, 229] on div "Channel Optimail Optimail arrow_drop_down Drag here to set row groups Drag here…" at bounding box center [451, 225] width 330 height 54
click at [468, 234] on opti-select "Select template" at bounding box center [522, 229] width 123 height 9
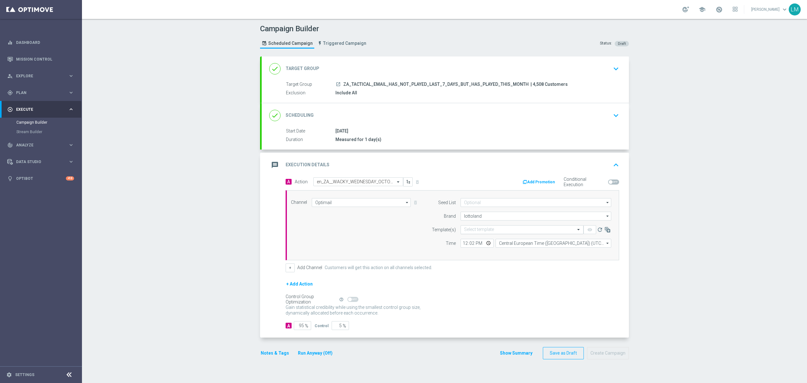
click at [469, 231] on input "text" at bounding box center [515, 229] width 103 height 5
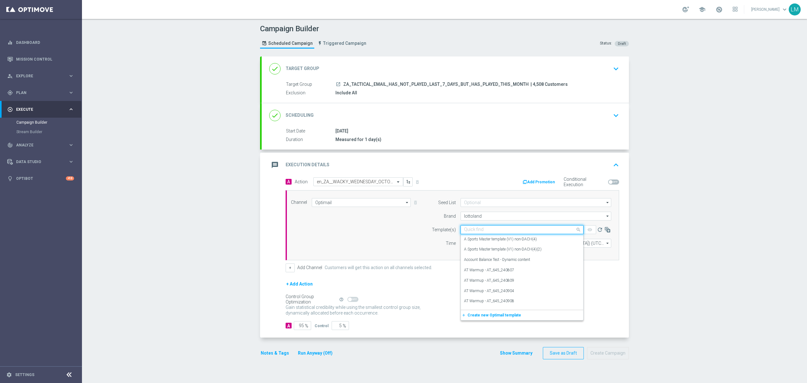
paste input "en_ZA__WACKY_WEDNESDAY_OCTOBER25_REMINDER2__ALL_EMA_TAC_LT"
type input "en_ZA__WACKY_WEDNESDAY_OCTOBER25_REMINDER2__ALL_EMA_TAC_LT"
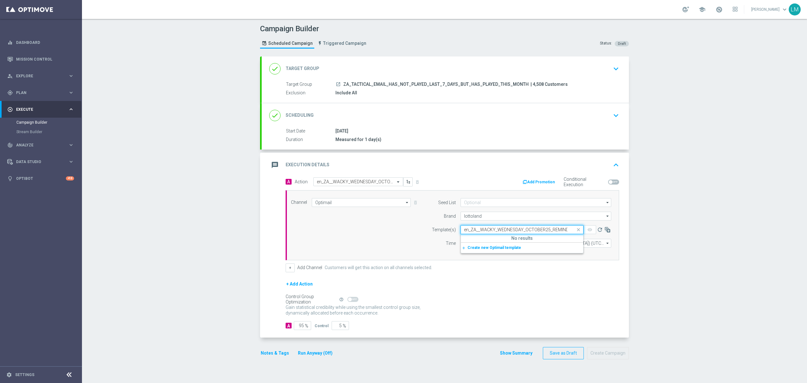
scroll to position [0, 46]
click at [597, 229] on icon "refresh" at bounding box center [600, 229] width 6 height 6
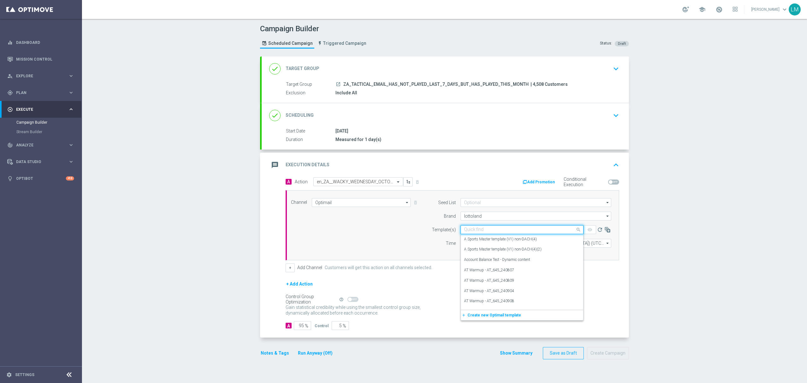
click at [529, 230] on input "text" at bounding box center [515, 229] width 103 height 5
paste input "en_ZA__WACKY_WEDNESDAY_OCTOBER25_REMINDER2__ALL_EMA_TAC_LT"
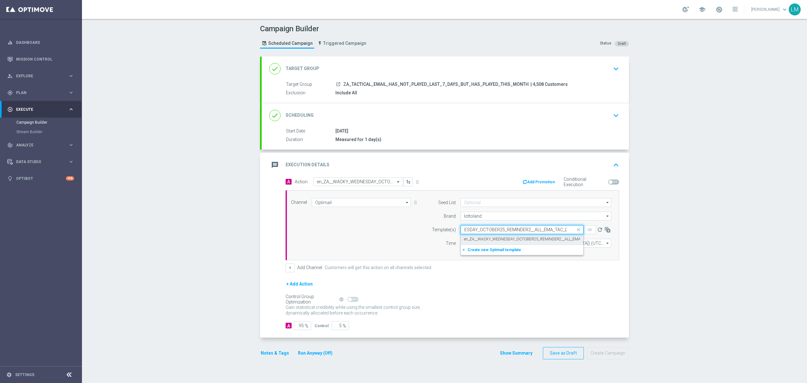
click at [519, 236] on div "en_ZA__WACKY_WEDNESDAY_OCTOBER25_REMINDER2__ALL_EMA_TAC_LT" at bounding box center [522, 239] width 116 height 10
type input "en_ZA__WACKY_WEDNESDAY_OCTOBER25_REMINDER2__ALL_EMA_TAC_LT"
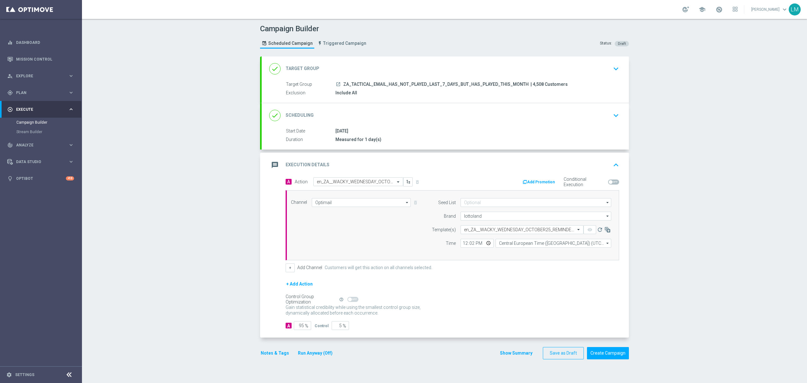
scroll to position [0, 0]
click at [399, 235] on div "Channel Optimail Optimail arrow_drop_down Drag here to set row groups Drag here…" at bounding box center [451, 225] width 330 height 54
click at [603, 352] on button "Create Campaign" at bounding box center [608, 353] width 42 height 12
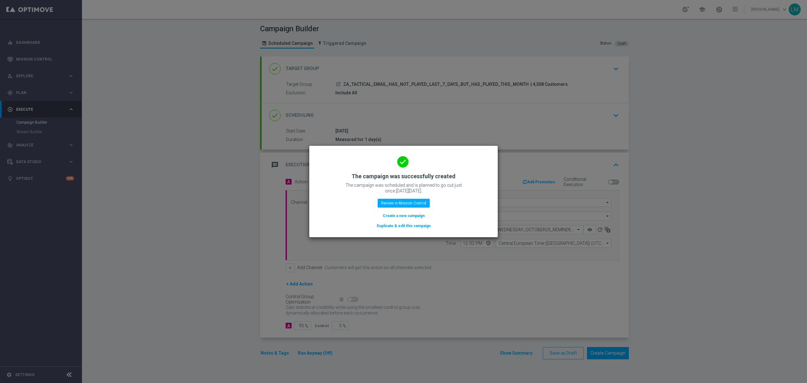
click at [411, 215] on button "Create a new campaign" at bounding box center [403, 215] width 43 height 7
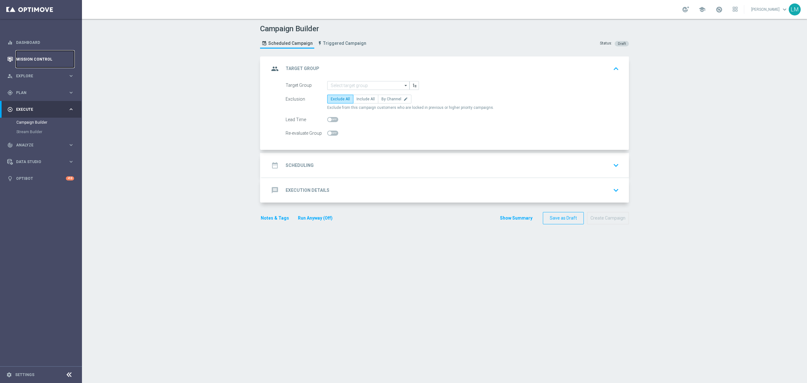
click at [28, 53] on link "Mission Control" at bounding box center [45, 59] width 58 height 17
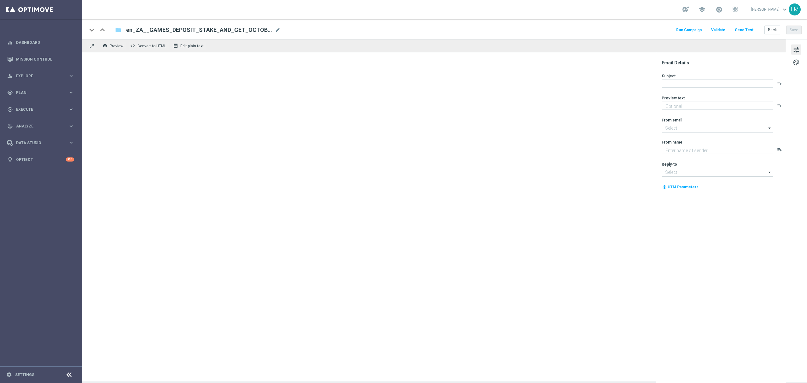
type textarea "Earn up to 50 BONUS SPINS with your next deposit!"
type input "mail@crm.lottoland.com"
type textarea "Lottoland"
type input "support@lottoland.co.za"
type textarea "Enjoy before this expires!"
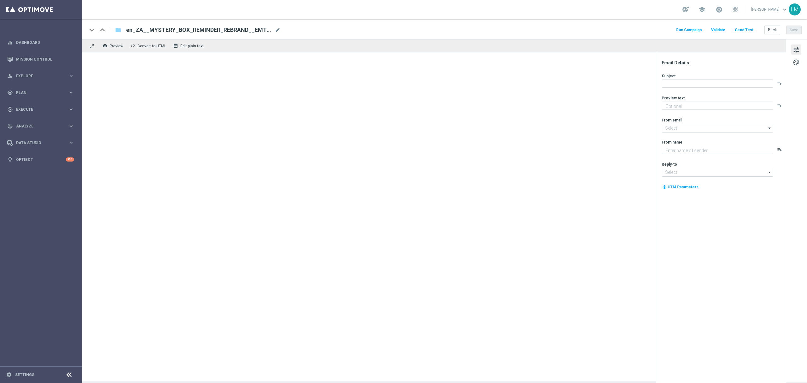
type input "[EMAIL_ADDRESS][DOMAIN_NAME]"
type textarea "Lottoland"
type input "[EMAIL_ADDRESS][DOMAIN_NAME]"
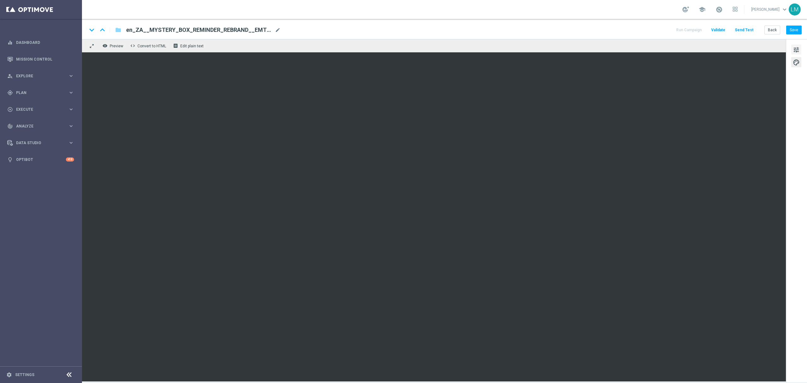
click at [800, 48] on button "tune" at bounding box center [796, 49] width 10 height 10
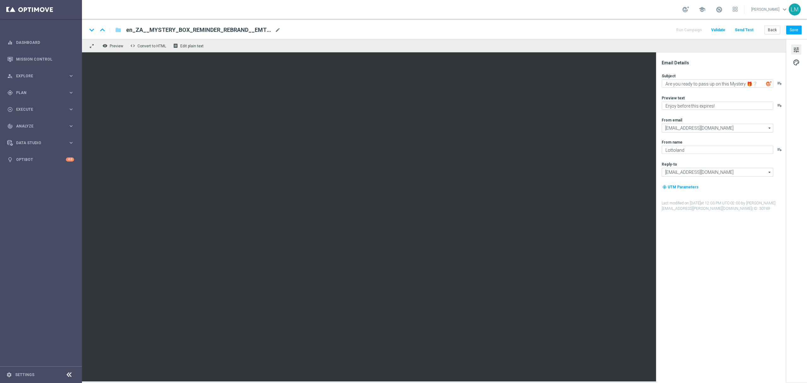
click at [677, 78] on div "Subject Are you ready to pass up on this Mystery 🎁❔ playlist_add" at bounding box center [724, 80] width 124 height 15
click at [675, 85] on textarea "Are you ready to pass up on this Mystery 🎁❔" at bounding box center [718, 83] width 112 height 8
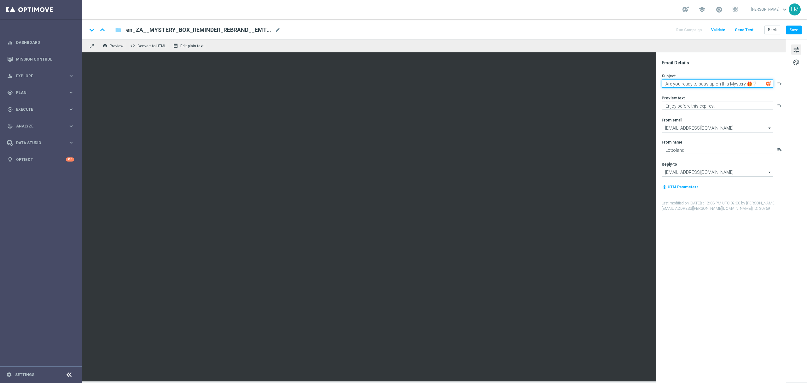
paste textarea "Your Mystery is still available to claim!"
type textarea "Your Mystery is still available to claim!🎁❔"
click at [711, 92] on div "Subject Your Mystery is still available to claim!🎁❔ playlist_add Preview text E…" at bounding box center [724, 142] width 124 height 138
click at [796, 31] on button "Save" at bounding box center [793, 30] width 15 height 9
click at [751, 28] on button "Send Test" at bounding box center [744, 30] width 20 height 9
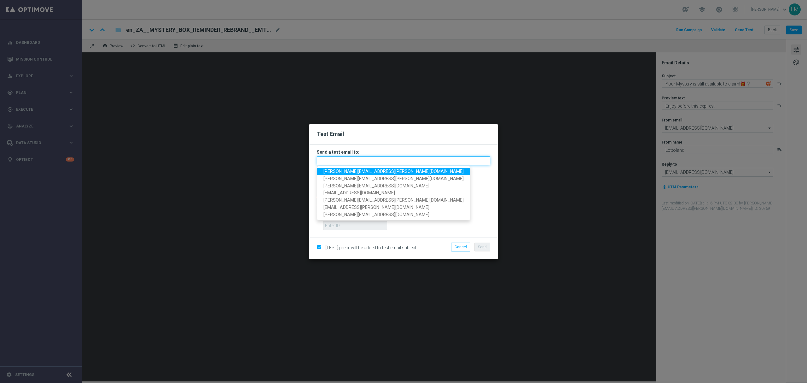
click at [349, 160] on input "text" at bounding box center [403, 160] width 173 height 9
click at [342, 172] on span "leslie.martinez@lottoland.com" at bounding box center [393, 171] width 140 height 5
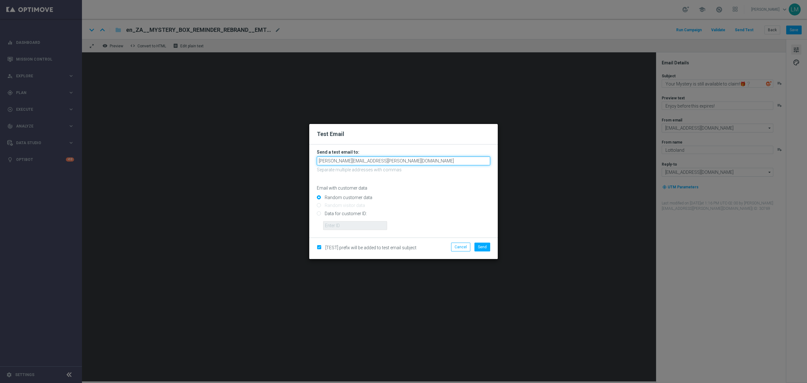
click at [408, 163] on input "leslie.martinez@lottoland.com" at bounding box center [403, 160] width 173 height 9
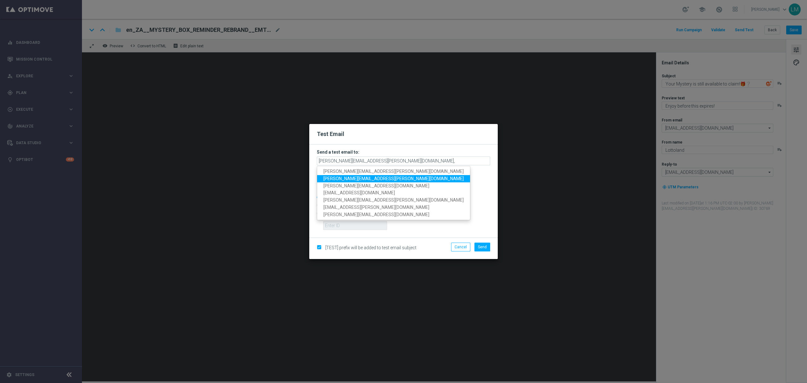
click at [326, 176] on span "millie.purcell@lottoland.com" at bounding box center [393, 178] width 140 height 5
type input "leslie.martinez@lottoland.com,millie.purcell@lottoland.com"
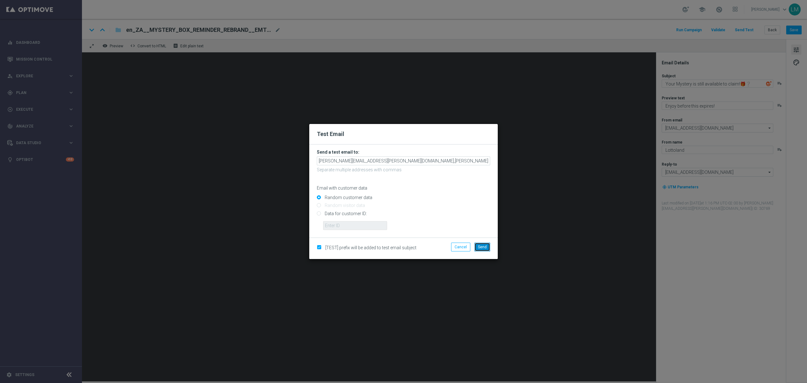
click at [486, 248] on span "Send" at bounding box center [482, 247] width 9 height 4
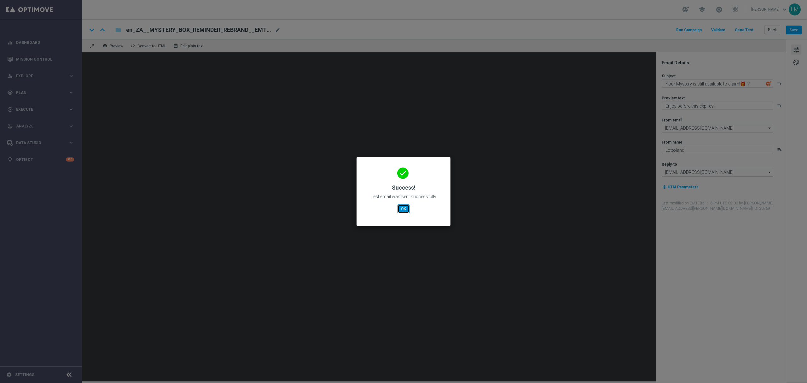
click at [399, 209] on button "OK" at bounding box center [404, 208] width 12 height 9
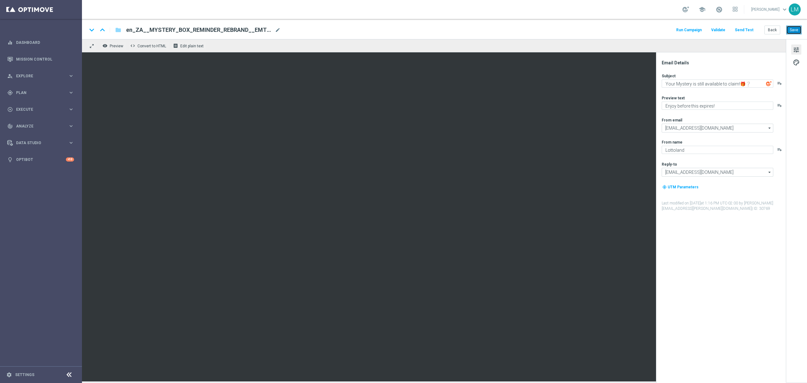
click at [793, 32] on button "Save" at bounding box center [793, 30] width 15 height 9
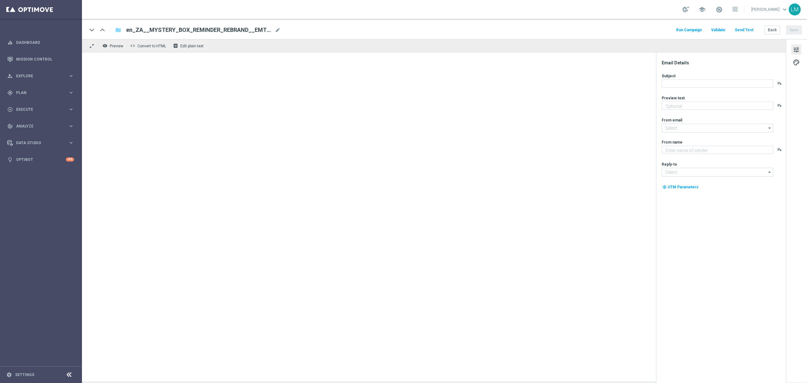
type textarea "Enjoy before this expires!"
type input "mail@crm.lottoland.com"
type textarea "Lottoland"
type input "support@lottoland.co.za"
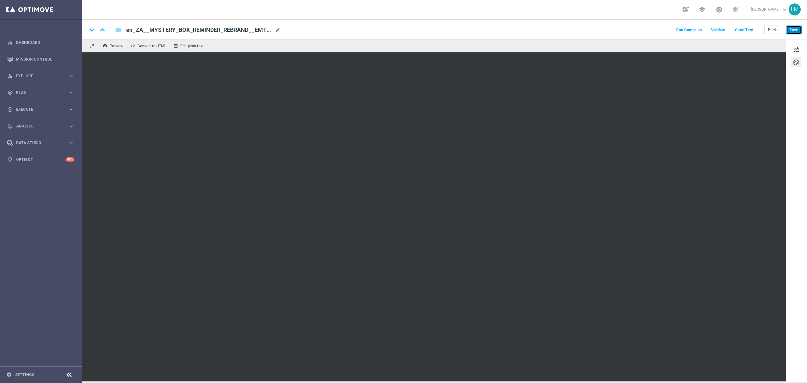
click at [789, 32] on button "Save" at bounding box center [793, 30] width 15 height 9
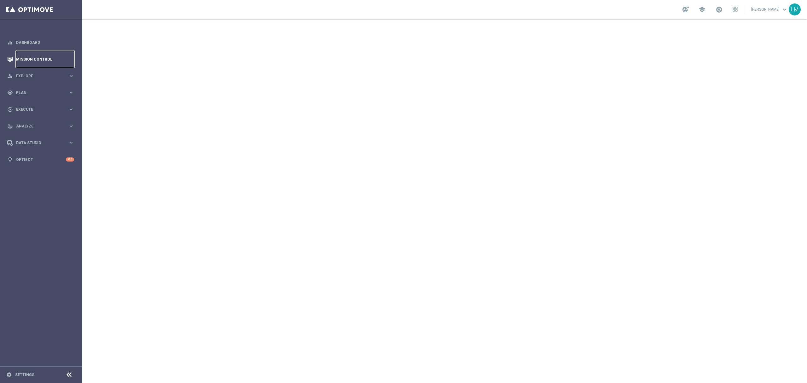
click at [69, 62] on link "Mission Control" at bounding box center [45, 59] width 58 height 17
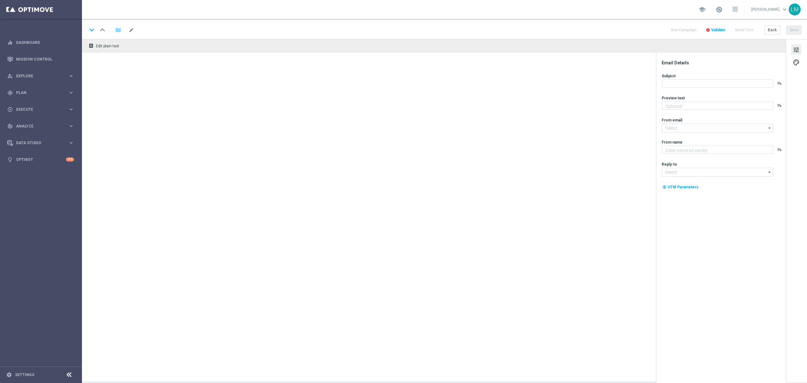
type textarea "This R500 Bonus is all yours!"
type input "[EMAIL_ADDRESS][DOMAIN_NAME]"
type textarea "Lottoland"
type input "[EMAIL_ADDRESS][DOMAIN_NAME]"
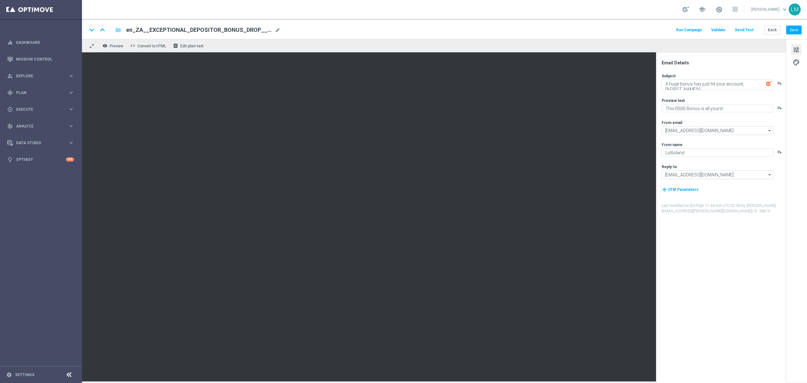
click at [795, 50] on span "tune" at bounding box center [796, 50] width 7 height 8
click at [695, 80] on textarea "A huge bonus has just hit your account, [%FIRST_NAME%]..." at bounding box center [718, 84] width 112 height 11
paste textarea "Retrieving data. Wait a few seconds and try to cut or copy again"
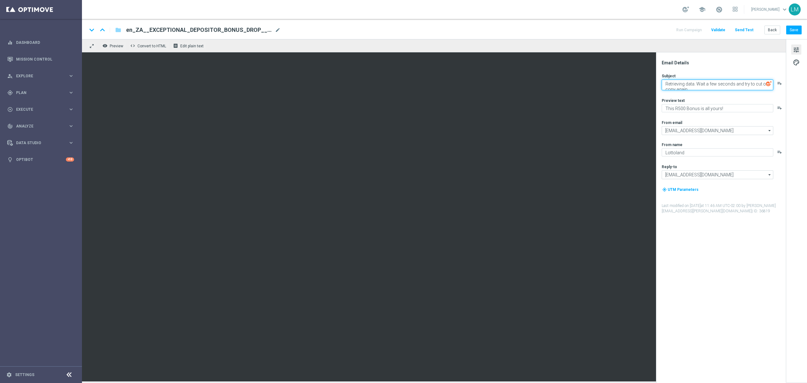
scroll to position [3, 0]
click at [711, 95] on div "Subject Retrieving data. Wait a few seconds and try to cut or copy again. playl…" at bounding box center [724, 143] width 124 height 141
click at [740, 83] on textarea "Retrieving data. Wait a few seconds and try to cut or copy again." at bounding box center [718, 84] width 112 height 11
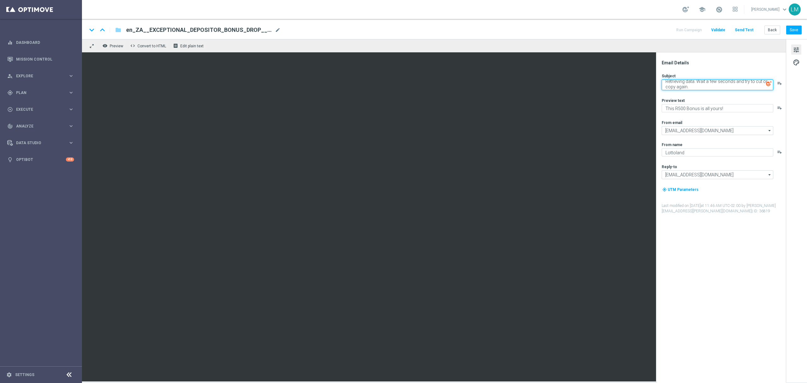
click at [670, 84] on textarea "Retrieving data. Wait a few seconds and try to cut or copy again." at bounding box center [718, 84] width 112 height 11
paste textarea "Your massive bonus is waiting for you, [%FIRST_NAME%].."
type textarea "Your massive bonus is waiting for you, [%FIRST_NAME%]..."
click at [699, 97] on div "Subject Your massive bonus is waiting for you, [%FIRST_NAME%]... playlist_add P…" at bounding box center [724, 143] width 124 height 141
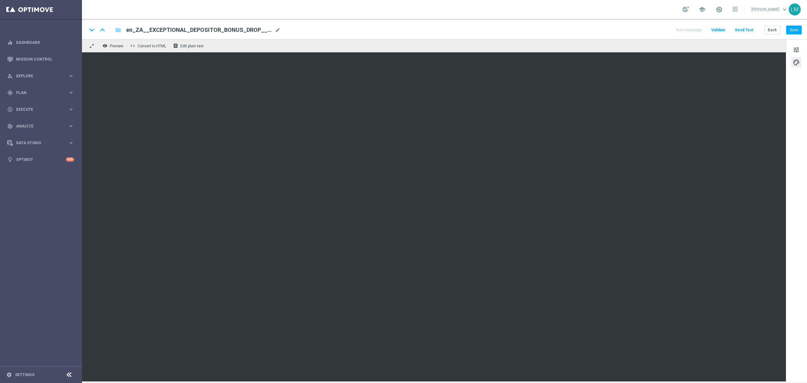
click at [791, 25] on div "keyboard_arrow_down keyboard_arrow_up folder en_ZA__EXCEPTIONAL_DEPOSITOR_BONUS…" at bounding box center [444, 29] width 725 height 20
click at [789, 30] on button "Save" at bounding box center [793, 30] width 15 height 9
click at [797, 27] on button "Save" at bounding box center [793, 30] width 15 height 9
click at [796, 29] on button "Save" at bounding box center [793, 30] width 15 height 9
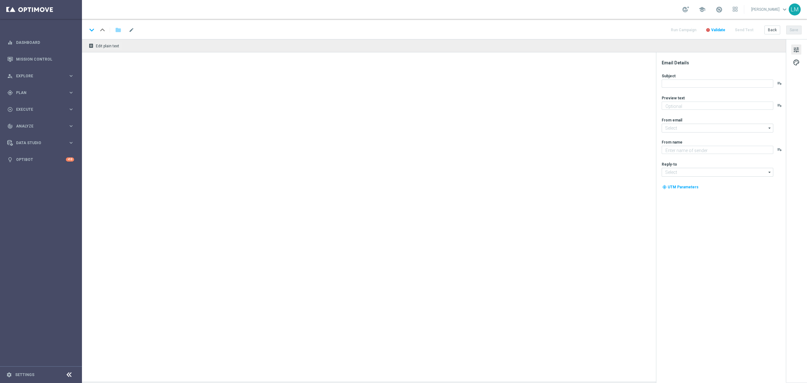
type textarea "This R500 Bonus is all yours!"
type textarea "Lottoland"
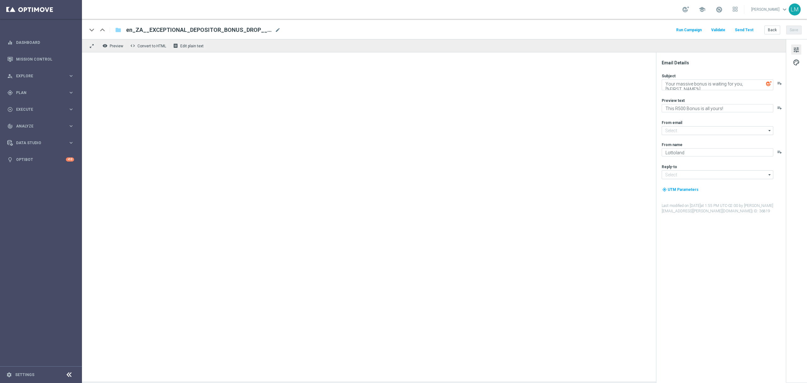
type input "[EMAIL_ADDRESS][DOMAIN_NAME]"
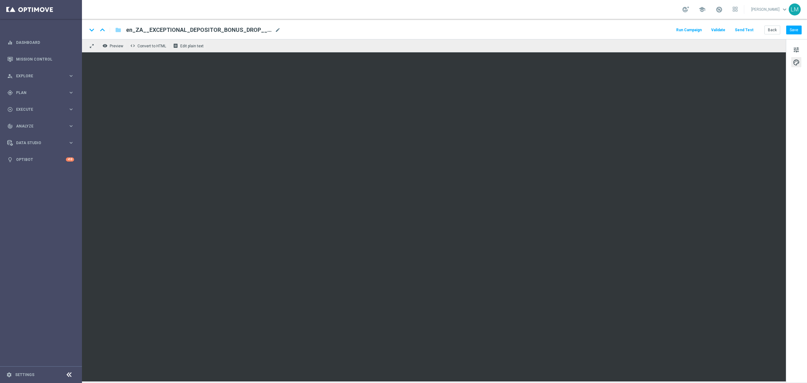
click at [747, 27] on button "Send Test" at bounding box center [744, 30] width 20 height 9
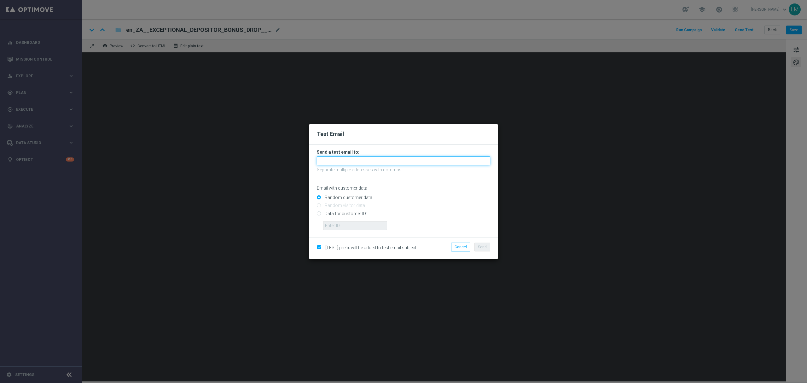
click at [349, 165] on input "text" at bounding box center [403, 160] width 173 height 9
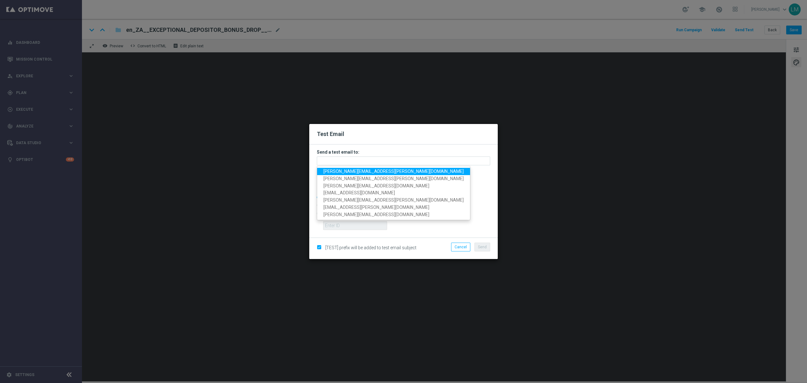
click at [344, 171] on span "[PERSON_NAME][EMAIL_ADDRESS][PERSON_NAME][DOMAIN_NAME]" at bounding box center [393, 171] width 140 height 5
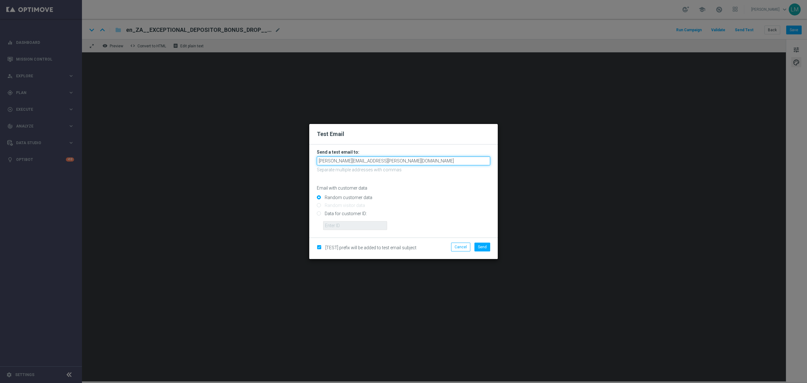
click at [389, 164] on input "[PERSON_NAME][EMAIL_ADDRESS][PERSON_NAME][DOMAIN_NAME]" at bounding box center [403, 160] width 173 height 9
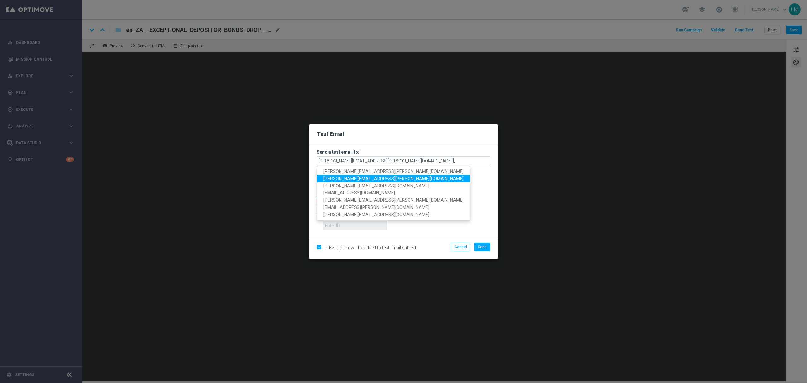
click at [362, 178] on span "[PERSON_NAME][EMAIL_ADDRESS][PERSON_NAME][DOMAIN_NAME]" at bounding box center [393, 178] width 140 height 5
type input "[PERSON_NAME][EMAIL_ADDRESS][PERSON_NAME][DOMAIN_NAME],[PERSON_NAME][DOMAIN_NAM…"
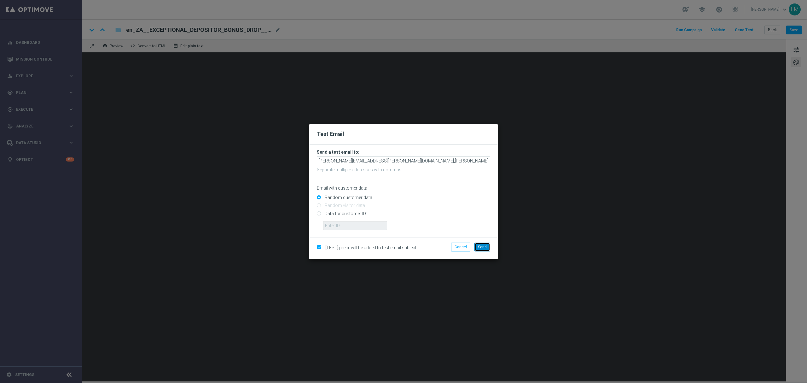
click at [487, 247] on button "Send" at bounding box center [482, 246] width 16 height 9
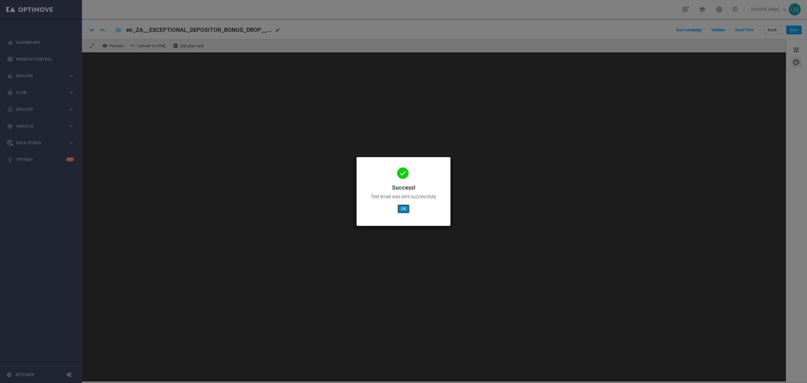
click at [403, 207] on button "OK" at bounding box center [404, 208] width 12 height 9
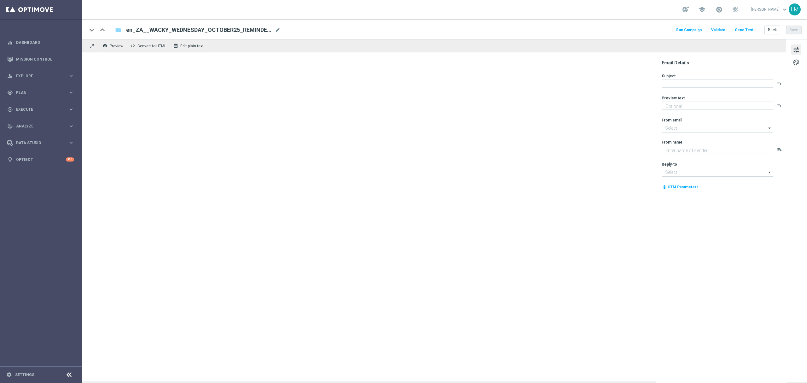
type textarea "Midweek madness as it's best..."
type input "[EMAIL_ADDRESS][DOMAIN_NAME]"
type textarea "Lottoland"
type input "[EMAIL_ADDRESS][DOMAIN_NAME]"
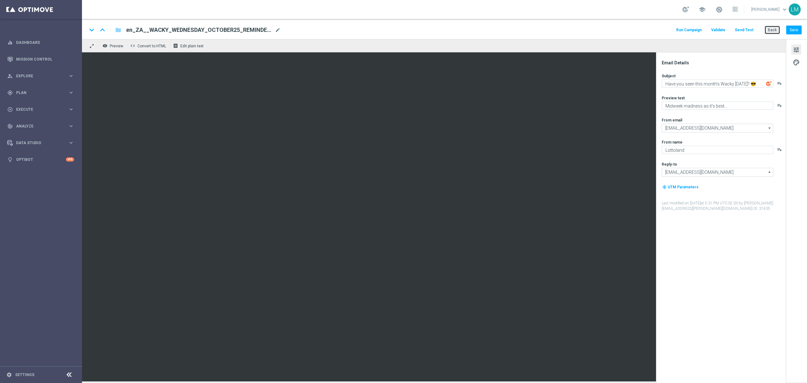
click at [769, 30] on button "Back" at bounding box center [772, 30] width 16 height 9
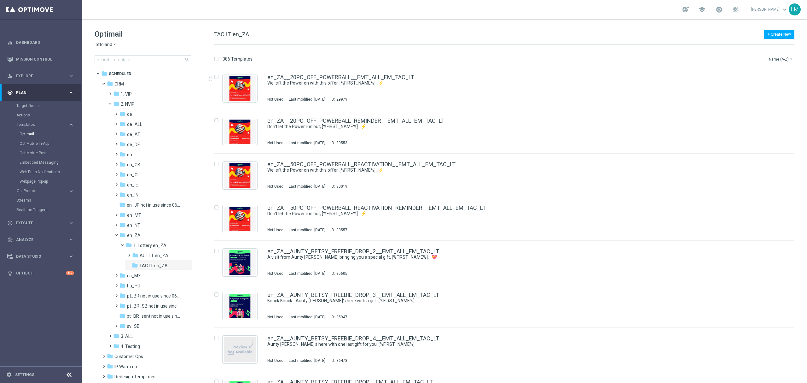
click at [777, 55] on button "Name (A-Z) arrow_drop_down" at bounding box center [781, 59] width 26 height 8
click at [757, 88] on span "Date Modified (Newest)" at bounding box center [770, 87] width 42 height 4
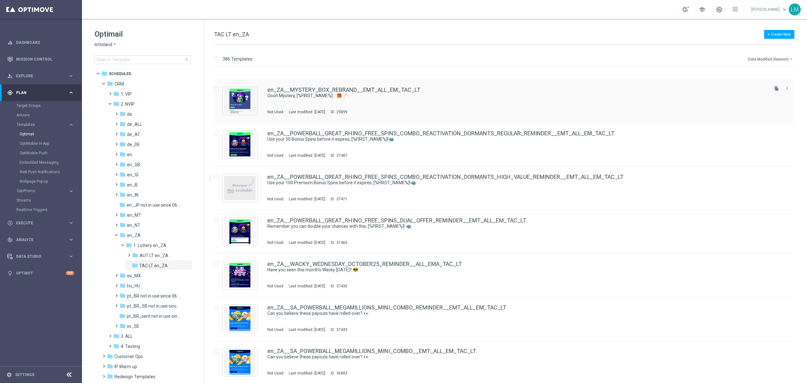
scroll to position [252, 0]
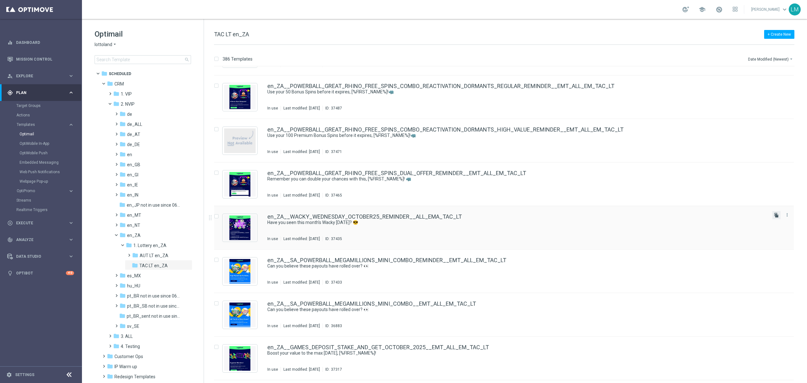
click at [774, 213] on icon "file_copy" at bounding box center [776, 214] width 5 height 5
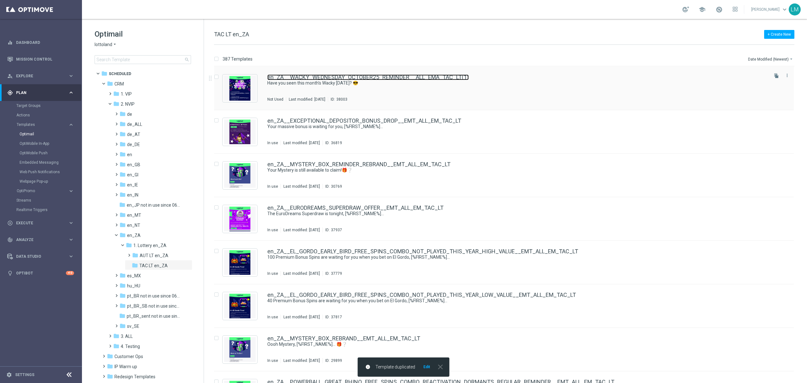
click at [305, 78] on link "en_ZA__WACKY_WEDNESDAY_OCTOBER25_REMINDER__ALL_EMA_TAC_LT(1)" at bounding box center [367, 77] width 201 height 6
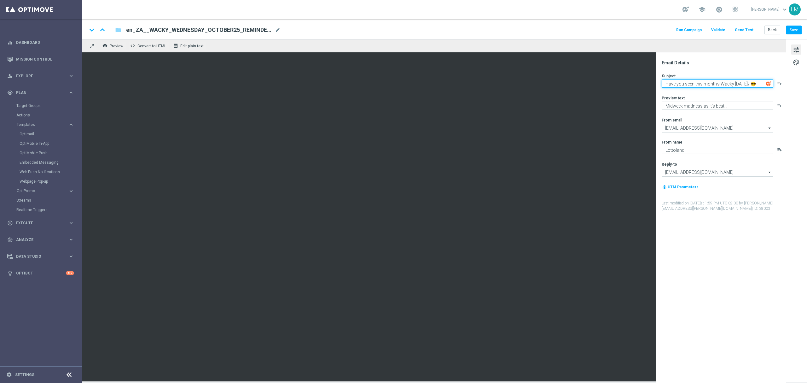
click at [690, 85] on textarea "Have you seen this month's Wacky [DATE]? 😎" at bounding box center [718, 83] width 112 height 8
paste textarea "Wacky Wednesdayis here for you!"
type textarea "Wacky Wednesdayis here for you! 😎"
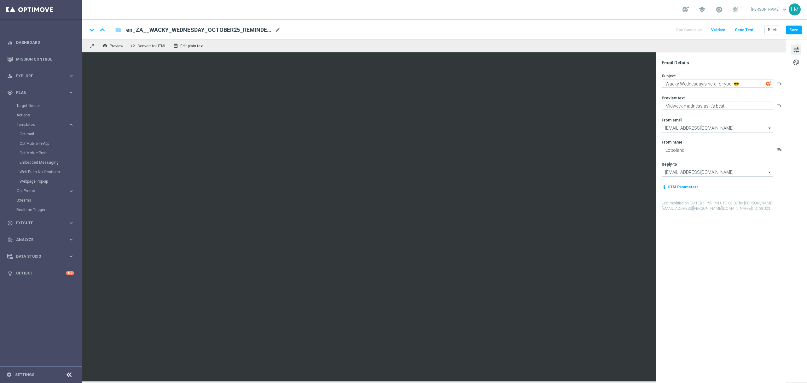
click at [692, 89] on div "Subject Wacky Wednesdayis here for you! 😎 playlist_add Preview text Midweek mad…" at bounding box center [724, 142] width 124 height 138
click at [787, 34] on button "Save" at bounding box center [793, 30] width 15 height 9
click at [752, 30] on button "Send Test" at bounding box center [744, 30] width 20 height 9
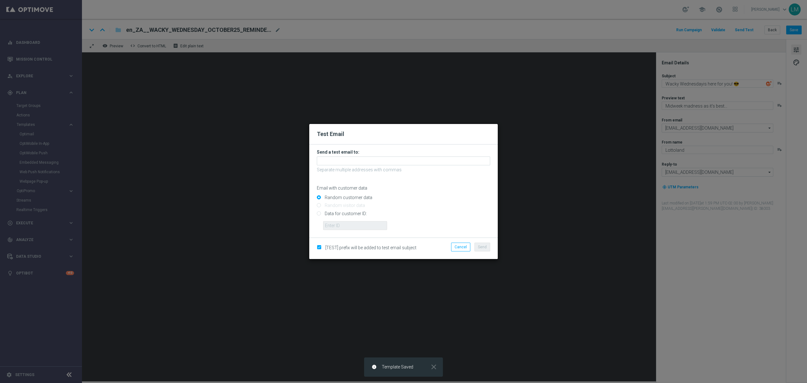
click at [337, 156] on form "Send a test email to: Separate multiple addresses with commas Email with custom…" at bounding box center [403, 189] width 173 height 81
click at [339, 160] on input "text" at bounding box center [403, 160] width 173 height 9
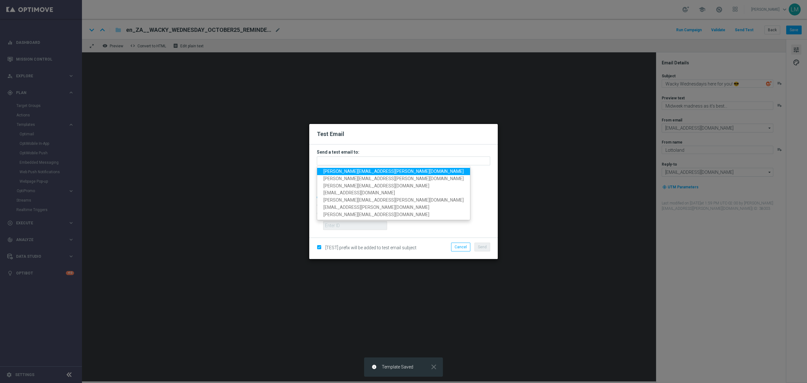
click at [343, 166] on ul "leslie.martinez@lottoland.com millie.purcell@lottoland.com nikola.misotova@lott…" at bounding box center [394, 193] width 154 height 54
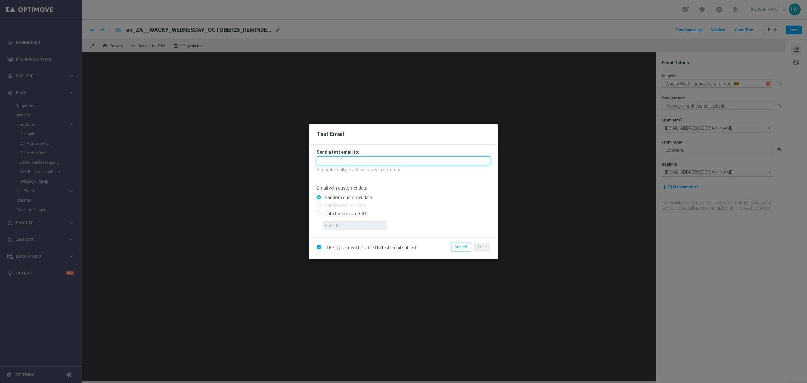
click at [343, 163] on input "text" at bounding box center [403, 160] width 173 height 9
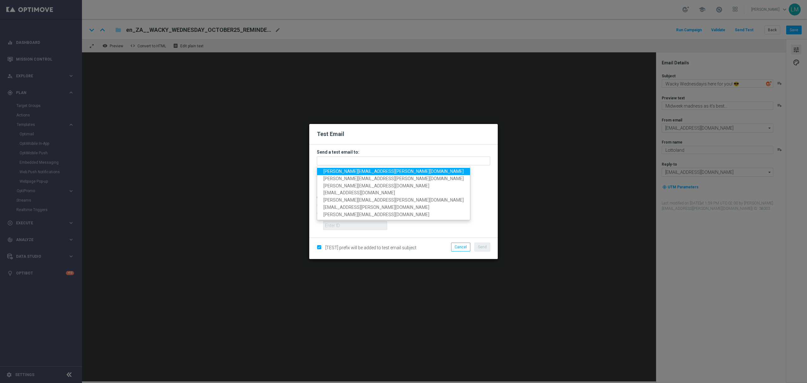
click at [346, 169] on span "leslie.martinez@lottoland.com" at bounding box center [393, 171] width 140 height 5
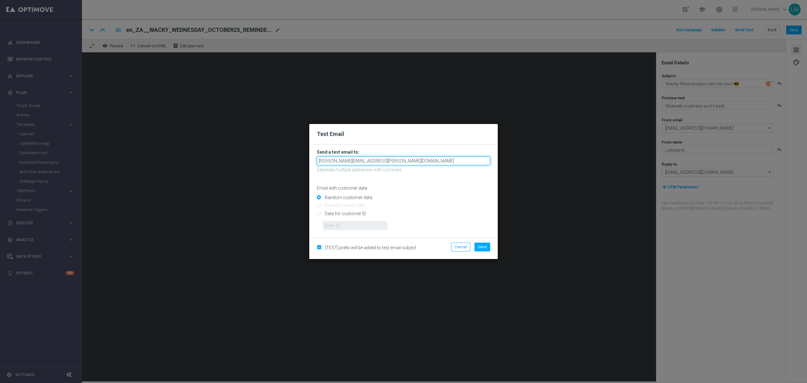
click at [383, 159] on input "leslie.martinez@lottoland.com" at bounding box center [403, 160] width 173 height 9
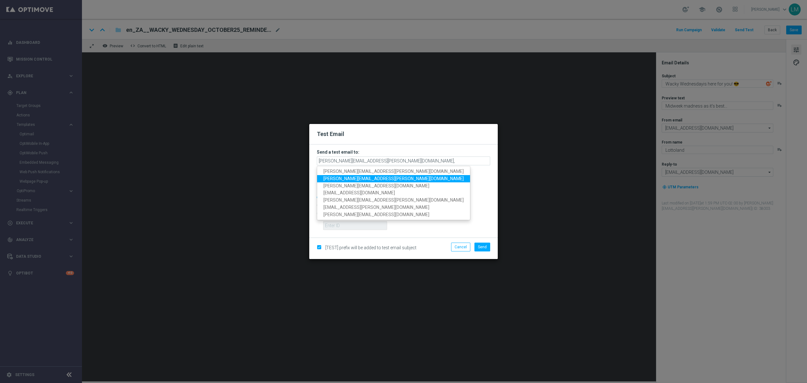
click at [360, 177] on span "millie.purcell@lottoland.com" at bounding box center [393, 178] width 140 height 5
type input "leslie.martinez@lottoland.com,millie.purcell@lottoland.com"
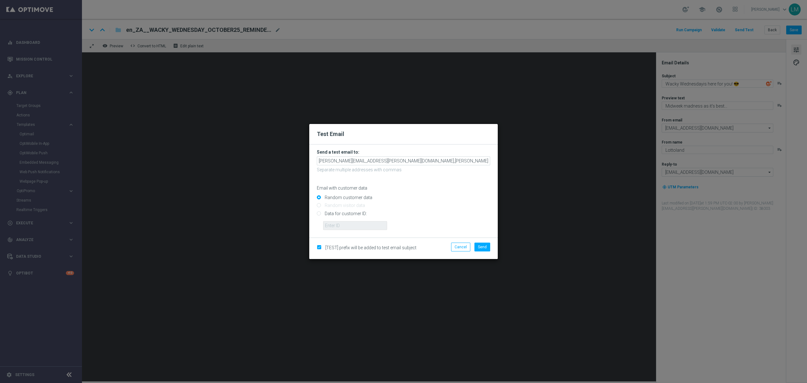
click at [352, 212] on input "Data for customer ID:" at bounding box center [403, 216] width 173 height 9
radio input "true"
click at [347, 224] on input "text" at bounding box center [355, 225] width 64 height 9
type input "10505907"
click at [453, 245] on button "Cancel" at bounding box center [460, 246] width 19 height 9
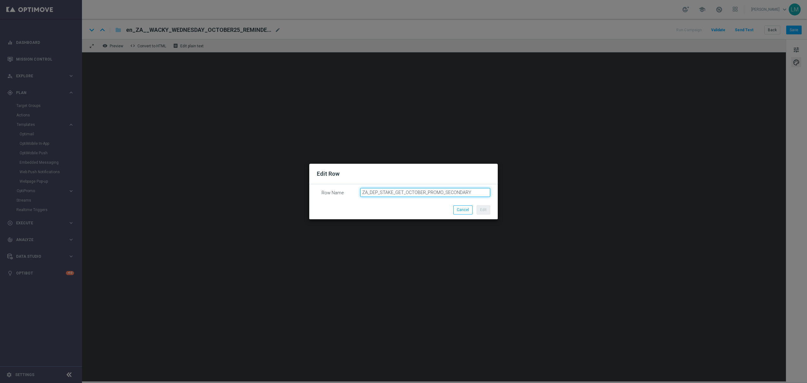
click at [370, 192] on input "ZA_DEP_STAKE_GET_OCTOBER_PROMO_SECONDARY" at bounding box center [425, 192] width 130 height 9
type input "ZA_REBRAND_DEP_STAKE_GET_OCTOBER_PROMO_SECONDARY"
click at [483, 210] on button "Edit" at bounding box center [484, 209] width 14 height 9
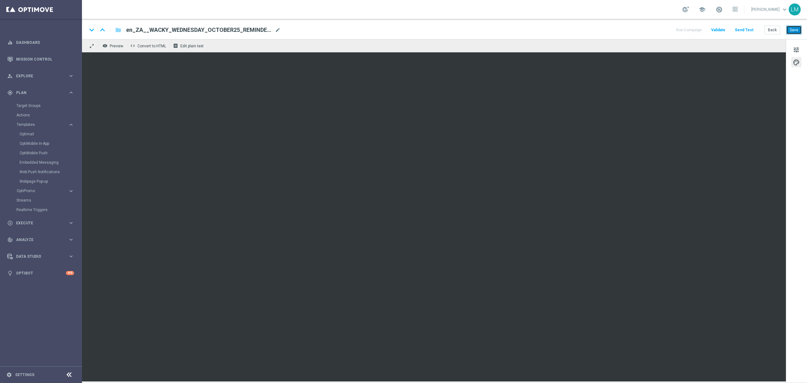
click at [792, 32] on button "Save" at bounding box center [793, 30] width 15 height 9
click at [795, 48] on span "tune" at bounding box center [796, 50] width 7 height 8
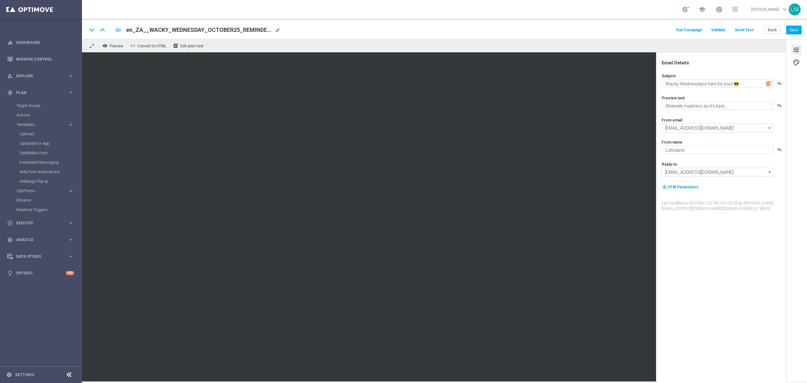
click at [748, 32] on button "Send Test" at bounding box center [744, 30] width 20 height 9
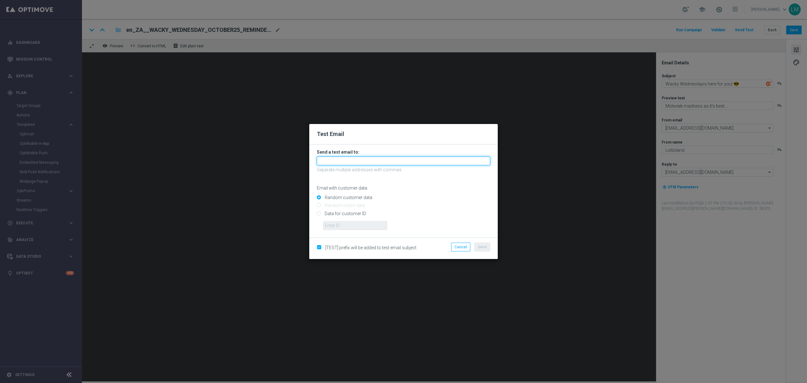
click at [369, 163] on input "text" at bounding box center [403, 160] width 173 height 9
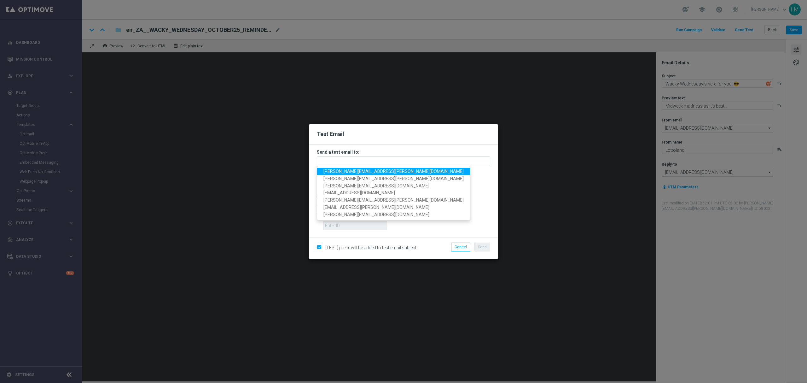
click at [362, 171] on span "leslie.martinez@lottoland.com" at bounding box center [393, 171] width 140 height 5
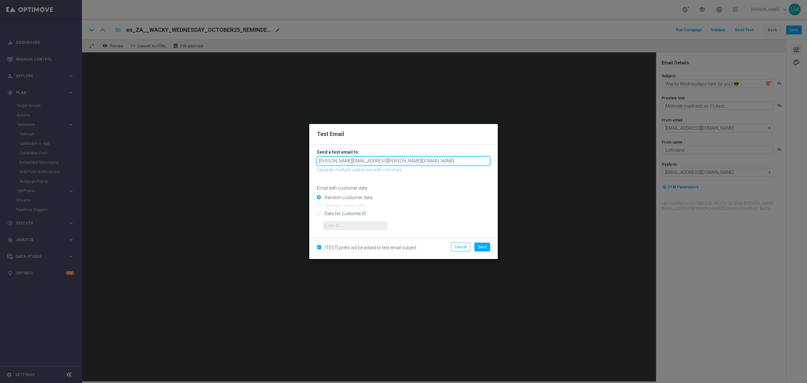
click at [391, 160] on input "leslie.martinez@lottoland.com" at bounding box center [403, 160] width 173 height 9
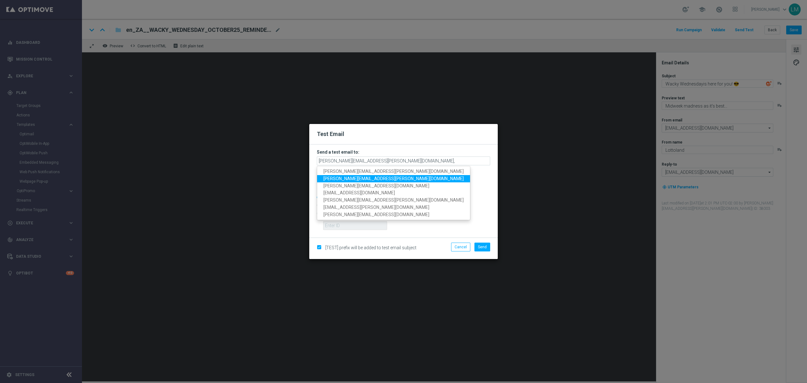
click at [371, 177] on span "millie.purcell@lottoland.com" at bounding box center [393, 178] width 140 height 5
type input "leslie.martinez@lottoland.com,millie.purcell@lottoland.com"
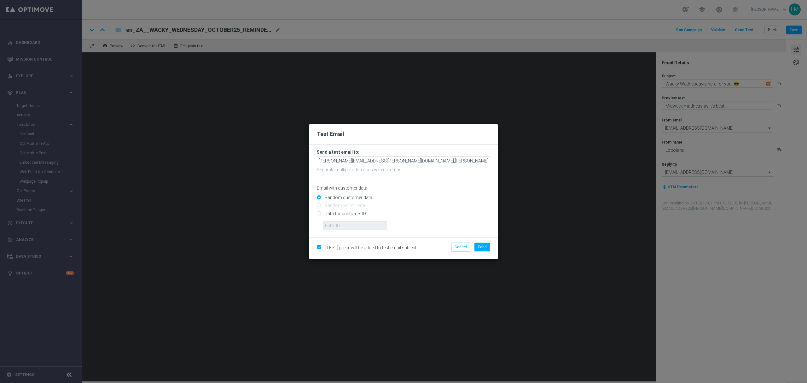
click at [356, 216] on input "Data for customer ID:" at bounding box center [403, 216] width 173 height 9
radio input "true"
click at [352, 221] on div "Data for customer ID:" at bounding box center [403, 218] width 173 height 21
click at [355, 228] on input "text" at bounding box center [355, 225] width 64 height 9
type input "10505907"
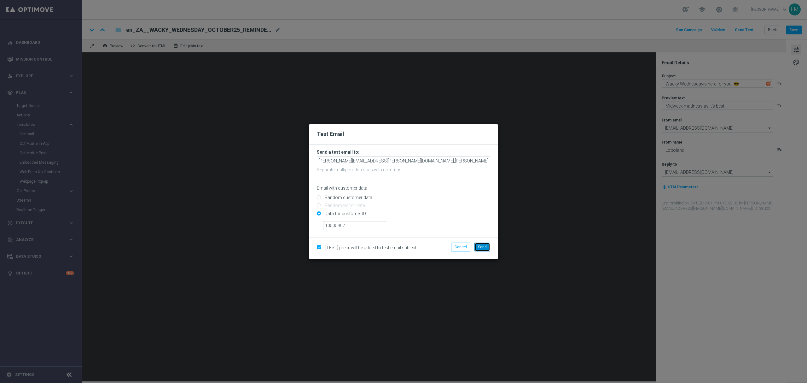
click at [482, 247] on span "Send" at bounding box center [482, 247] width 9 height 4
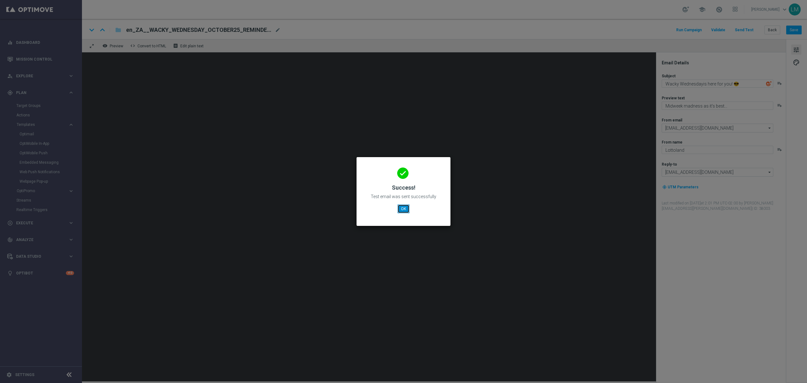
click at [400, 211] on button "OK" at bounding box center [404, 208] width 12 height 9
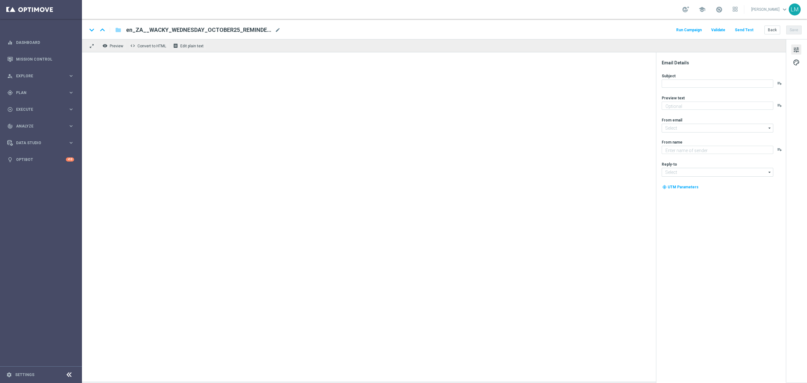
type textarea "Midweek madness as it's best..."
type textarea "Lottoland"
type input "[EMAIL_ADDRESS][DOMAIN_NAME]"
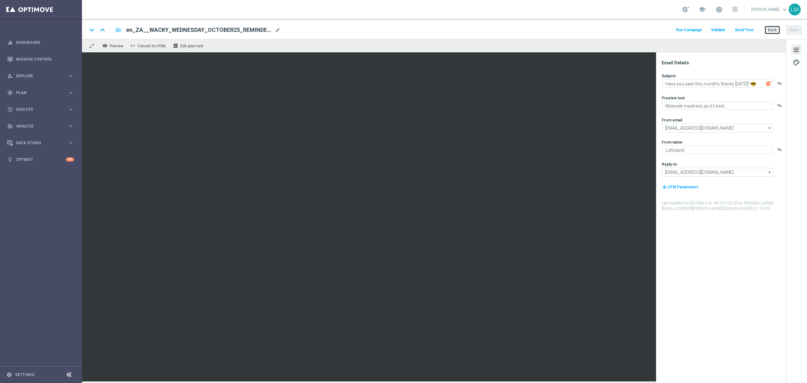
click at [771, 33] on button "Back" at bounding box center [772, 30] width 16 height 9
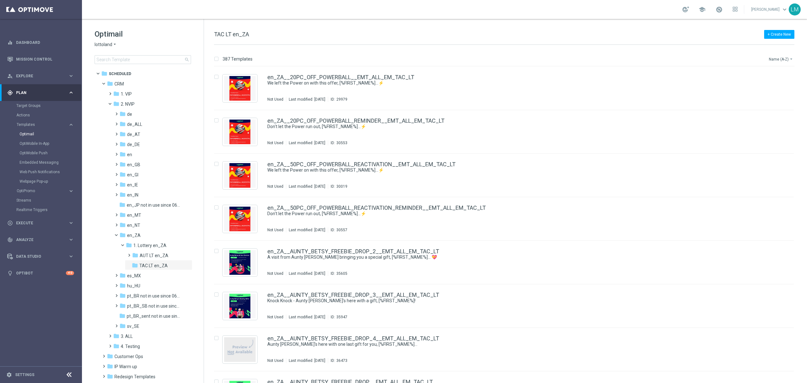
click at [776, 60] on button "Name (A-Z) arrow_drop_down" at bounding box center [781, 59] width 26 height 8
click at [773, 87] on span "Date Modified (Newest)" at bounding box center [770, 87] width 42 height 4
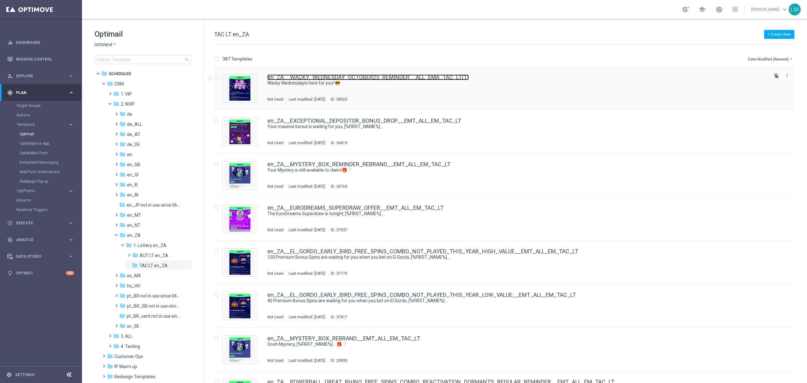
click at [435, 78] on link "en_ZA__WACKY_WEDNESDAY_OCTOBER25_REMINDER__ALL_EMA_TAC_LT(1)" at bounding box center [367, 77] width 201 height 6
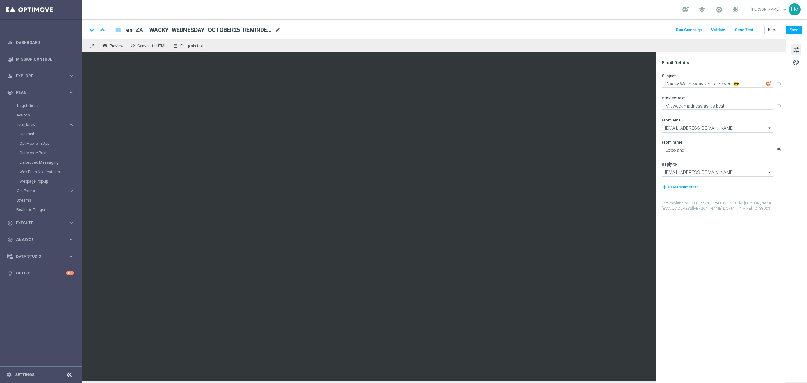
click at [277, 29] on span "mode_edit" at bounding box center [278, 30] width 6 height 6
paste input "2__ALL_EMA_TAC_LT"
type input "en_ZA__WACKY_WEDNESDAY_OCTOBER25_REMINDER2__ALL_EMA_TAC_LT"
click at [280, 43] on div "remove_red_eye Preview code Convert to HTML receipt Edit plain text" at bounding box center [434, 45] width 704 height 13
click at [262, 28] on input "en_ZA__WACKY_WEDNESDAY_OCTOBER25_REMINDER2__ALL_EMA_TAC_LT" at bounding box center [204, 30] width 156 height 8
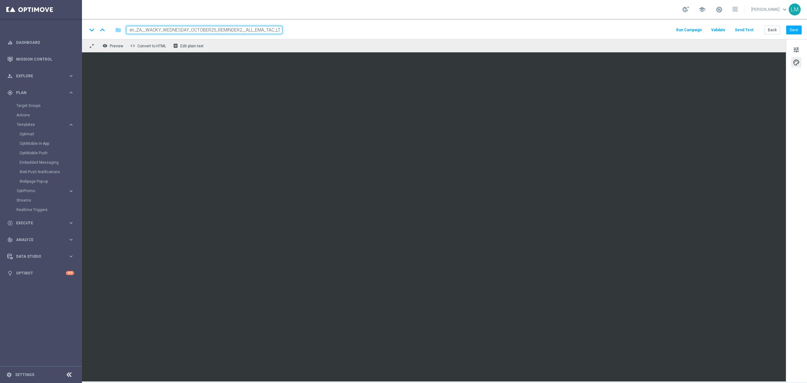
click at [252, 44] on div "remove_red_eye Preview code Convert to HTML receipt Edit plain text" at bounding box center [434, 45] width 704 height 13
click at [255, 32] on input "en_ZA__WACKY_WEDNESDAY_OCTOBER25_REMINDER2__ALL_EMA_TAC_LT" at bounding box center [204, 30] width 156 height 8
click at [256, 43] on div "remove_red_eye Preview code Convert to HTML receipt Edit plain text" at bounding box center [434, 45] width 704 height 13
click at [796, 32] on button "Save" at bounding box center [793, 30] width 15 height 9
